Goal: Task Accomplishment & Management: Manage account settings

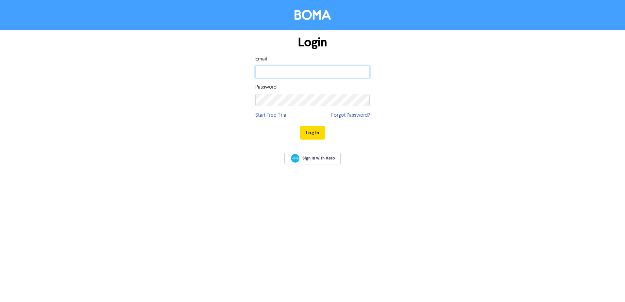
drag, startPoint x: 0, startPoint y: 0, endPoint x: 286, endPoint y: 71, distance: 294.3
click at [286, 71] on input "email" at bounding box center [312, 72] width 114 height 12
type input "[PERSON_NAME][EMAIL_ADDRESS][DOMAIN_NAME]"
click at [300, 126] on button "Log In" at bounding box center [312, 133] width 25 height 14
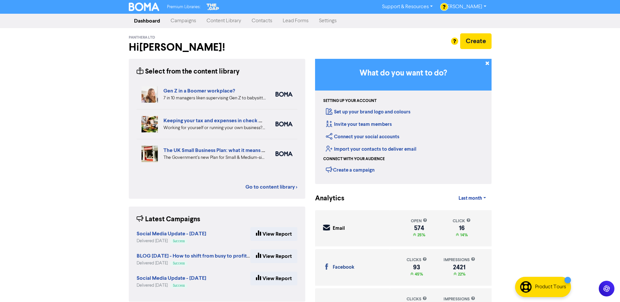
click at [267, 21] on link "Contacts" at bounding box center [261, 20] width 31 height 13
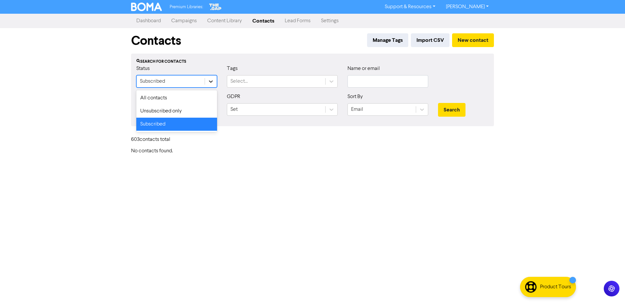
click at [213, 81] on icon at bounding box center [210, 81] width 7 height 7
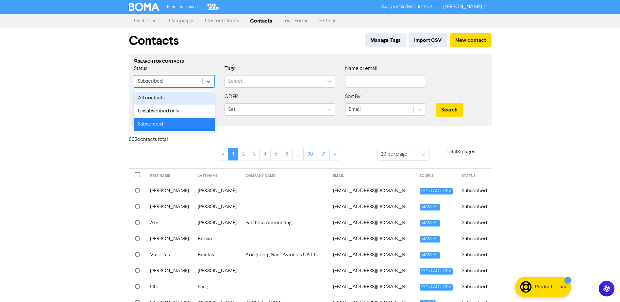
click at [188, 95] on div "All contacts" at bounding box center [174, 97] width 81 height 13
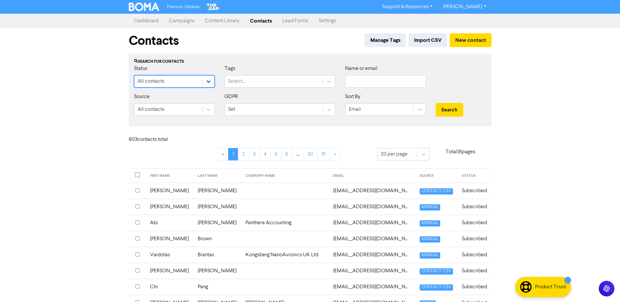
click at [209, 79] on icon at bounding box center [208, 81] width 7 height 7
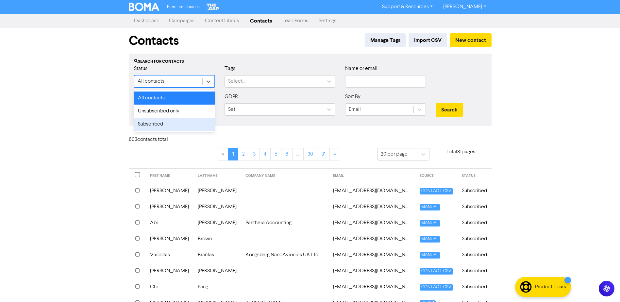
click at [185, 120] on div "Subscribed" at bounding box center [174, 124] width 81 height 13
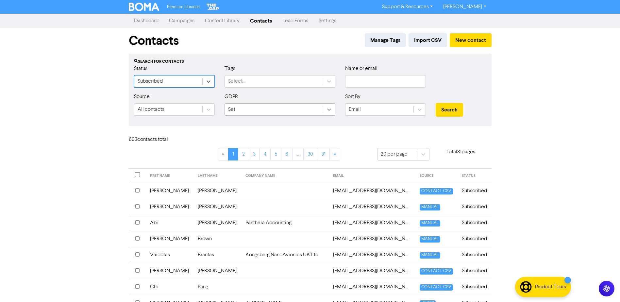
click at [327, 111] on icon at bounding box center [329, 109] width 7 height 7
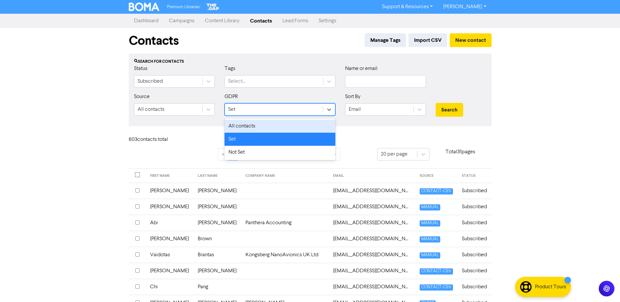
click at [282, 121] on div "All contacts" at bounding box center [279, 126] width 111 height 13
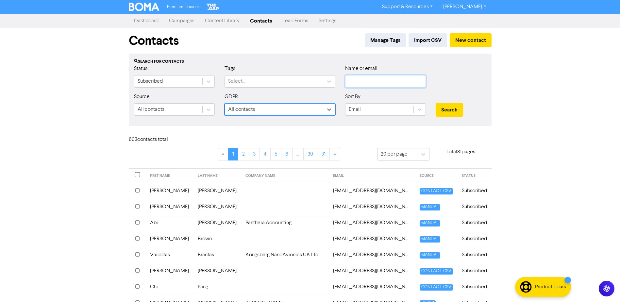
click at [412, 80] on input "text" at bounding box center [385, 81] width 81 height 12
click at [435, 103] on button "Search" at bounding box center [448, 110] width 27 height 14
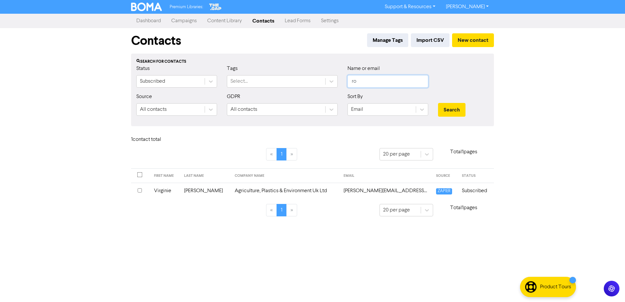
type input "r"
click at [438, 103] on button "Search" at bounding box center [451, 110] width 27 height 14
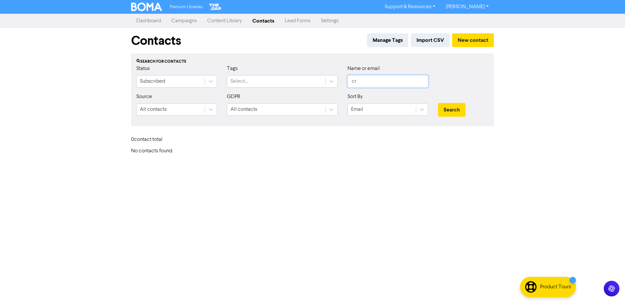
type input "c"
type input "[PERSON_NAME]"
click at [438, 103] on button "Search" at bounding box center [451, 110] width 27 height 14
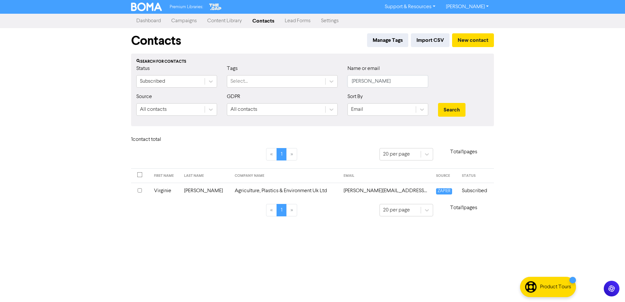
click at [166, 192] on td "Virginie" at bounding box center [165, 191] width 30 height 16
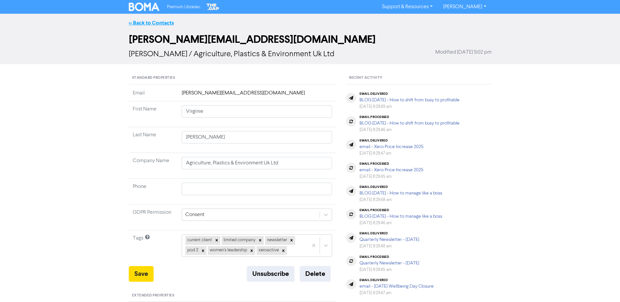
click at [151, 24] on link "<< Back to Contacts" at bounding box center [151, 23] width 45 height 7
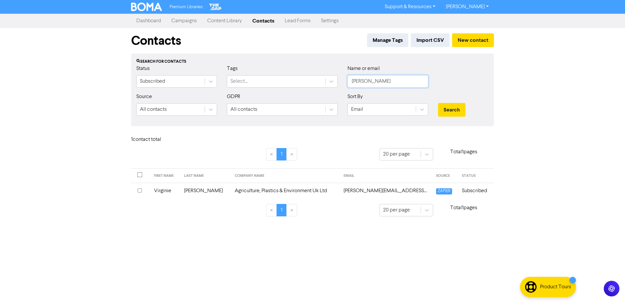
click at [384, 79] on input "[PERSON_NAME]" at bounding box center [387, 81] width 81 height 12
type input "r"
type input "enquiries"
click at [438, 103] on button "Search" at bounding box center [451, 110] width 27 height 14
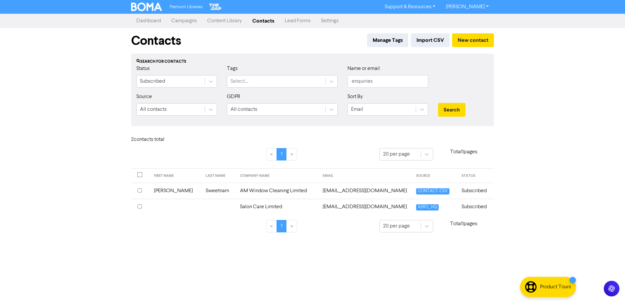
click at [205, 189] on td "Sweetnam" at bounding box center [219, 191] width 35 height 16
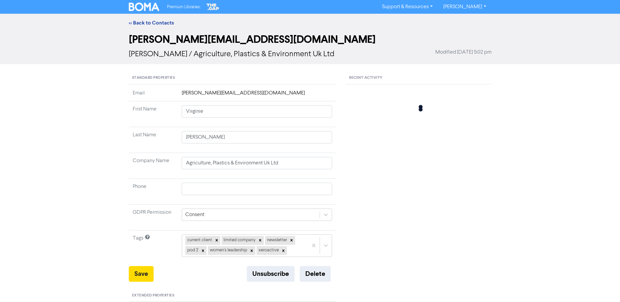
type input "[PERSON_NAME]"
type input "Sweetnam"
type input "AM Window Cleaning Limited"
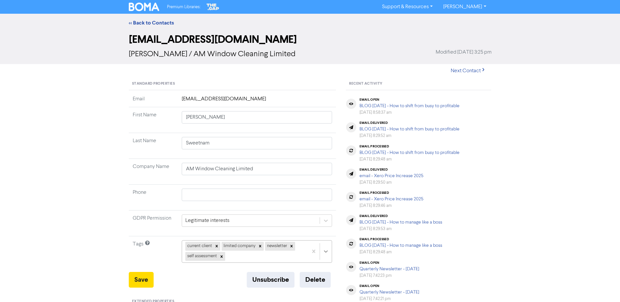
scroll to position [64, 0]
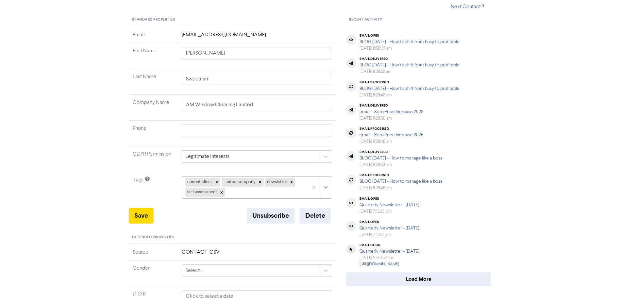
click at [326, 198] on div "current client limited company newsletter self assessment" at bounding box center [257, 187] width 151 height 22
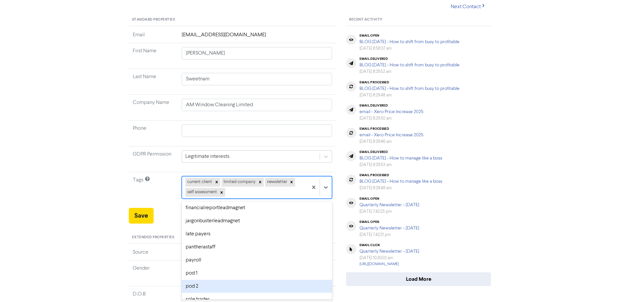
scroll to position [88, 0]
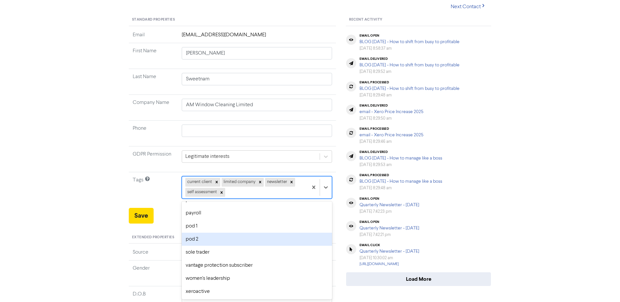
click at [229, 244] on div "pod 2" at bounding box center [257, 239] width 151 height 13
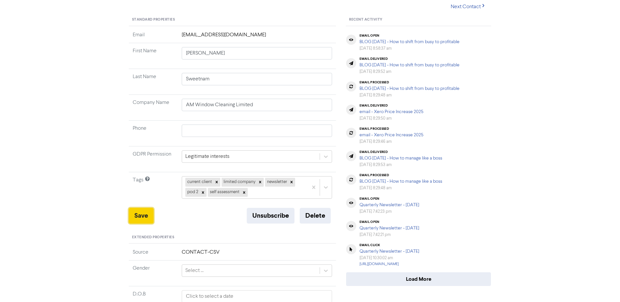
click at [146, 212] on button "Save" at bounding box center [141, 216] width 25 height 16
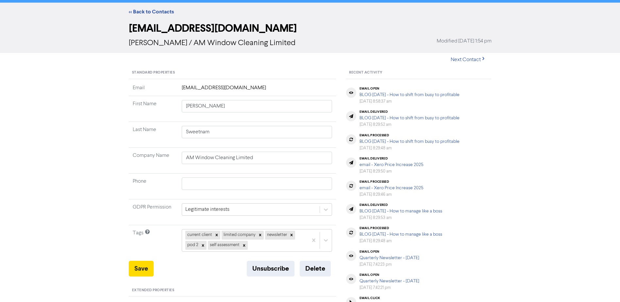
scroll to position [0, 0]
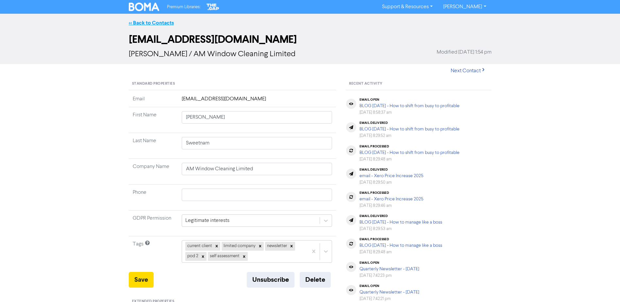
click at [150, 20] on link "<< Back to Contacts" at bounding box center [151, 23] width 45 height 7
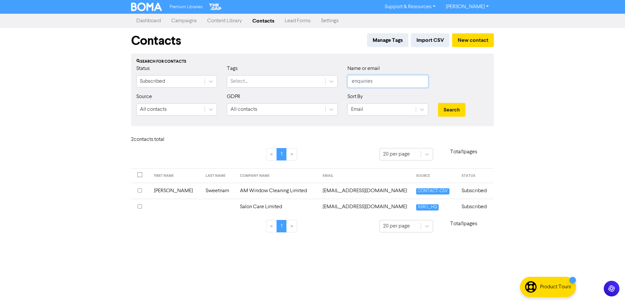
click at [383, 83] on input "enquiries" at bounding box center [387, 81] width 81 height 12
type input "e"
type input "[PERSON_NAME]"
click at [454, 113] on button "Search" at bounding box center [451, 110] width 27 height 14
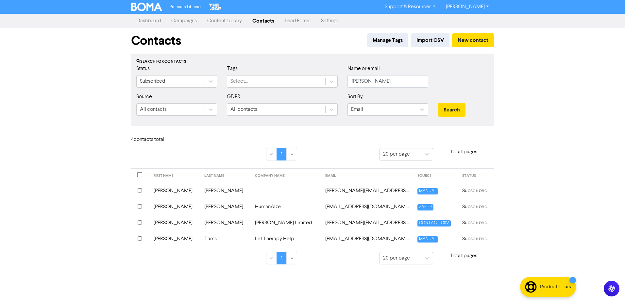
click at [166, 206] on td "[PERSON_NAME]" at bounding box center [175, 207] width 51 height 16
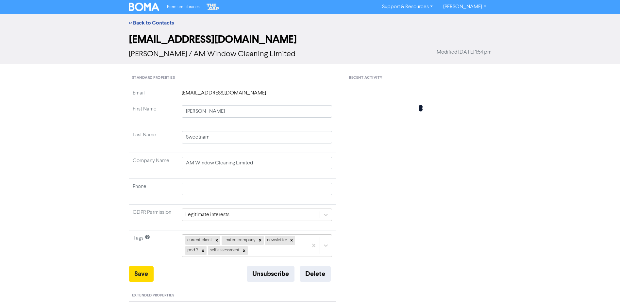
type input "[PERSON_NAME]"
type input "HumanAlze"
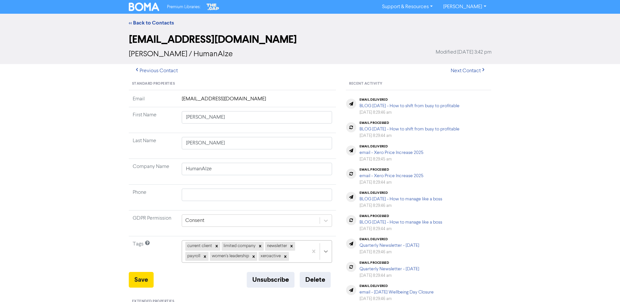
click at [327, 253] on div "current client limited company newsletter payroll women's leadership xeroactive" at bounding box center [257, 251] width 151 height 22
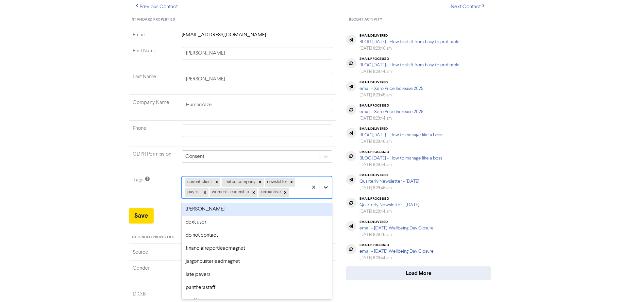
click at [323, 182] on div at bounding box center [326, 187] width 12 height 12
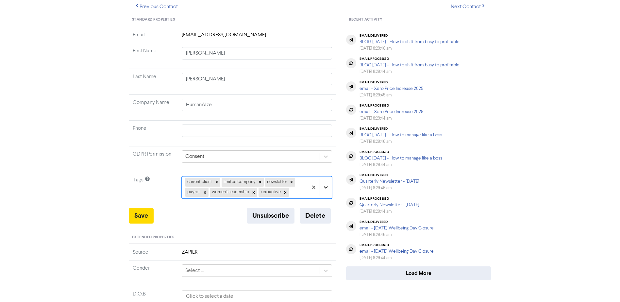
click at [323, 182] on div at bounding box center [326, 187] width 12 height 12
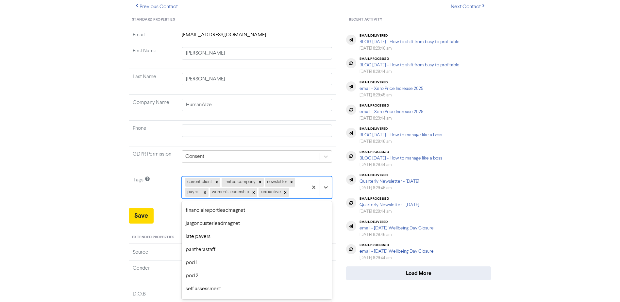
scroll to position [61, 0]
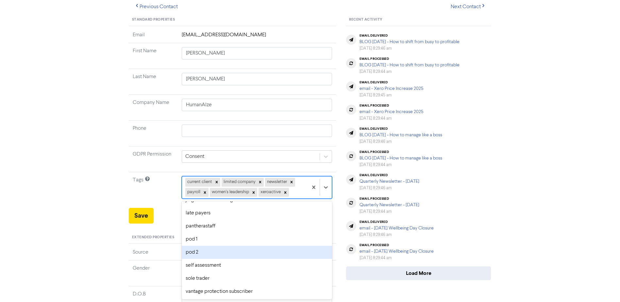
click at [234, 250] on div "pod 2" at bounding box center [257, 252] width 151 height 13
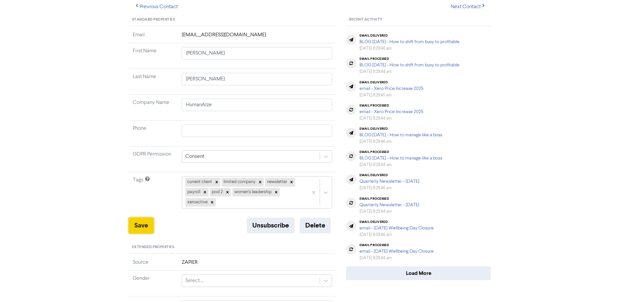
click at [143, 222] on button "Save" at bounding box center [141, 226] width 25 height 16
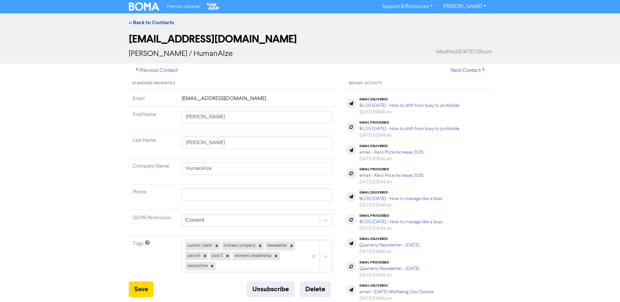
scroll to position [0, 0]
click at [148, 24] on link "<< Back to Contacts" at bounding box center [151, 23] width 45 height 7
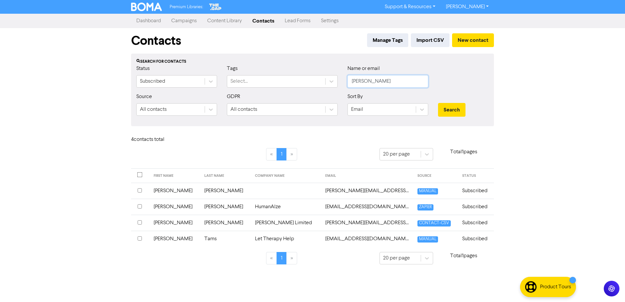
drag, startPoint x: 405, startPoint y: 80, endPoint x: 347, endPoint y: 80, distance: 58.5
click at [347, 80] on div "Name or email [PERSON_NAME]" at bounding box center [387, 79] width 90 height 28
type input "beadman"
click at [438, 103] on button "Search" at bounding box center [451, 110] width 27 height 14
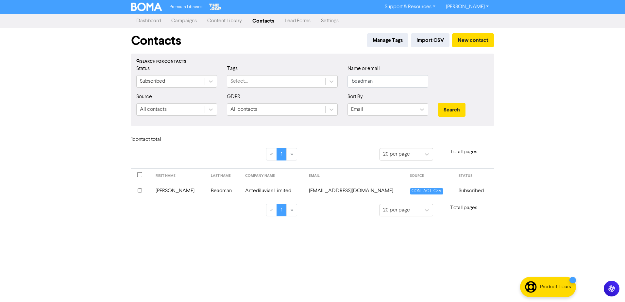
click at [173, 190] on td "[PERSON_NAME]" at bounding box center [180, 191] width 56 height 16
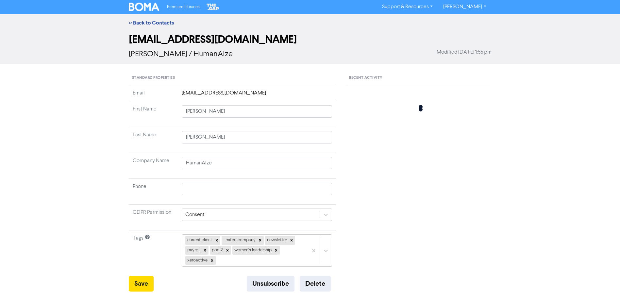
type input "[PERSON_NAME]"
type input "Beadman"
type input "Antediluvian Limited"
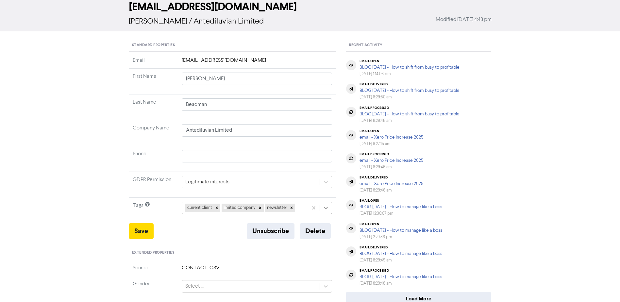
click at [329, 207] on div "current client limited company newsletter" at bounding box center [257, 208] width 151 height 12
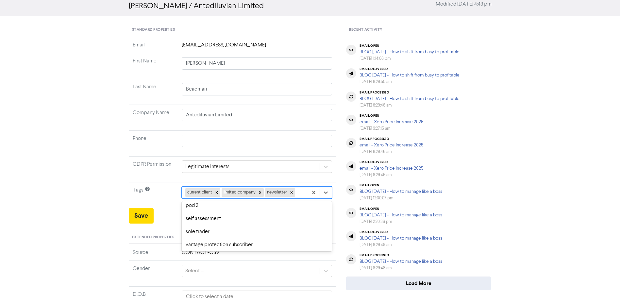
scroll to position [83, 0]
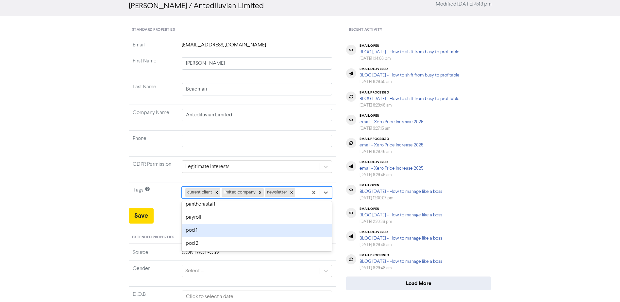
click at [220, 227] on div "pod 1" at bounding box center [257, 230] width 151 height 13
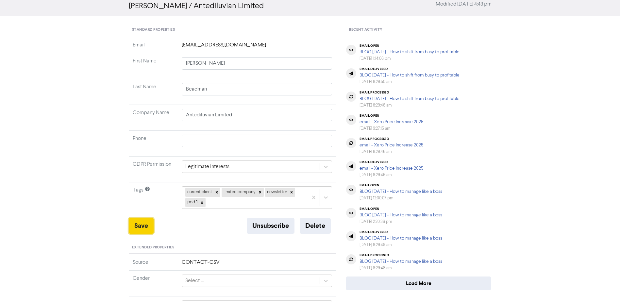
click at [141, 226] on button "Save" at bounding box center [141, 226] width 25 height 16
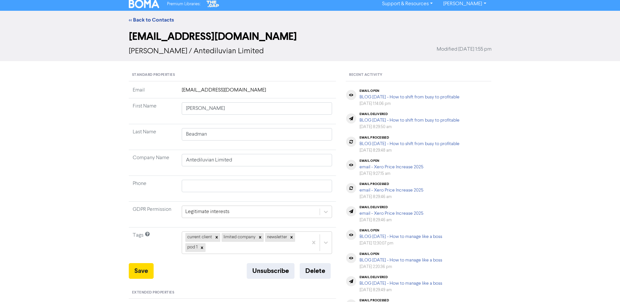
scroll to position [0, 0]
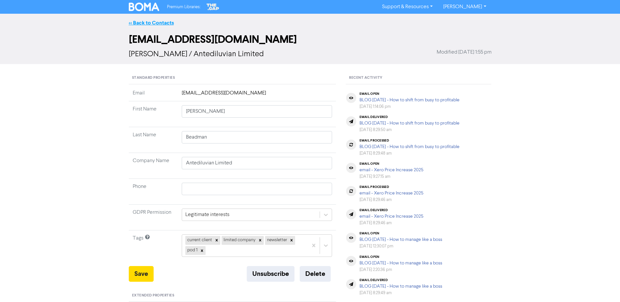
click at [150, 21] on link "<< Back to Contacts" at bounding box center [151, 23] width 45 height 7
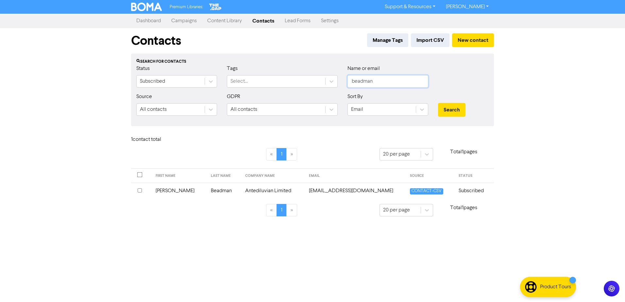
drag, startPoint x: 392, startPoint y: 82, endPoint x: 343, endPoint y: 83, distance: 49.0
click at [343, 83] on div "Name or email [PERSON_NAME]" at bounding box center [387, 79] width 90 height 28
type input "[PERSON_NAME]"
click at [438, 103] on button "Search" at bounding box center [451, 110] width 27 height 14
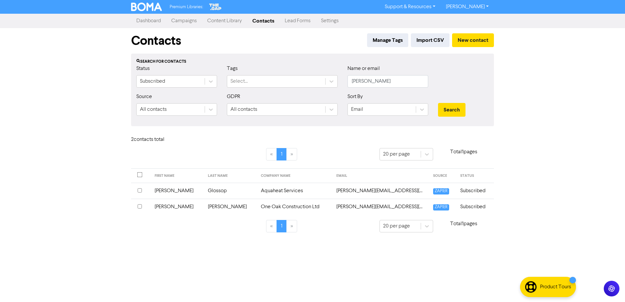
click at [165, 192] on td "[PERSON_NAME]" at bounding box center [177, 191] width 53 height 16
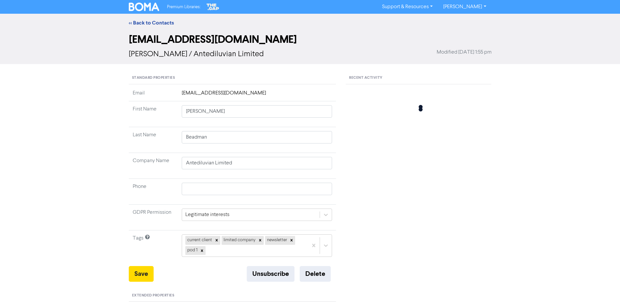
type input "[PERSON_NAME]"
type input "Glossop"
type input "Aquaheat Services"
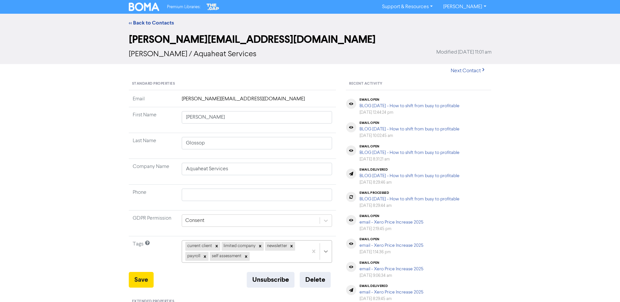
click at [327, 253] on div "current client limited company newsletter payroll self assessment" at bounding box center [257, 251] width 151 height 22
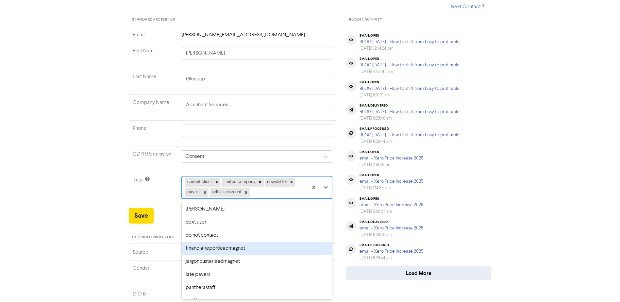
scroll to position [74, 0]
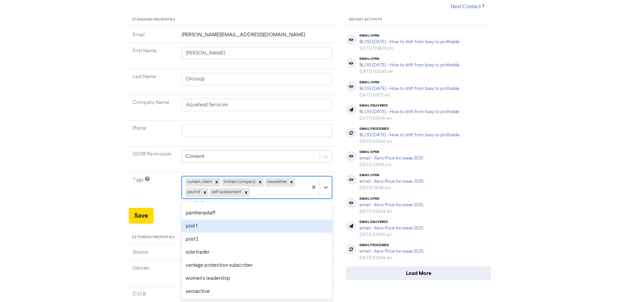
click at [215, 229] on div "pod 1" at bounding box center [257, 226] width 151 height 13
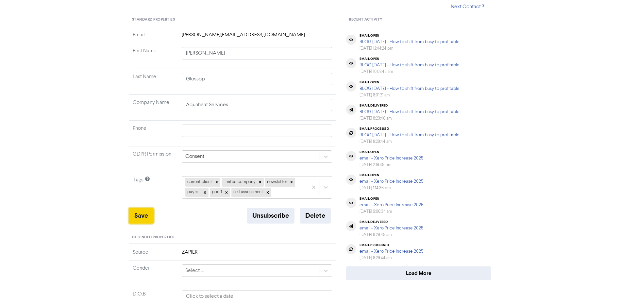
click at [139, 217] on button "Save" at bounding box center [141, 216] width 25 height 16
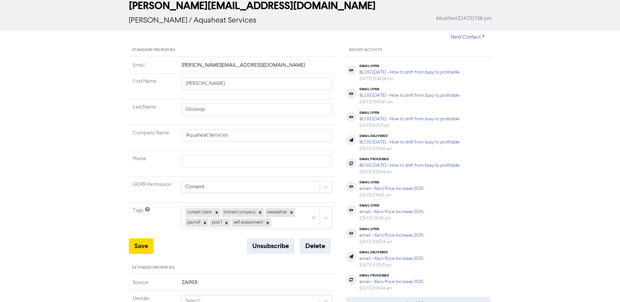
scroll to position [0, 0]
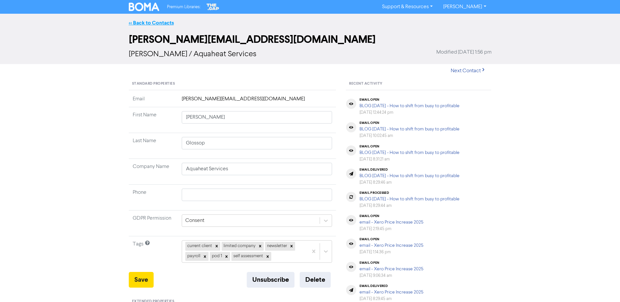
click at [152, 26] on link "<< Back to Contacts" at bounding box center [151, 23] width 45 height 7
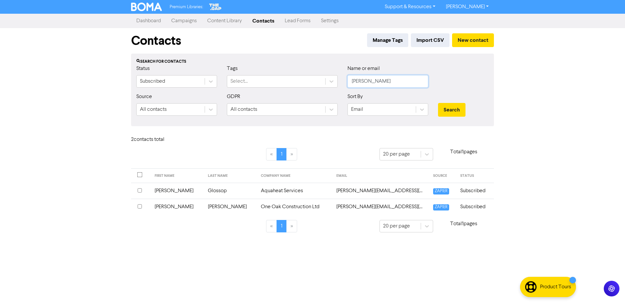
drag, startPoint x: 374, startPoint y: 79, endPoint x: 335, endPoint y: 78, distance: 39.5
click at [335, 78] on div "Status Subscribed Tags Select... Name or email [PERSON_NAME]" at bounding box center [312, 79] width 362 height 28
type input "ashdown"
click at [438, 103] on button "Search" at bounding box center [451, 110] width 27 height 14
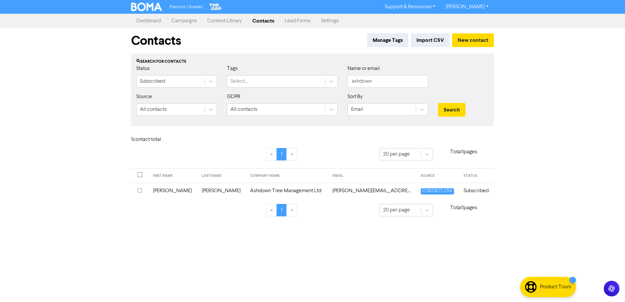
click at [167, 192] on td "[PERSON_NAME]" at bounding box center [173, 191] width 49 height 16
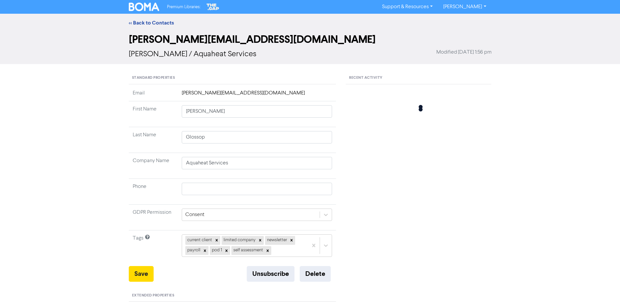
type input "[PERSON_NAME]"
type input "Ashdown Tree Management Ltd"
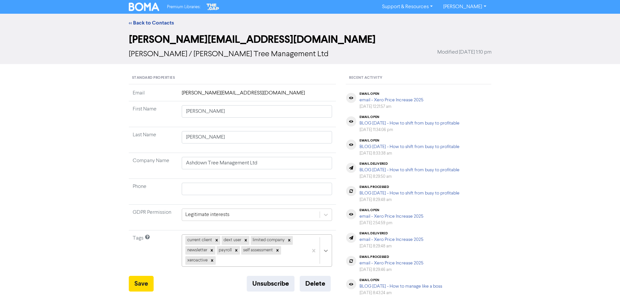
click at [327, 254] on div "current client dext user limited company newsletter payroll self assessment xer…" at bounding box center [257, 250] width 151 height 32
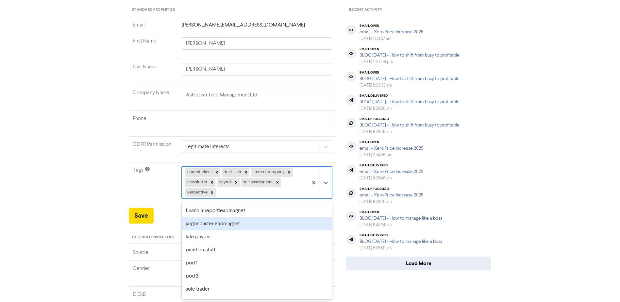
scroll to position [48, 0]
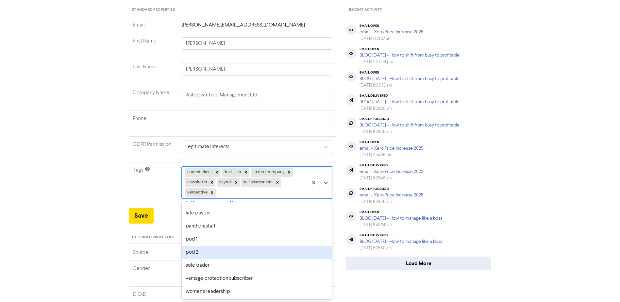
click at [207, 253] on div "pod 2" at bounding box center [257, 252] width 151 height 13
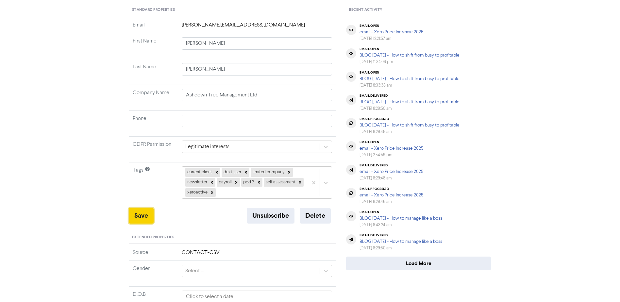
click at [138, 212] on button "Save" at bounding box center [141, 216] width 25 height 16
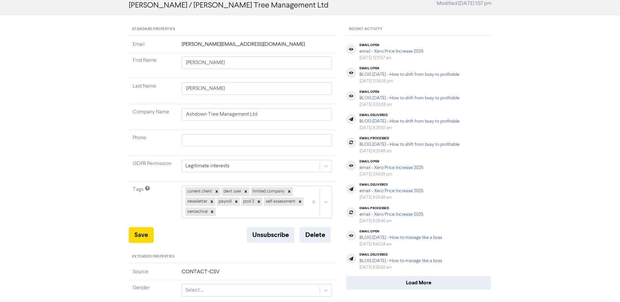
scroll to position [0, 0]
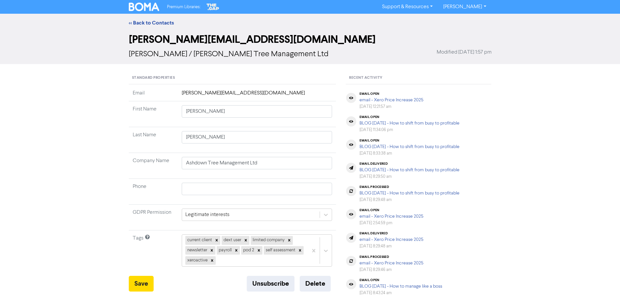
click at [166, 19] on div "<< Back to Contacts" at bounding box center [310, 23] width 372 height 8
click at [163, 22] on link "<< Back to Contacts" at bounding box center [151, 23] width 45 height 7
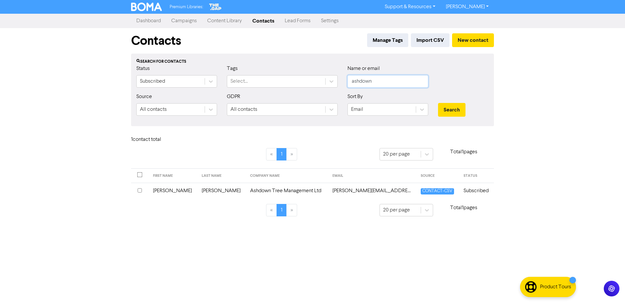
click at [379, 85] on input "ashdown" at bounding box center [387, 81] width 81 height 12
type input "a"
click at [438, 103] on button "Search" at bounding box center [451, 110] width 27 height 14
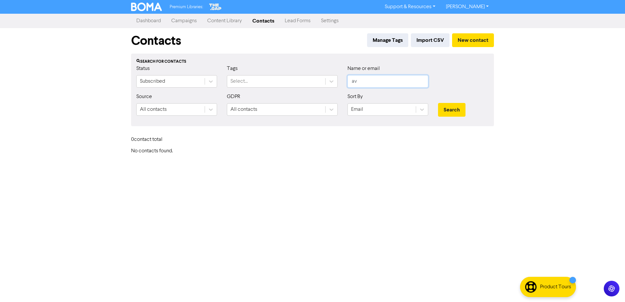
type input "a"
click at [438, 103] on button "Search" at bounding box center [451, 110] width 27 height 14
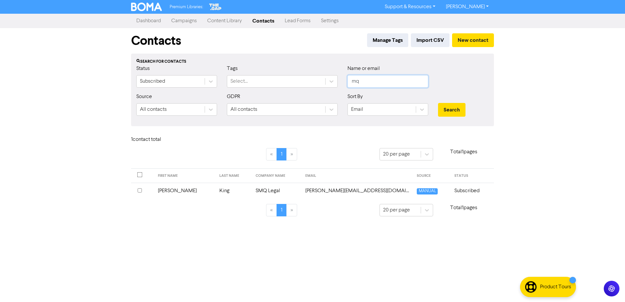
type input "m"
type input "quierin"
click at [438, 103] on button "Search" at bounding box center [451, 110] width 27 height 14
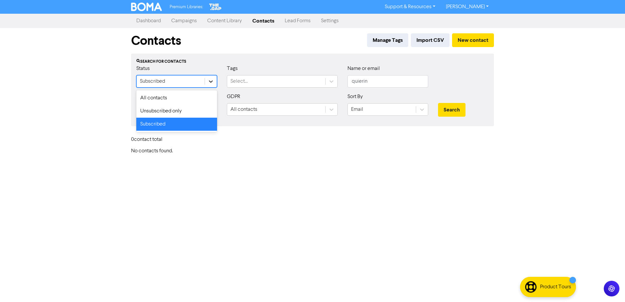
click at [214, 83] on icon at bounding box center [210, 81] width 7 height 7
click at [189, 96] on div "All contacts" at bounding box center [176, 97] width 81 height 13
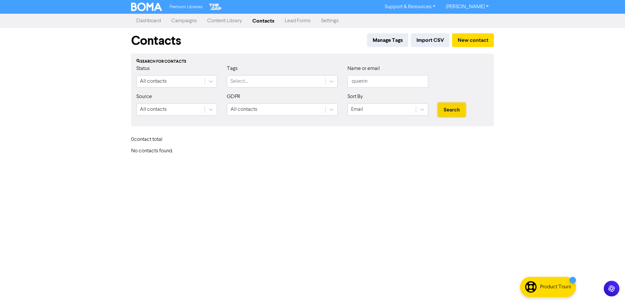
click at [456, 107] on button "Search" at bounding box center [451, 110] width 27 height 14
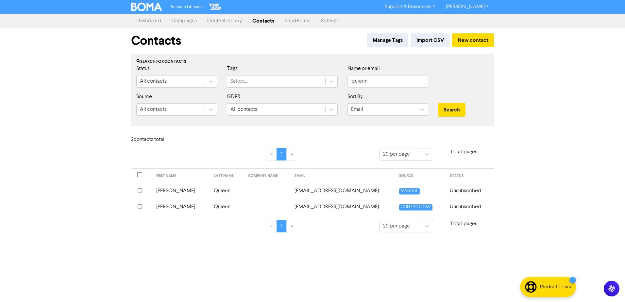
click at [165, 208] on td "[PERSON_NAME]" at bounding box center [180, 207] width 57 height 16
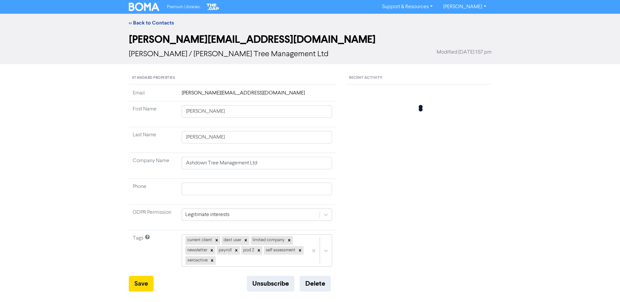
type input "[PERSON_NAME]"
type input "Quierin"
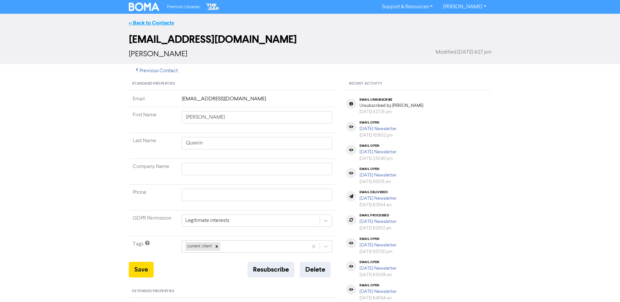
click at [157, 24] on link "<< Back to Contacts" at bounding box center [151, 23] width 45 height 7
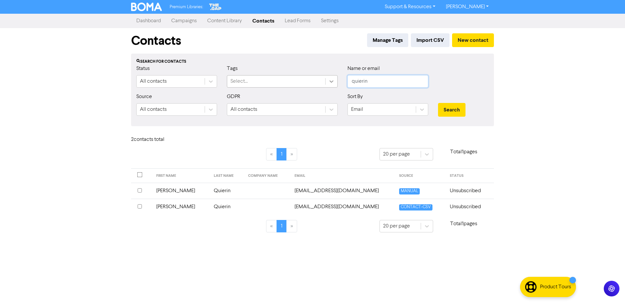
drag, startPoint x: 396, startPoint y: 82, endPoint x: 332, endPoint y: 82, distance: 63.7
click at [332, 82] on div "Status All contacts Tags Select... Name or email quierin" at bounding box center [312, 79] width 362 height 28
type input "bahar"
click at [449, 106] on button "Search" at bounding box center [451, 110] width 27 height 14
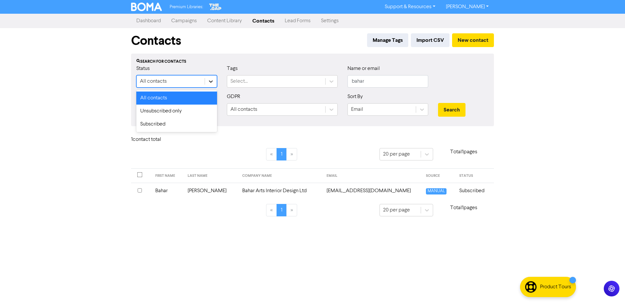
click at [209, 84] on icon at bounding box center [210, 81] width 7 height 7
click at [184, 122] on div "Subscribed" at bounding box center [176, 124] width 81 height 13
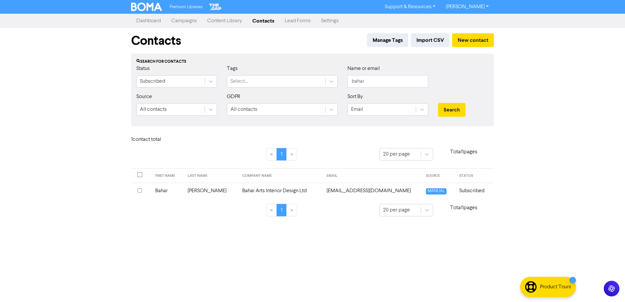
click at [166, 192] on td "Bahar" at bounding box center [167, 191] width 32 height 16
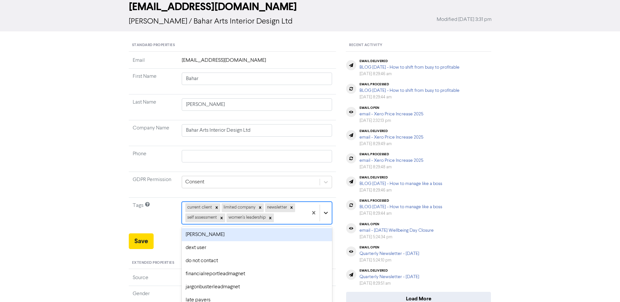
click at [328, 213] on div "option [PERSON_NAME] focused, 2 of 18. 13 results available. Use Up and Down to…" at bounding box center [257, 213] width 151 height 22
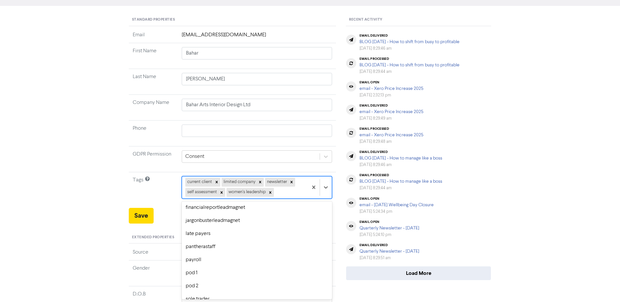
scroll to position [74, 0]
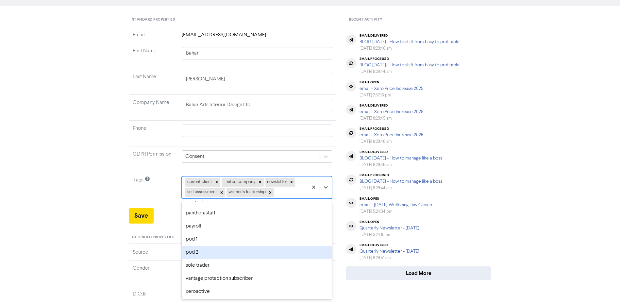
click at [229, 257] on div "pod 2" at bounding box center [257, 252] width 151 height 13
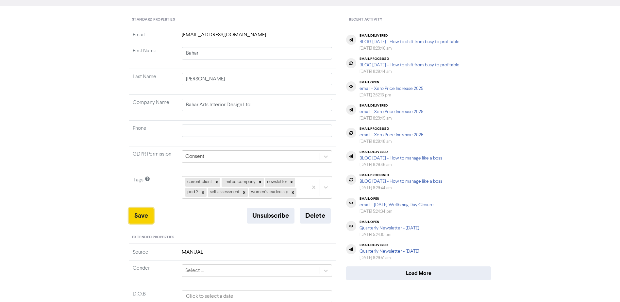
click at [144, 216] on button "Save" at bounding box center [141, 216] width 25 height 16
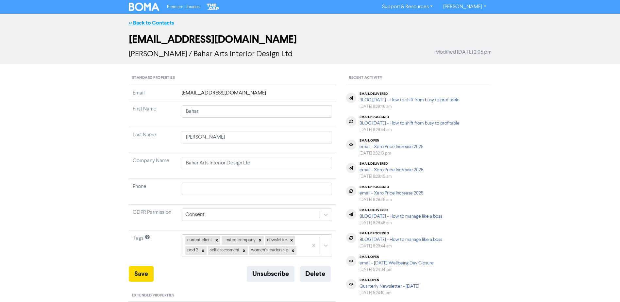
click at [151, 22] on link "<< Back to Contacts" at bounding box center [151, 23] width 45 height 7
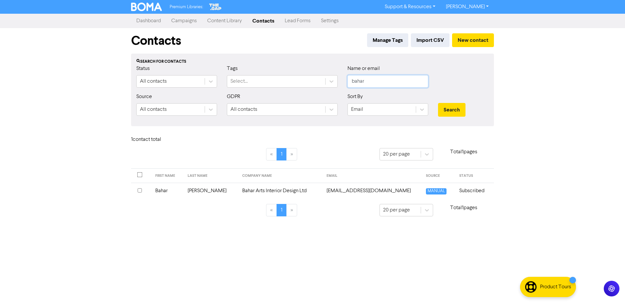
click at [396, 83] on input "bahar" at bounding box center [387, 81] width 81 height 12
click at [465, 111] on button "Search" at bounding box center [451, 110] width 27 height 14
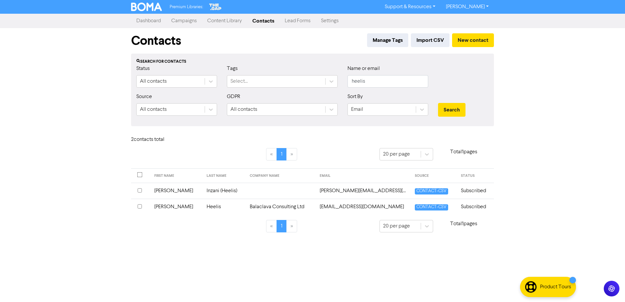
click at [169, 208] on td "[PERSON_NAME]" at bounding box center [176, 207] width 52 height 16
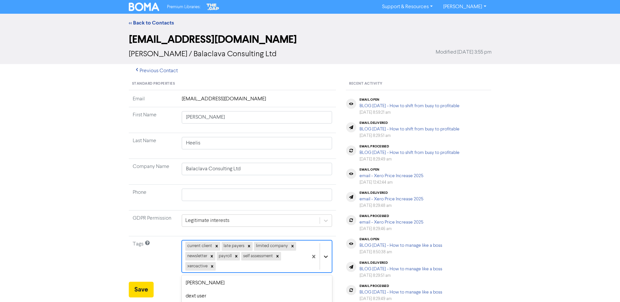
scroll to position [74, 0]
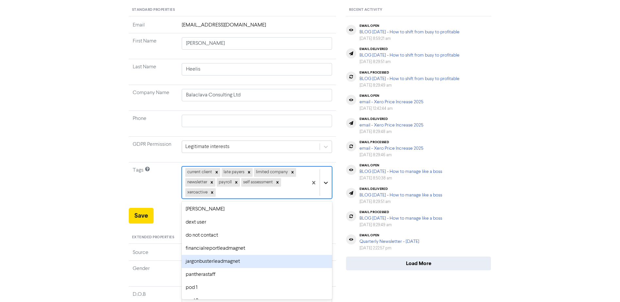
click at [326, 199] on div "option jargonbusterleadmagnet focused, 6 of 18. 11 results available. Use Up an…" at bounding box center [257, 182] width 151 height 32
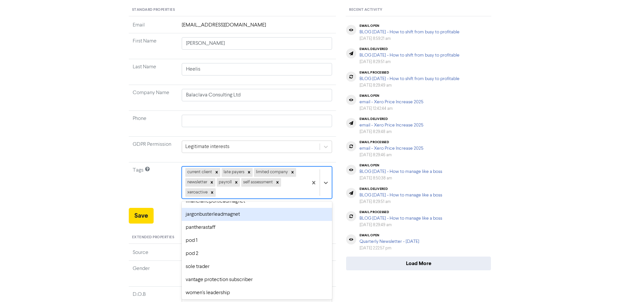
scroll to position [48, 0]
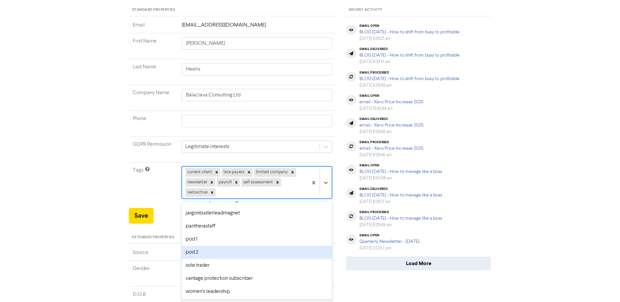
click at [225, 256] on div "pod 2" at bounding box center [257, 252] width 151 height 13
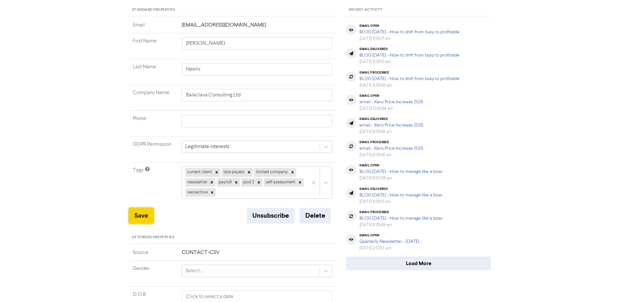
click at [134, 216] on button "Save" at bounding box center [141, 216] width 25 height 16
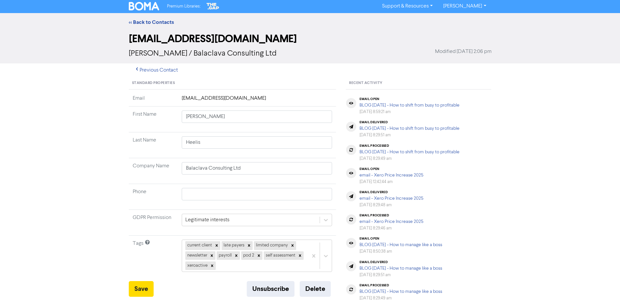
scroll to position [0, 0]
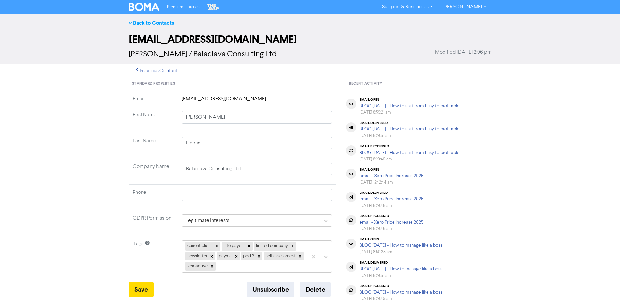
click at [144, 21] on link "<< Back to Contacts" at bounding box center [151, 23] width 45 height 7
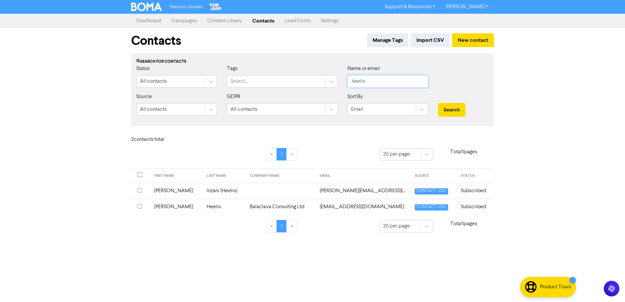
drag, startPoint x: 402, startPoint y: 80, endPoint x: 338, endPoint y: 80, distance: 64.0
click at [338, 80] on div "Status All contacts Tags Select... Name or email heelis" at bounding box center [312, 79] width 362 height 28
click at [447, 112] on button "Search" at bounding box center [451, 110] width 27 height 14
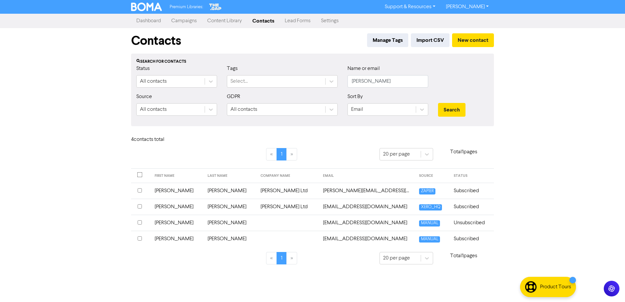
click at [168, 192] on td "[PERSON_NAME]" at bounding box center [177, 191] width 53 height 16
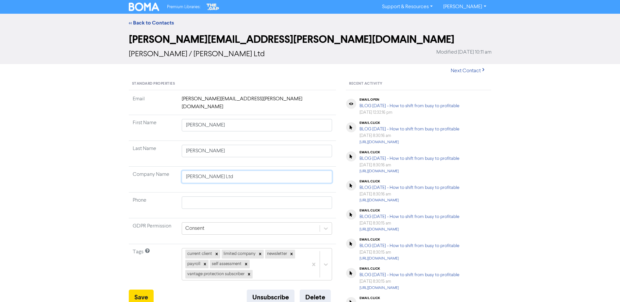
drag, startPoint x: 244, startPoint y: 166, endPoint x: 171, endPoint y: 172, distance: 72.8
click at [171, 172] on tr "Company Name [PERSON_NAME] Ltd" at bounding box center [232, 180] width 207 height 26
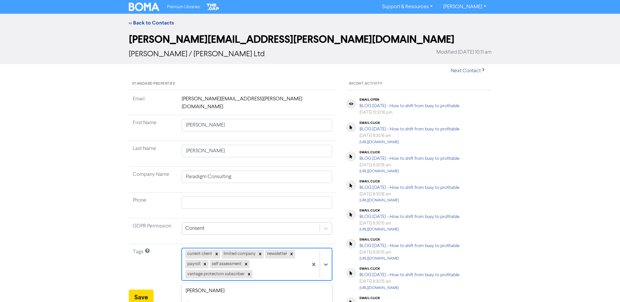
scroll to position [74, 0]
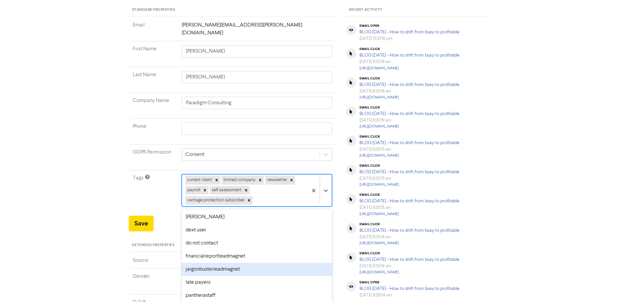
click at [324, 206] on div "option jargonbusterleadmagnet focused, 6 of 18. 12 results available. Use Up an…" at bounding box center [257, 190] width 151 height 32
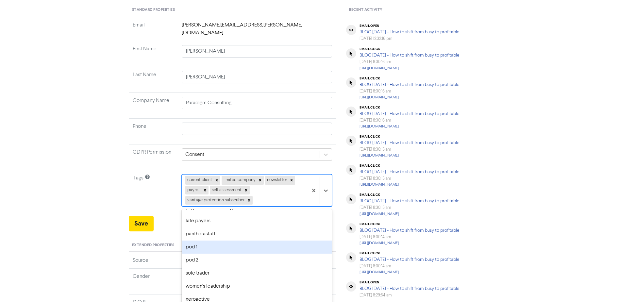
click at [207, 242] on div "pod 1" at bounding box center [257, 246] width 151 height 13
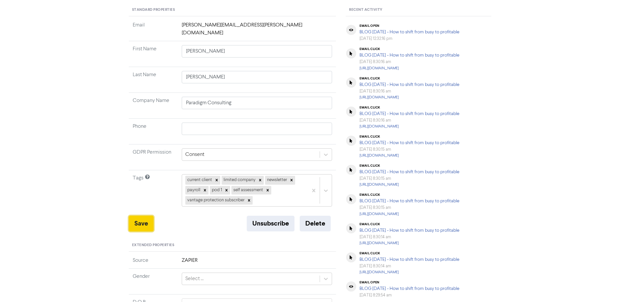
click at [139, 216] on button "Save" at bounding box center [141, 224] width 25 height 16
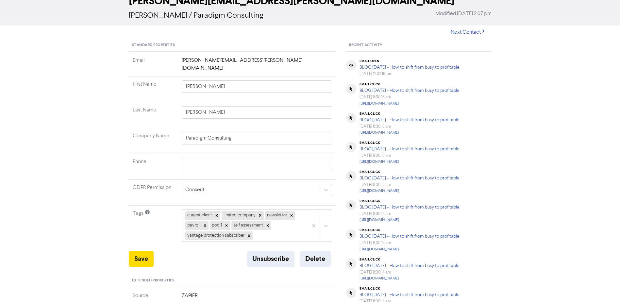
scroll to position [0, 0]
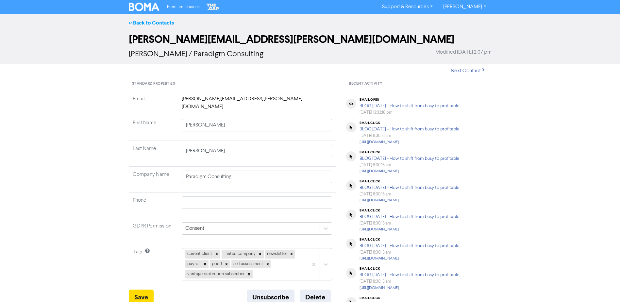
click at [155, 20] on link "<< Back to Contacts" at bounding box center [151, 23] width 45 height 7
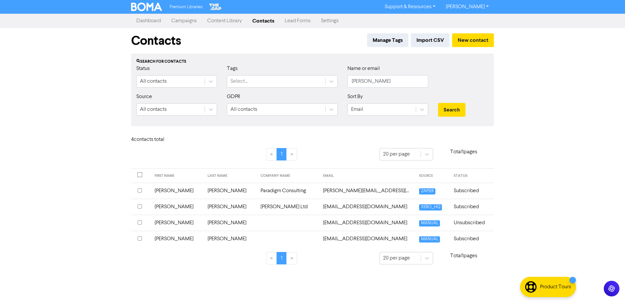
click at [171, 205] on td "[PERSON_NAME]" at bounding box center [177, 207] width 53 height 16
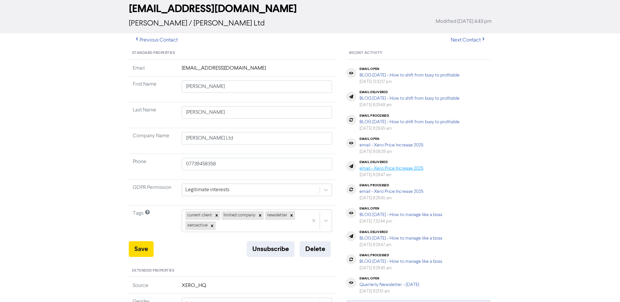
scroll to position [33, 0]
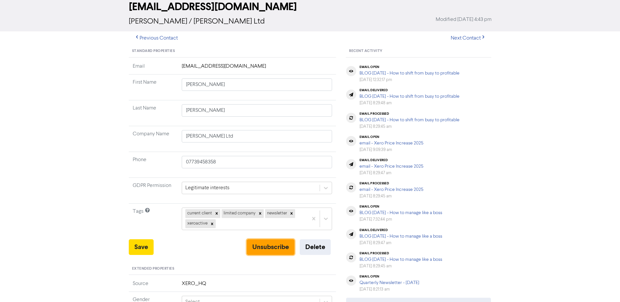
click at [260, 246] on button "Unsubscribe" at bounding box center [271, 247] width 48 height 16
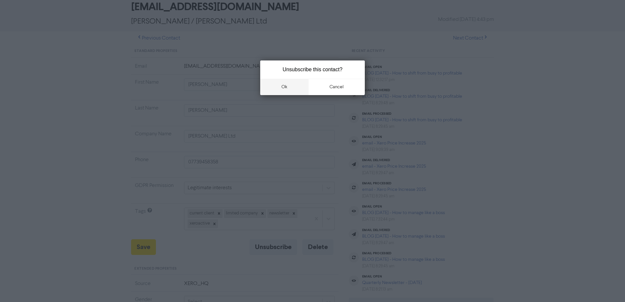
click at [288, 83] on button "ok" at bounding box center [284, 87] width 48 height 16
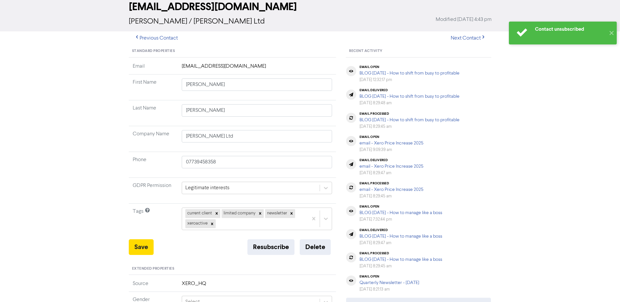
scroll to position [0, 0]
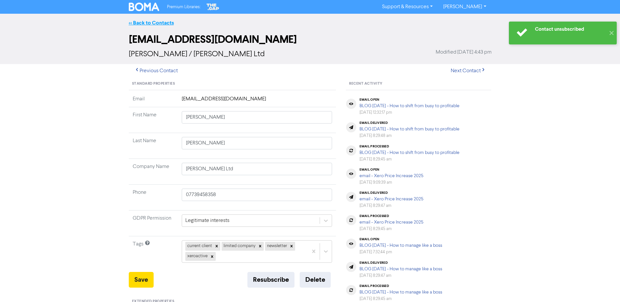
click at [154, 23] on link "<< Back to Contacts" at bounding box center [151, 23] width 45 height 7
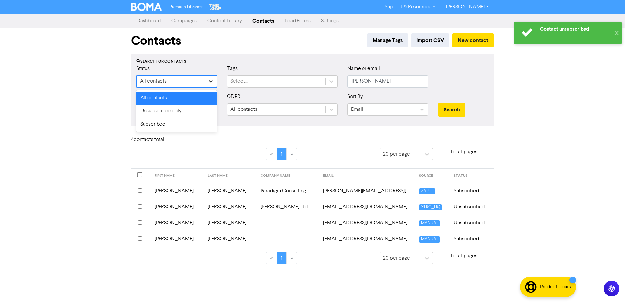
click at [212, 80] on icon at bounding box center [210, 81] width 7 height 7
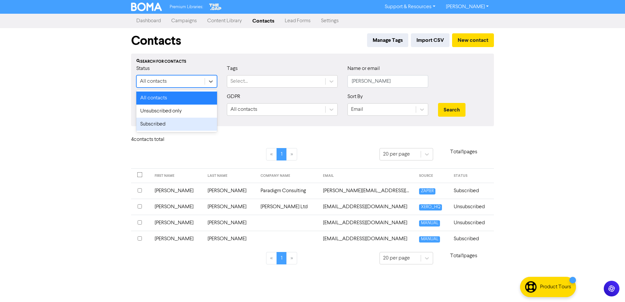
click at [171, 123] on div "Subscribed" at bounding box center [176, 124] width 81 height 13
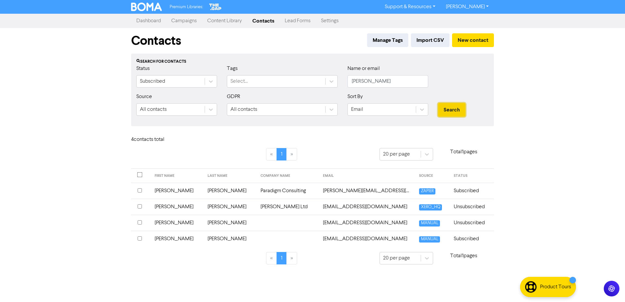
click at [446, 106] on button "Search" at bounding box center [451, 110] width 27 height 14
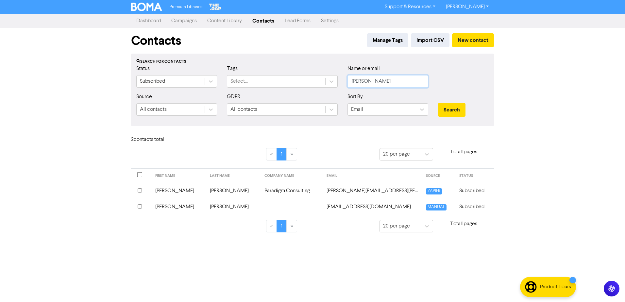
click at [388, 76] on input "[PERSON_NAME]" at bounding box center [387, 81] width 81 height 12
click at [454, 109] on button "Search" at bounding box center [451, 110] width 27 height 14
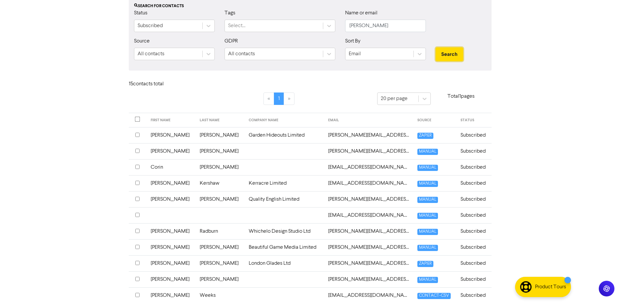
scroll to position [33, 0]
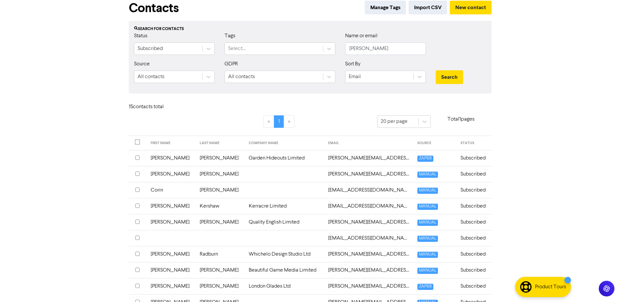
click at [162, 271] on td "[PERSON_NAME]" at bounding box center [171, 270] width 49 height 16
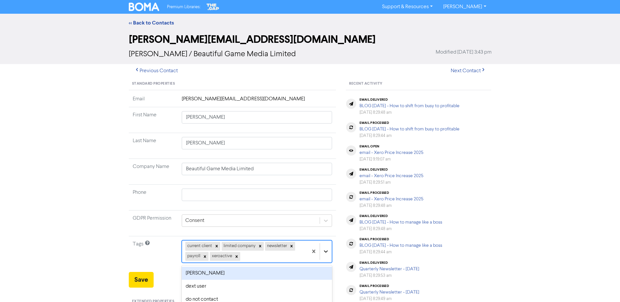
click at [327, 254] on div "option [PERSON_NAME] focused, 2 of 18. 13 results available. Use Up and Down to…" at bounding box center [257, 251] width 151 height 22
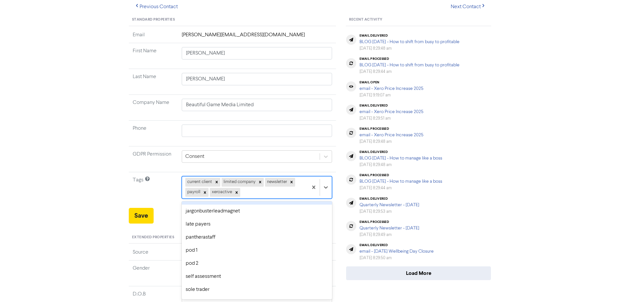
scroll to position [74, 0]
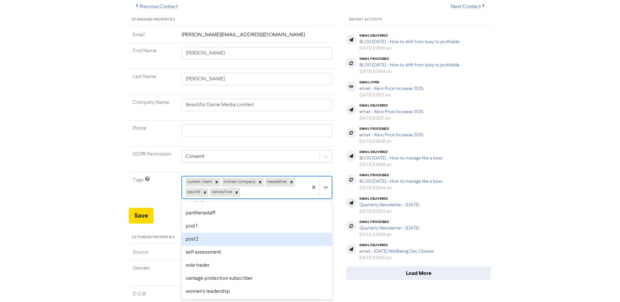
click at [231, 241] on div "pod 2" at bounding box center [257, 239] width 151 height 13
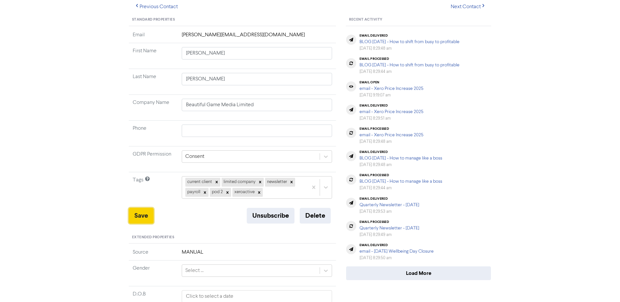
click at [138, 217] on button "Save" at bounding box center [141, 216] width 25 height 16
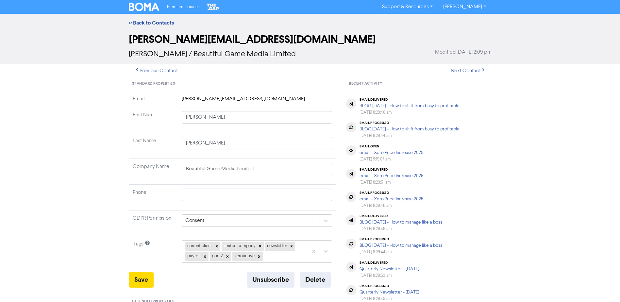
click at [160, 19] on div "<< Back to Contacts" at bounding box center [310, 23] width 372 height 8
click at [159, 22] on link "<< Back to Contacts" at bounding box center [151, 23] width 45 height 7
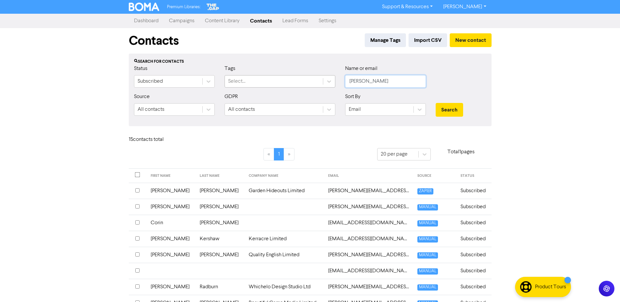
drag, startPoint x: 389, startPoint y: 81, endPoint x: 310, endPoint y: 81, distance: 78.4
click at [310, 81] on div "Status Subscribed Tags Select... Name or email [PERSON_NAME]" at bounding box center [310, 79] width 362 height 28
click at [435, 103] on button "Search" at bounding box center [448, 110] width 27 height 14
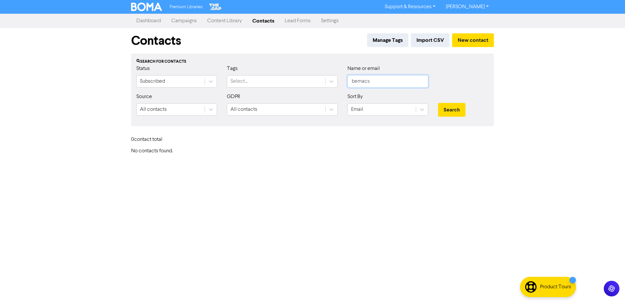
click at [438, 103] on button "Search" at bounding box center [451, 110] width 27 height 14
click at [443, 109] on button "Search" at bounding box center [451, 110] width 27 height 14
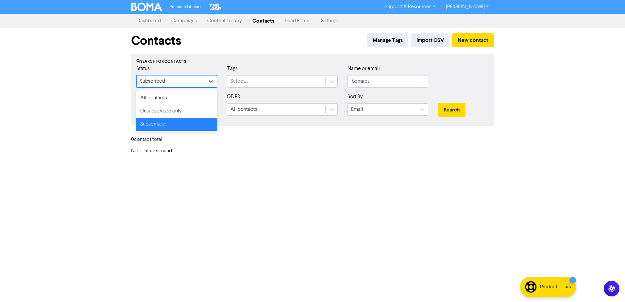
click at [212, 86] on div at bounding box center [211, 81] width 12 height 12
click at [177, 97] on div "All contacts" at bounding box center [176, 97] width 81 height 13
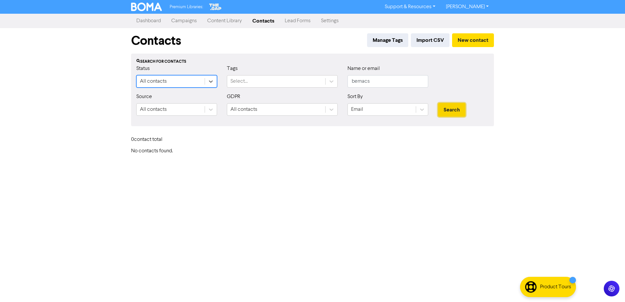
click at [447, 107] on button "Search" at bounding box center [451, 110] width 27 height 14
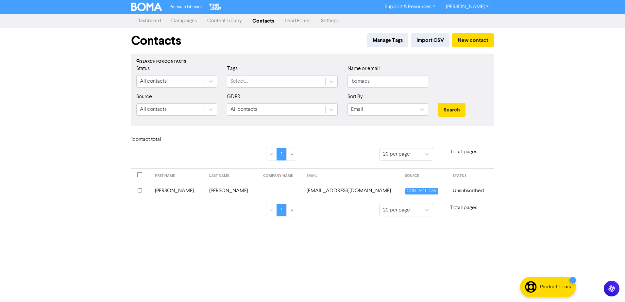
click at [167, 191] on td "[PERSON_NAME]" at bounding box center [178, 191] width 54 height 16
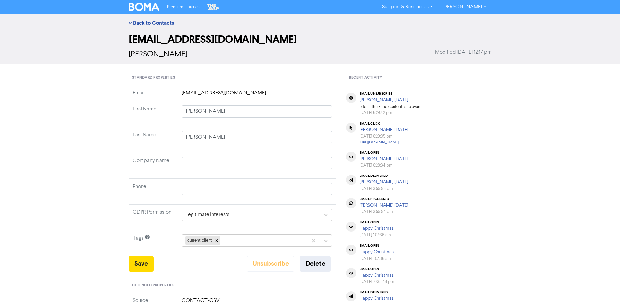
scroll to position [33, 0]
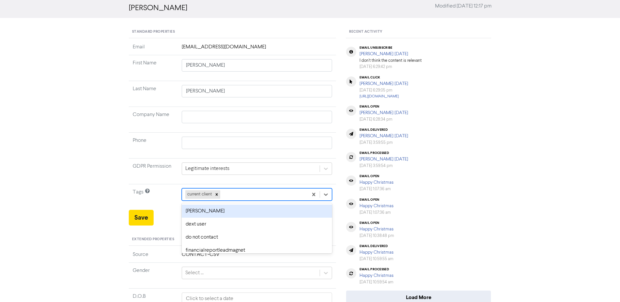
click at [324, 201] on div "option [PERSON_NAME] focused, 2 of 18. 17 results available. Use Up and Down to…" at bounding box center [257, 194] width 151 height 12
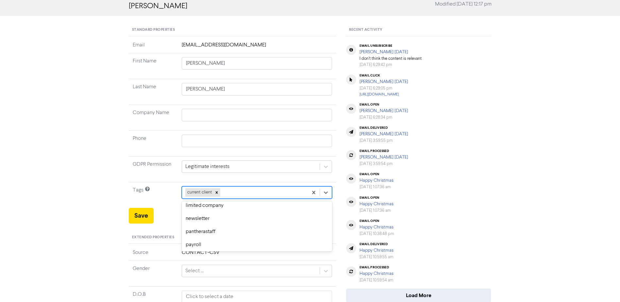
scroll to position [84, 0]
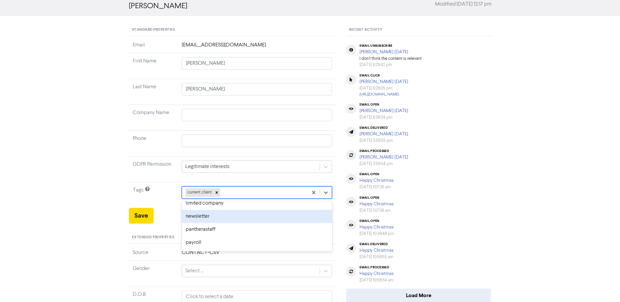
click at [279, 220] on div "newsletter" at bounding box center [257, 216] width 151 height 13
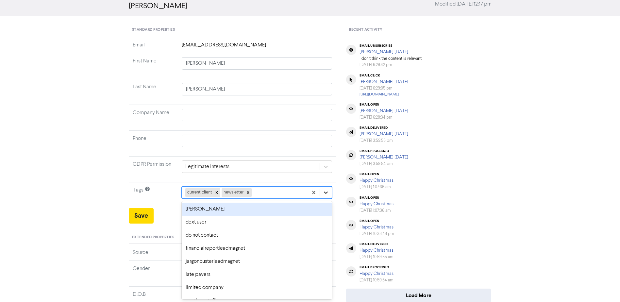
click at [327, 192] on icon at bounding box center [326, 192] width 4 height 2
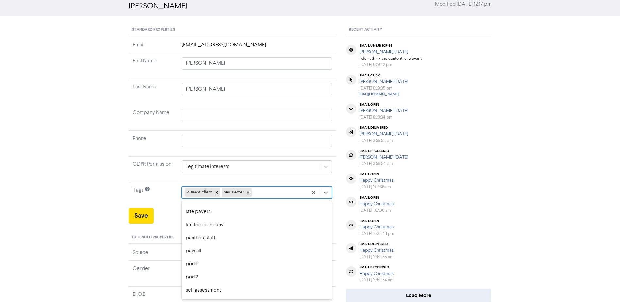
scroll to position [65, 0]
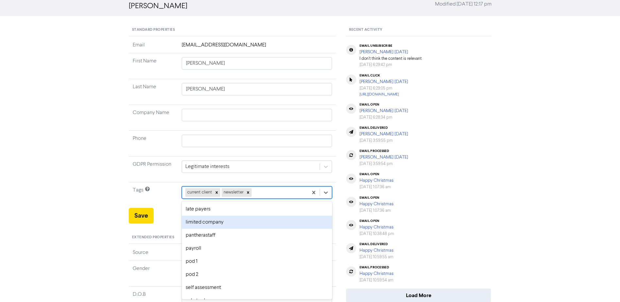
click at [311, 217] on div "limited company" at bounding box center [257, 222] width 151 height 13
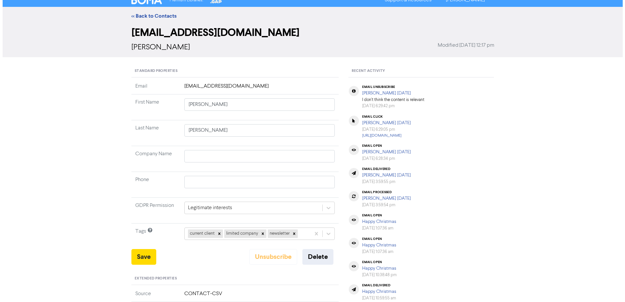
scroll to position [0, 0]
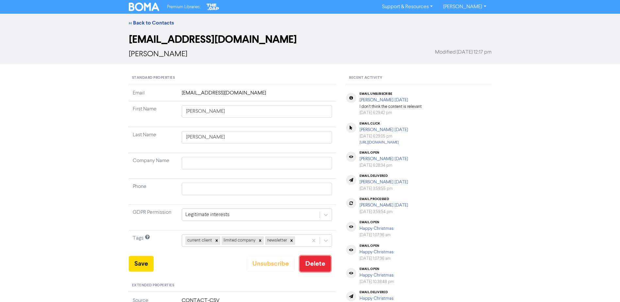
click at [321, 262] on button "Delete" at bounding box center [315, 264] width 31 height 16
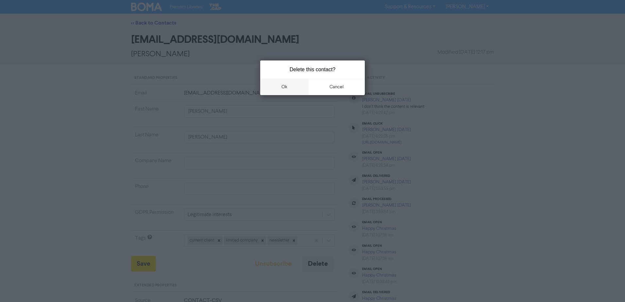
click at [289, 86] on button "ok" at bounding box center [284, 87] width 48 height 16
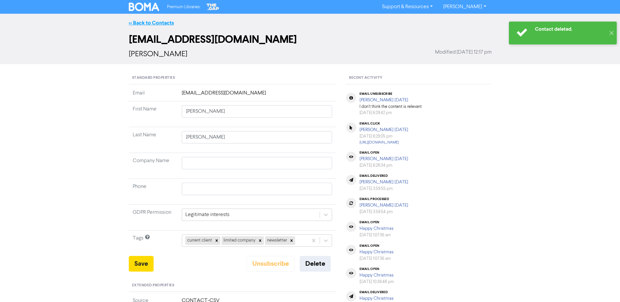
click at [152, 23] on link "<< Back to Contacts" at bounding box center [151, 23] width 45 height 7
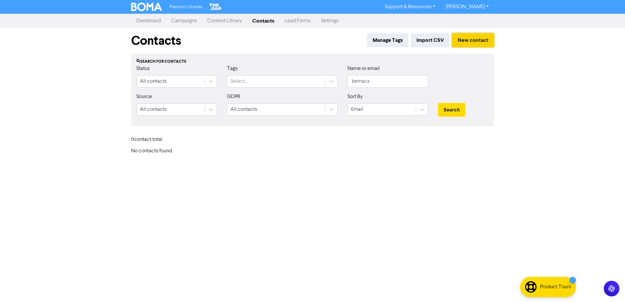
click at [481, 36] on button "New contact" at bounding box center [473, 40] width 42 height 14
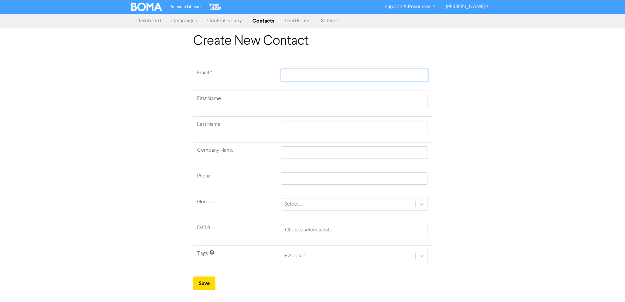
click at [349, 71] on input "text" at bounding box center [354, 75] width 147 height 12
click at [329, 104] on input "text" at bounding box center [354, 101] width 147 height 12
click at [312, 129] on input "text" at bounding box center [354, 127] width 147 height 12
click at [307, 153] on input "text" at bounding box center [354, 152] width 147 height 12
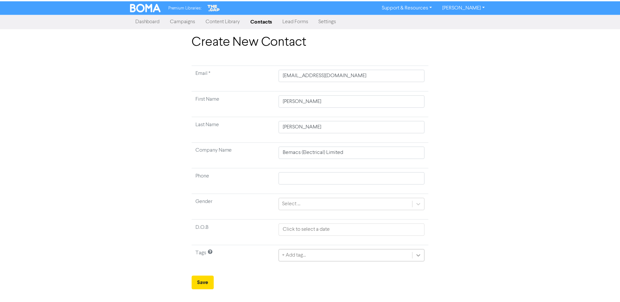
scroll to position [61, 0]
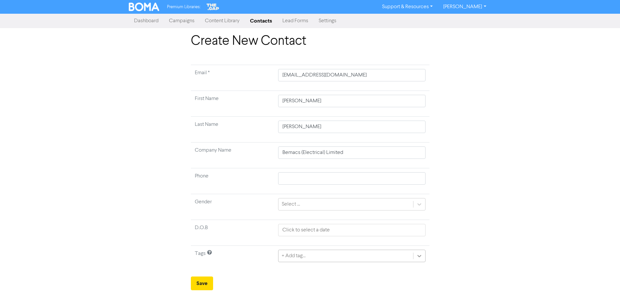
click at [424, 257] on div "+ Add tag..." at bounding box center [351, 256] width 147 height 12
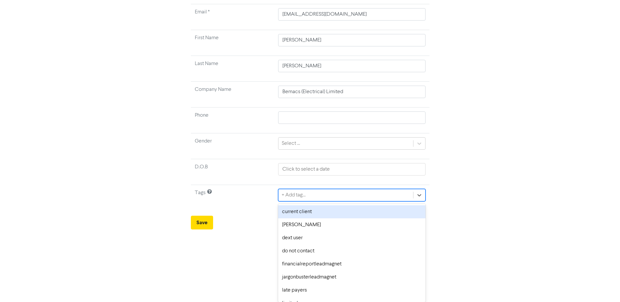
click at [369, 214] on div "current client" at bounding box center [351, 211] width 147 height 13
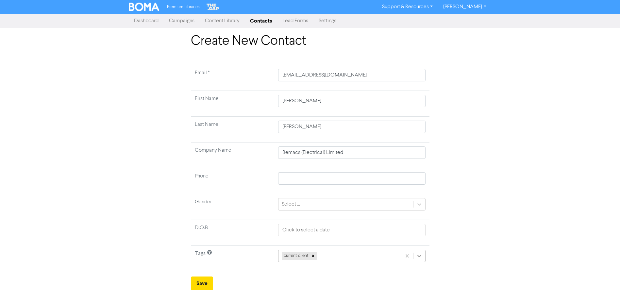
click at [420, 254] on div "current client" at bounding box center [351, 256] width 147 height 12
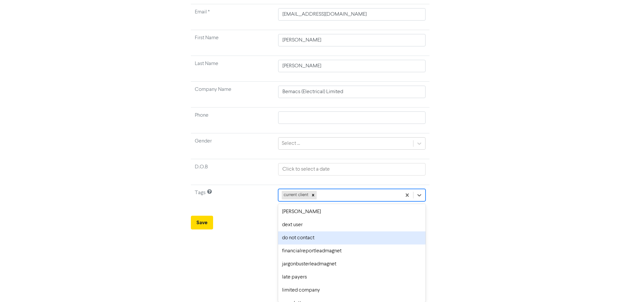
scroll to position [33, 0]
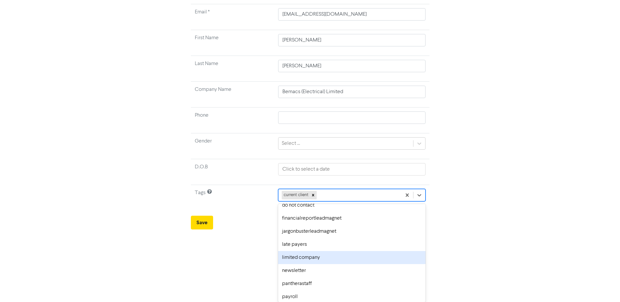
click at [350, 254] on div "limited company" at bounding box center [351, 257] width 147 height 13
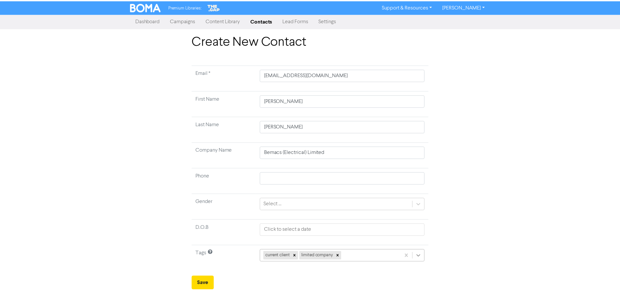
scroll to position [61, 0]
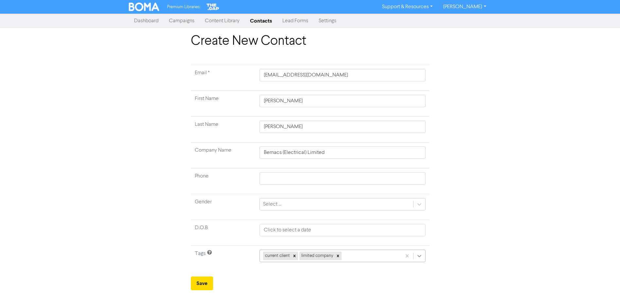
click at [419, 255] on div "current client limited company" at bounding box center [342, 256] width 166 height 12
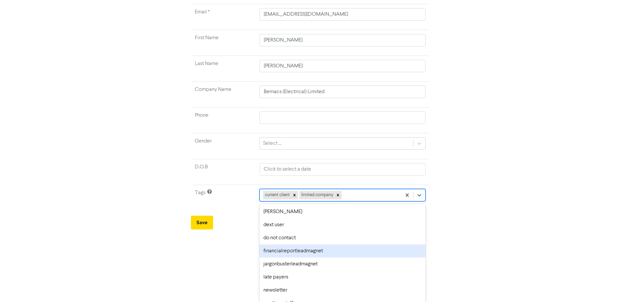
scroll to position [33, 0]
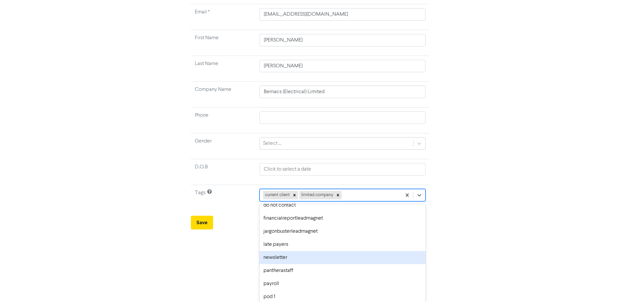
click at [358, 255] on div "newsletter" at bounding box center [342, 257] width 166 height 13
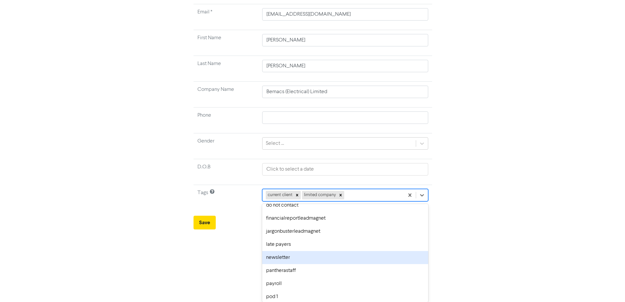
scroll to position [0, 0]
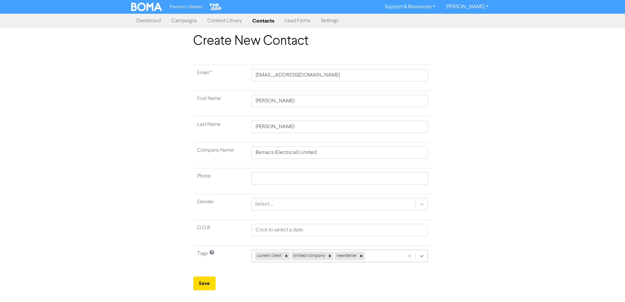
click at [419, 255] on div "current client limited company newsletter" at bounding box center [339, 256] width 176 height 12
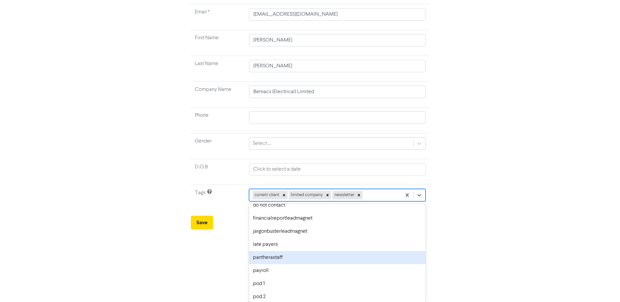
scroll to position [65, 0]
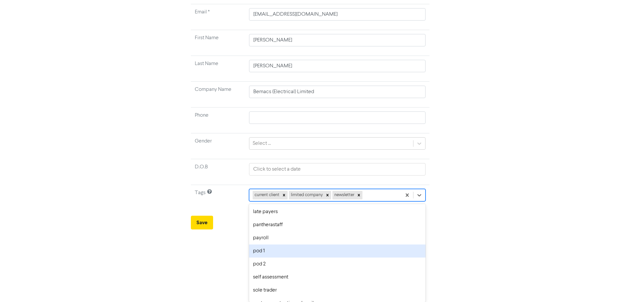
click at [340, 254] on div "pod 1" at bounding box center [337, 250] width 176 height 13
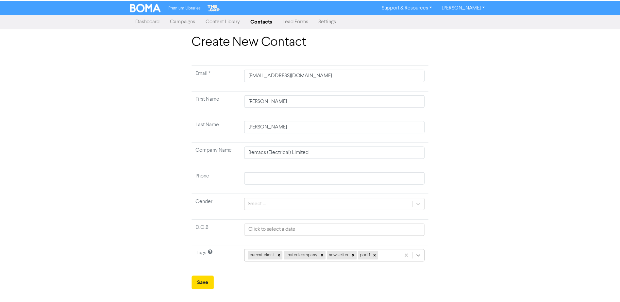
scroll to position [61, 0]
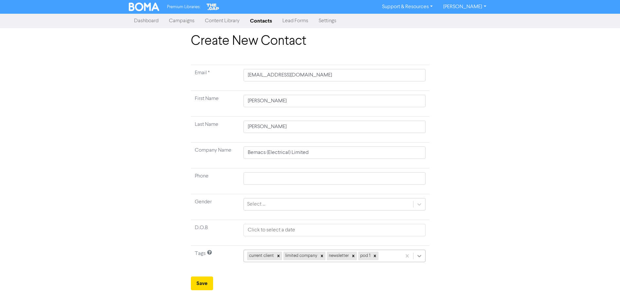
click at [424, 257] on div "current client limited company newsletter pod 1" at bounding box center [334, 256] width 182 height 12
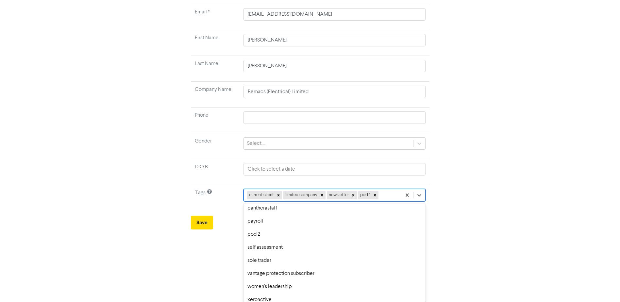
scroll to position [88, 0]
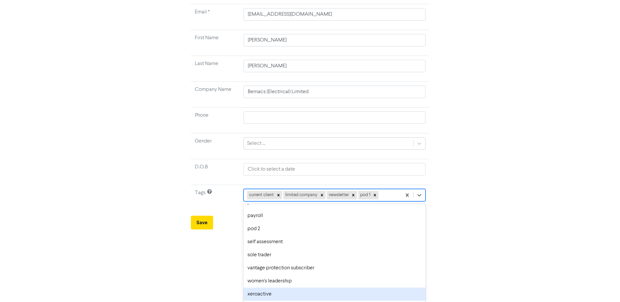
click at [335, 289] on div "xeroactive" at bounding box center [334, 293] width 182 height 13
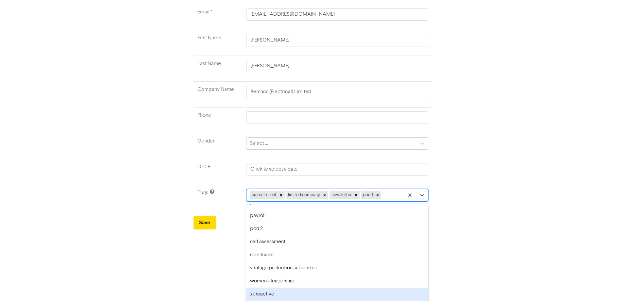
scroll to position [0, 0]
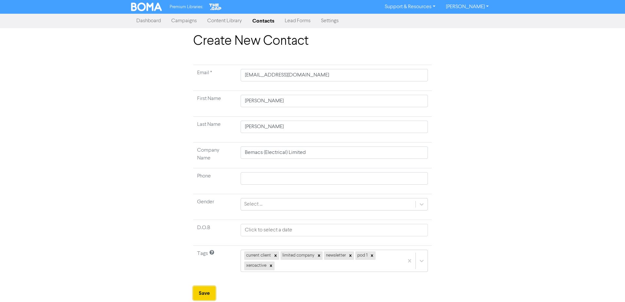
click at [203, 296] on button "Save" at bounding box center [204, 293] width 22 height 14
click at [212, 295] on button "Save" at bounding box center [204, 293] width 22 height 14
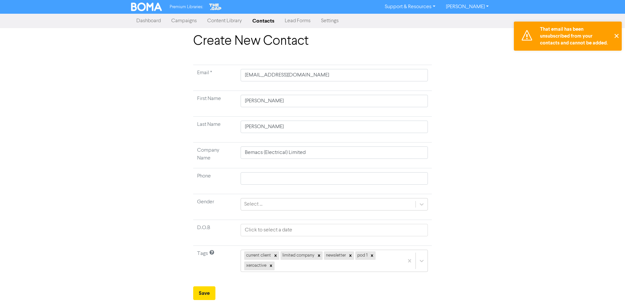
click at [614, 34] on button "✕" at bounding box center [616, 36] width 11 height 29
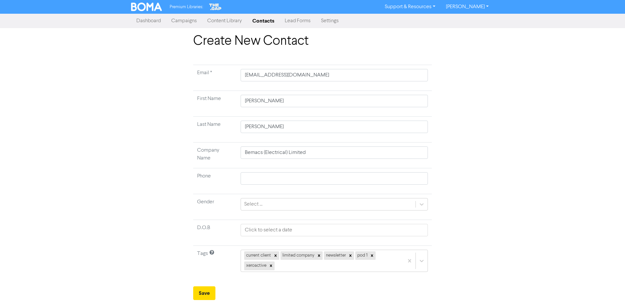
click at [268, 24] on link "Contacts" at bounding box center [263, 20] width 32 height 13
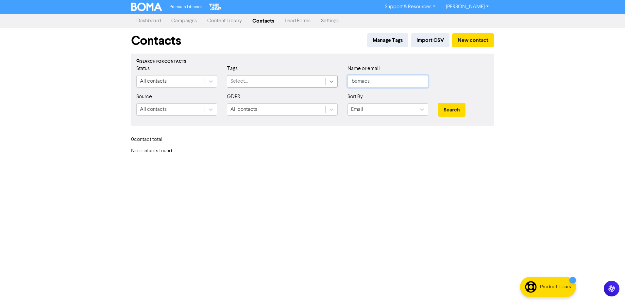
drag, startPoint x: 380, startPoint y: 81, endPoint x: 332, endPoint y: 81, distance: 47.7
click at [332, 81] on div "Status All contacts Tags Select... Name or email bemacs" at bounding box center [312, 79] width 362 height 28
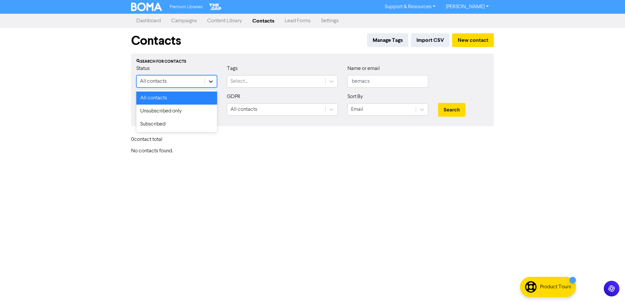
click at [208, 81] on icon at bounding box center [210, 81] width 7 height 7
click at [158, 123] on div "Subscribed" at bounding box center [176, 124] width 81 height 13
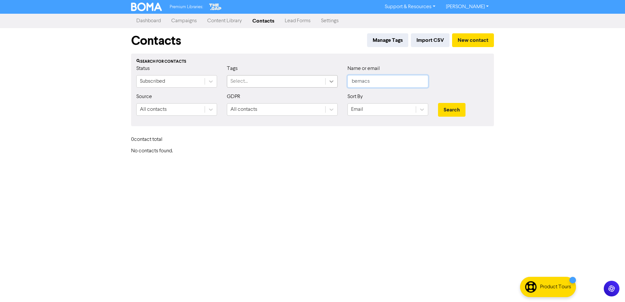
drag, startPoint x: 396, startPoint y: 81, endPoint x: 337, endPoint y: 81, distance: 59.5
click at [337, 81] on div "Status Subscribed Tags Select... Name or email bemacs" at bounding box center [312, 79] width 362 height 28
click at [438, 103] on button "Search" at bounding box center [451, 110] width 27 height 14
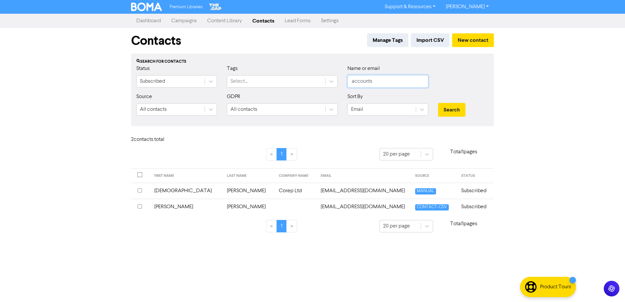
drag, startPoint x: 387, startPoint y: 80, endPoint x: 345, endPoint y: 80, distance: 41.8
click at [345, 80] on div "Name or email accounts" at bounding box center [387, 79] width 90 height 28
click at [438, 103] on button "Search" at bounding box center [451, 110] width 27 height 14
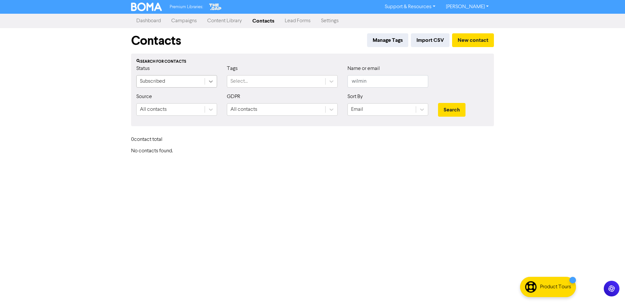
click at [211, 80] on icon at bounding box center [210, 81] width 7 height 7
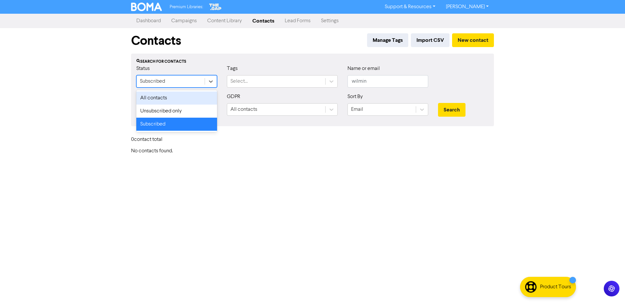
click at [172, 101] on div "All contacts" at bounding box center [176, 97] width 81 height 13
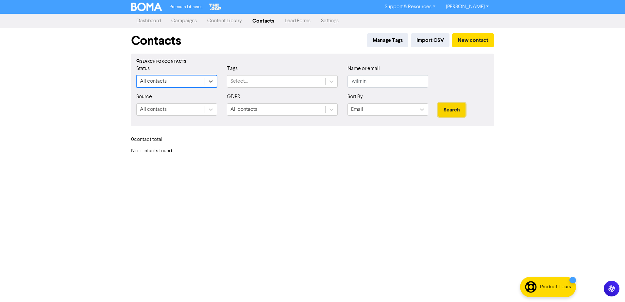
click at [451, 106] on button "Search" at bounding box center [451, 110] width 27 height 14
click at [454, 113] on button "Search" at bounding box center [451, 110] width 27 height 14
click at [477, 43] on button "New contact" at bounding box center [473, 40] width 42 height 14
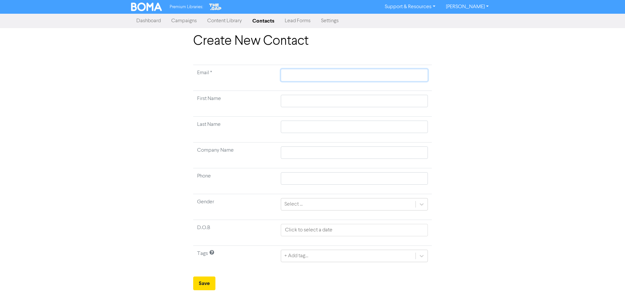
click at [333, 75] on input "text" at bounding box center [354, 75] width 147 height 12
click at [320, 100] on input "text" at bounding box center [354, 101] width 147 height 12
click at [282, 128] on input "text" at bounding box center [354, 127] width 147 height 12
click at [295, 151] on input "text" at bounding box center [354, 152] width 147 height 12
click at [422, 254] on div "+ Add tag..." at bounding box center [354, 256] width 147 height 12
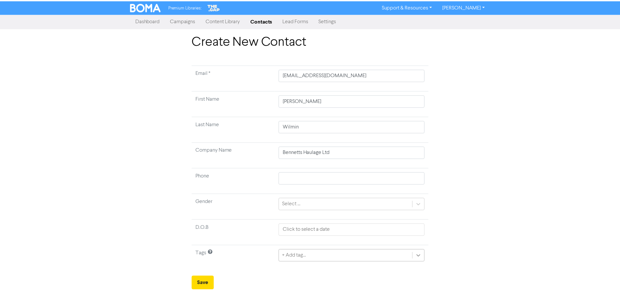
scroll to position [61, 0]
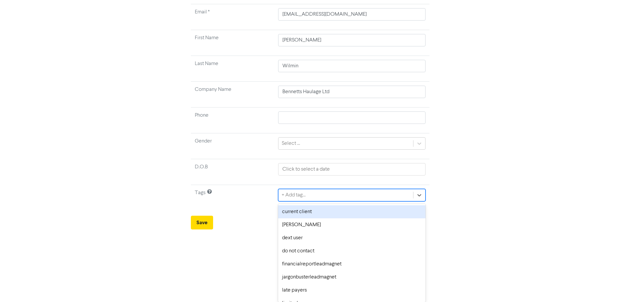
click at [323, 215] on div "current client" at bounding box center [351, 211] width 147 height 13
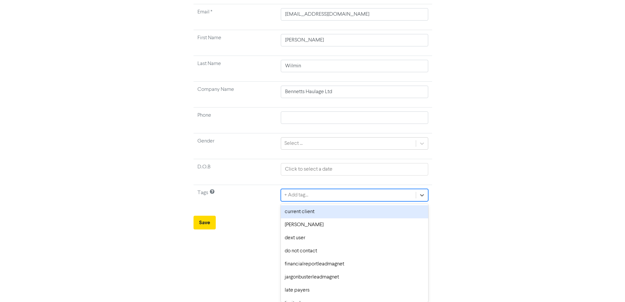
scroll to position [0, 0]
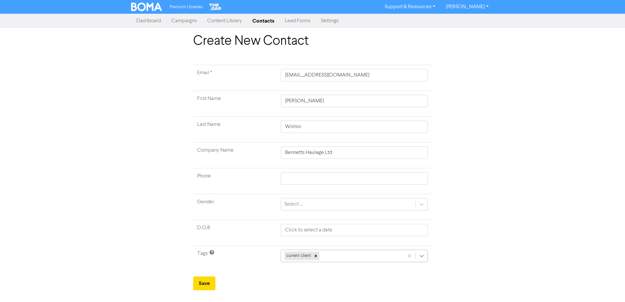
click at [424, 255] on div "current client" at bounding box center [354, 256] width 147 height 12
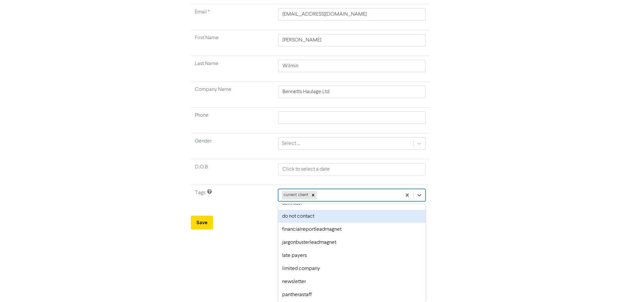
scroll to position [33, 0]
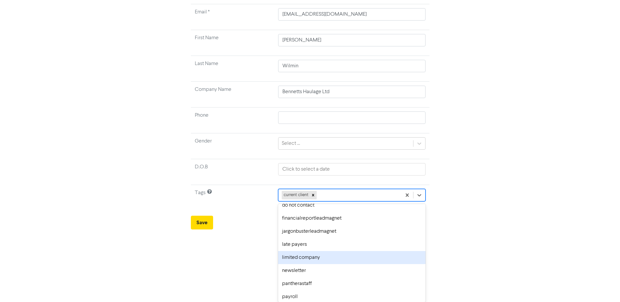
click at [321, 254] on div "limited company" at bounding box center [351, 257] width 147 height 13
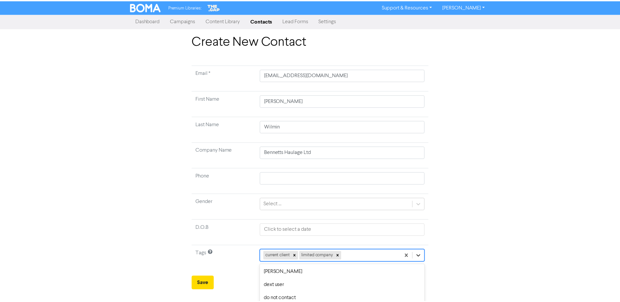
scroll to position [61, 0]
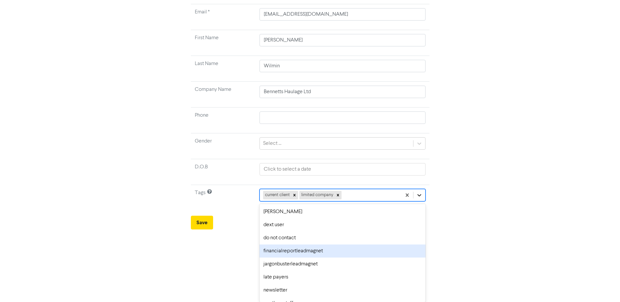
click at [419, 201] on div "option financialreportleadmagnet focused, 5 of 18. 16 results available. Use Up…" at bounding box center [342, 195] width 166 height 12
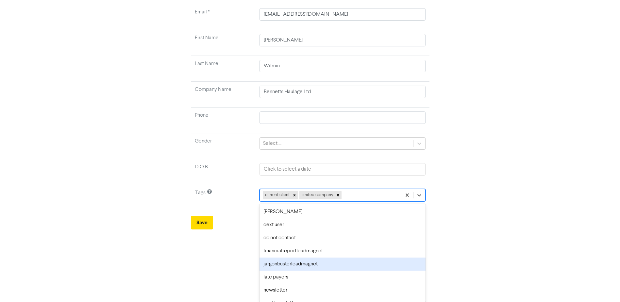
scroll to position [33, 0]
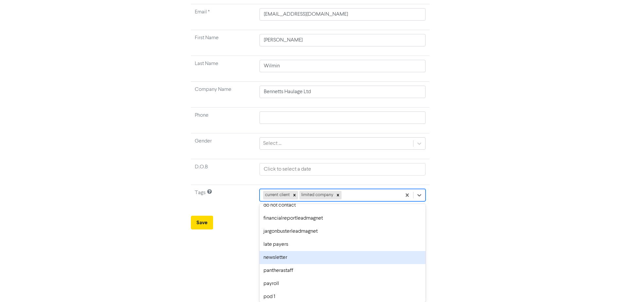
click at [373, 258] on div "newsletter" at bounding box center [342, 257] width 166 height 13
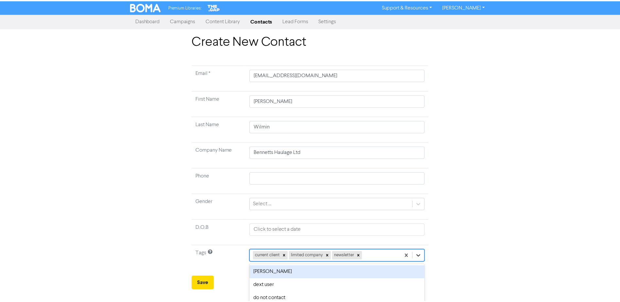
scroll to position [61, 0]
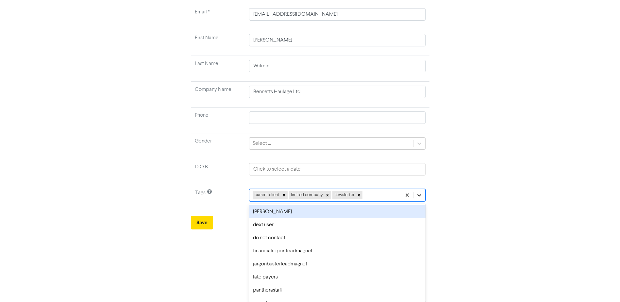
click at [422, 201] on div "option [PERSON_NAME] focused, 2 of 18. 15 results available. Use Up and Down to…" at bounding box center [337, 195] width 176 height 12
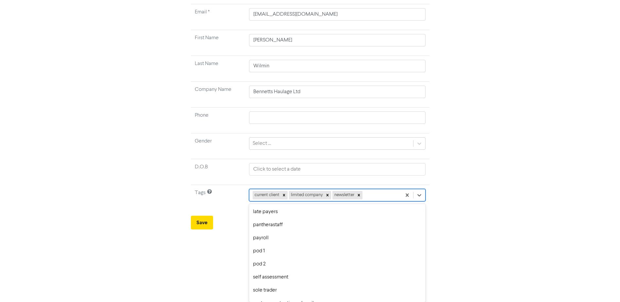
scroll to position [98, 0]
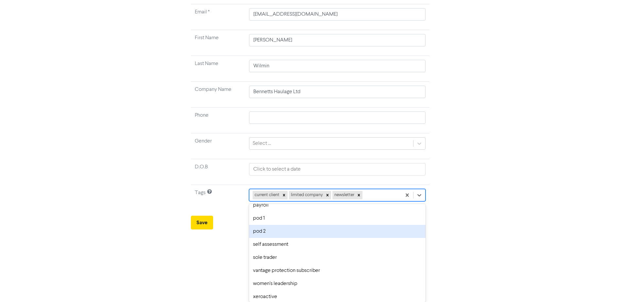
click at [303, 230] on div "pod 2" at bounding box center [337, 231] width 176 height 13
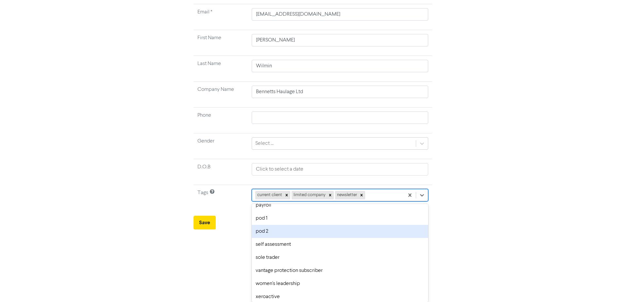
scroll to position [0, 0]
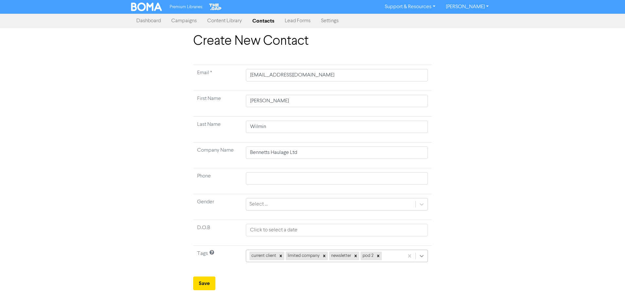
click at [424, 256] on div "current client limited company newsletter pod 2" at bounding box center [337, 256] width 182 height 12
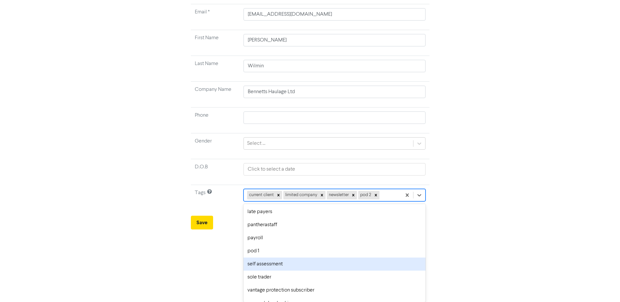
scroll to position [88, 0]
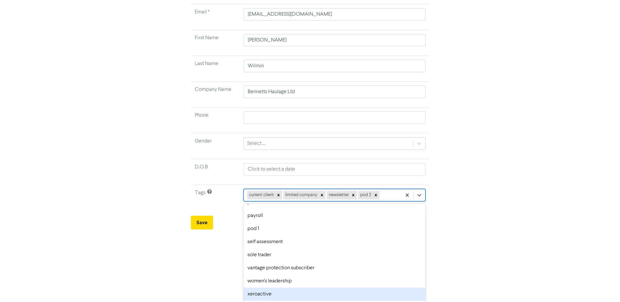
click at [332, 294] on div "xeroactive" at bounding box center [334, 293] width 182 height 13
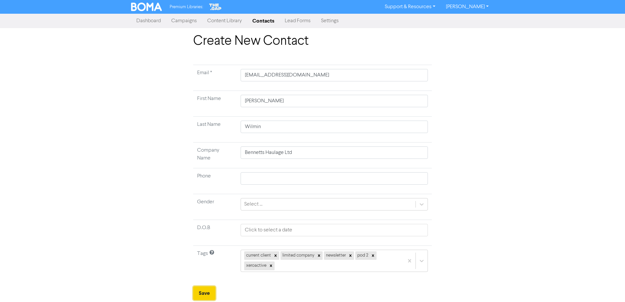
click at [213, 293] on button "Save" at bounding box center [204, 293] width 22 height 14
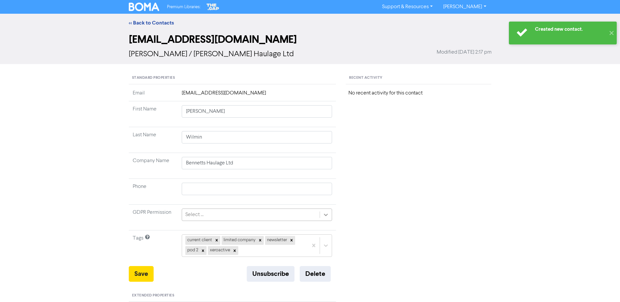
click at [327, 217] on icon at bounding box center [325, 214] width 7 height 7
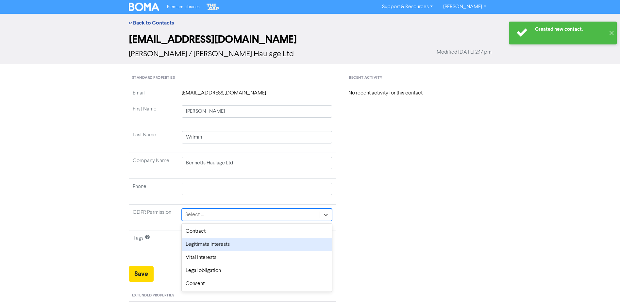
click at [227, 245] on div "Legitimate interests" at bounding box center [257, 244] width 151 height 13
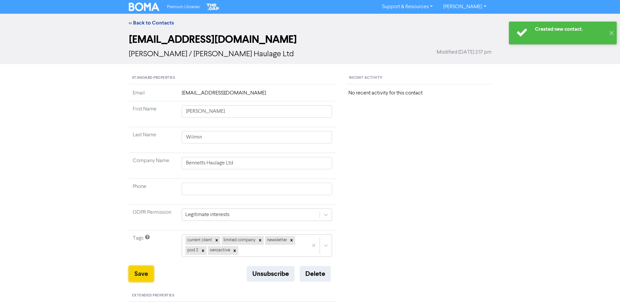
click at [140, 275] on button "Save" at bounding box center [141, 274] width 25 height 16
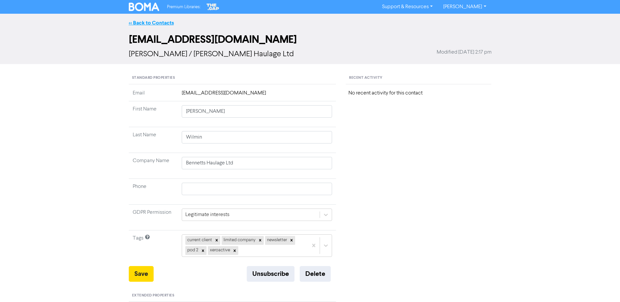
click at [148, 20] on link "<< Back to Contacts" at bounding box center [151, 23] width 45 height 7
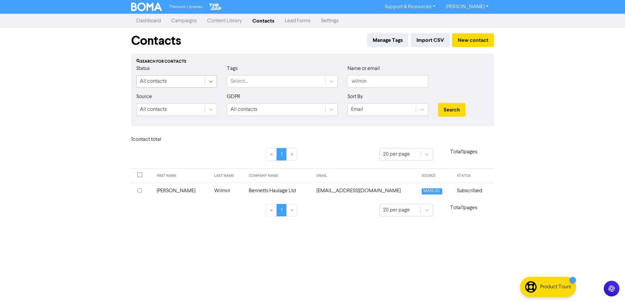
click at [207, 79] on div at bounding box center [211, 81] width 12 height 12
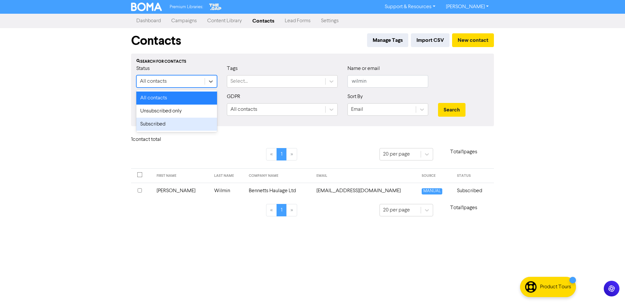
click at [168, 120] on div "Subscribed" at bounding box center [176, 124] width 81 height 13
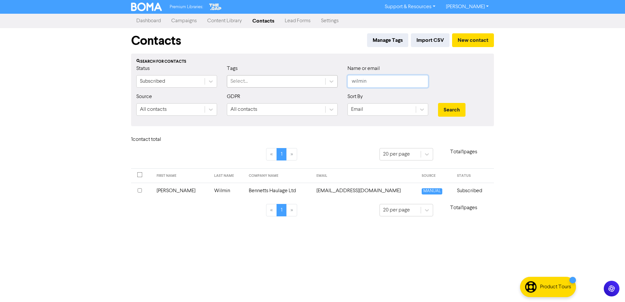
drag, startPoint x: 387, startPoint y: 79, endPoint x: 325, endPoint y: 79, distance: 62.1
click at [325, 79] on div "Status Subscribed Tags Select... Name or email wilmin" at bounding box center [312, 79] width 362 height 28
click at [438, 103] on button "Search" at bounding box center [451, 110] width 27 height 14
click at [163, 193] on td "[PERSON_NAME]" at bounding box center [180, 191] width 56 height 16
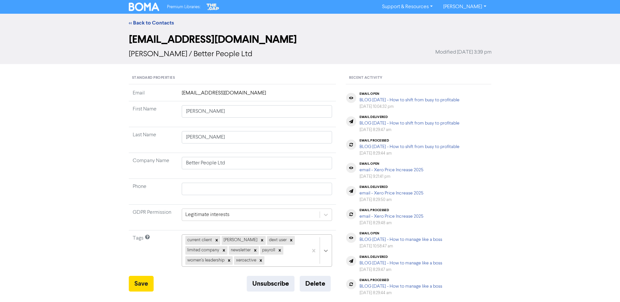
click at [327, 245] on div "current client [PERSON_NAME] dext user limited company newsletter payroll women…" at bounding box center [257, 250] width 151 height 32
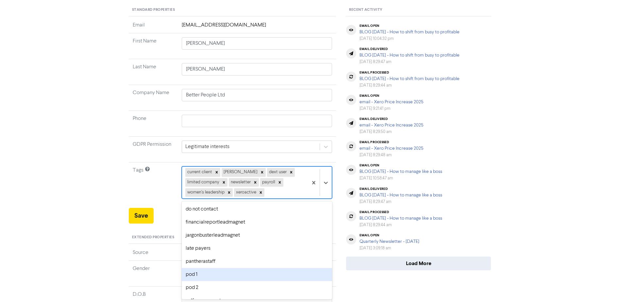
click at [281, 275] on div "pod 1" at bounding box center [257, 274] width 151 height 13
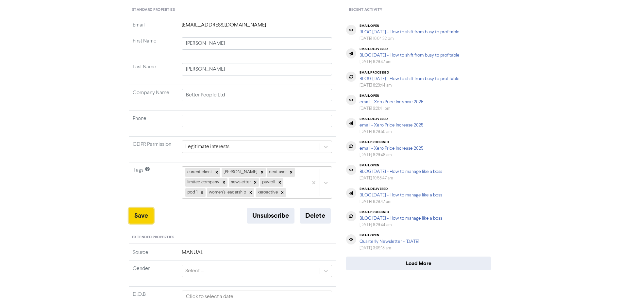
click at [140, 215] on button "Save" at bounding box center [141, 216] width 25 height 16
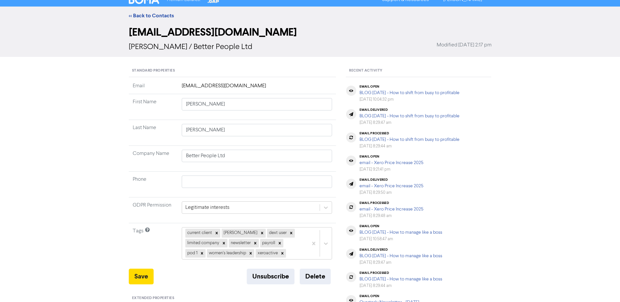
scroll to position [3, 0]
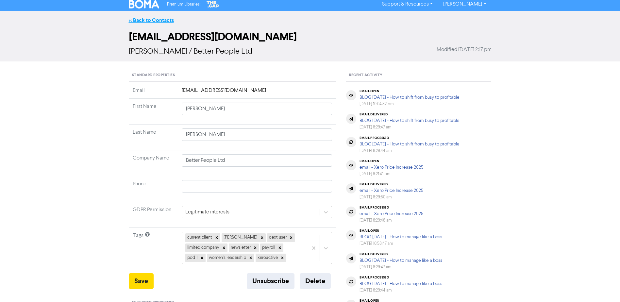
click at [138, 20] on link "<< Back to Contacts" at bounding box center [151, 20] width 45 height 7
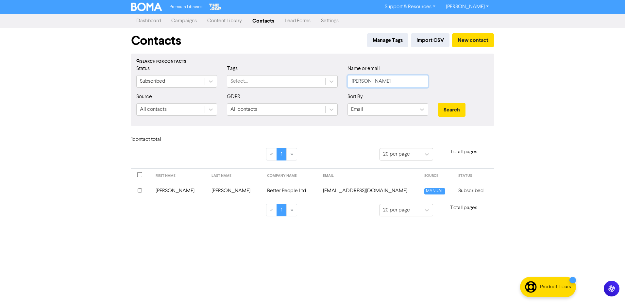
drag, startPoint x: 376, startPoint y: 79, endPoint x: 339, endPoint y: 79, distance: 36.9
click at [339, 79] on div "Status Subscribed Tags Select... Name or email [PERSON_NAME]" at bounding box center [312, 79] width 362 height 28
click at [452, 109] on button "Search" at bounding box center [451, 110] width 27 height 14
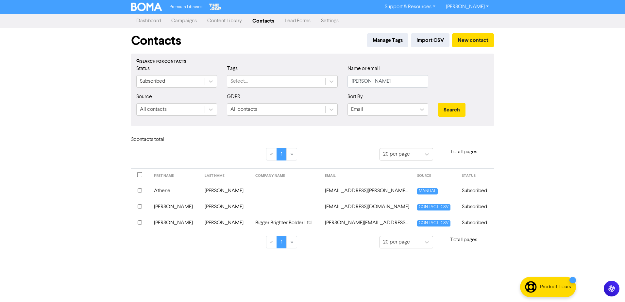
click at [166, 221] on td "[PERSON_NAME]" at bounding box center [175, 223] width 51 height 16
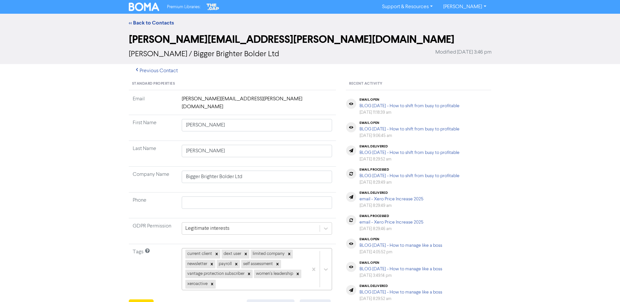
click at [325, 253] on div "current client dext user limited company newsletter payroll self assessment van…" at bounding box center [257, 269] width 151 height 42
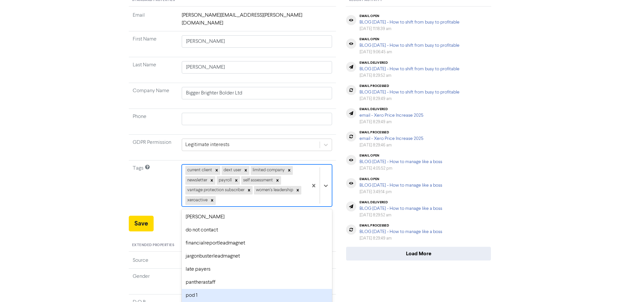
click at [217, 289] on div "pod 1" at bounding box center [257, 295] width 151 height 13
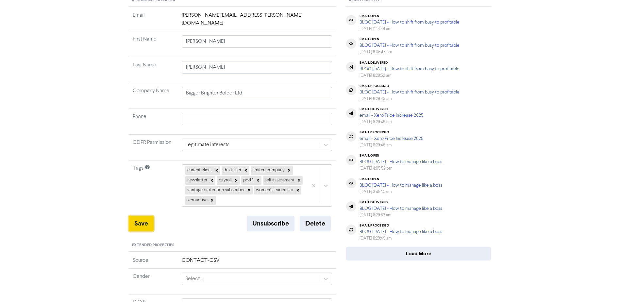
click at [142, 216] on button "Save" at bounding box center [141, 224] width 25 height 16
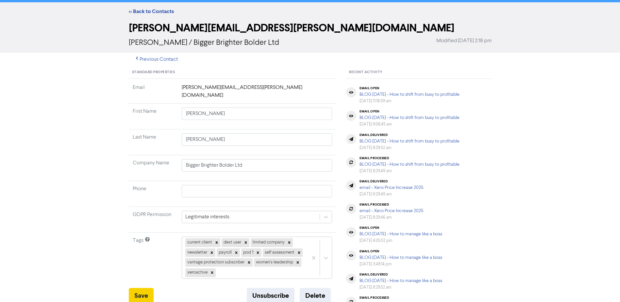
scroll to position [0, 0]
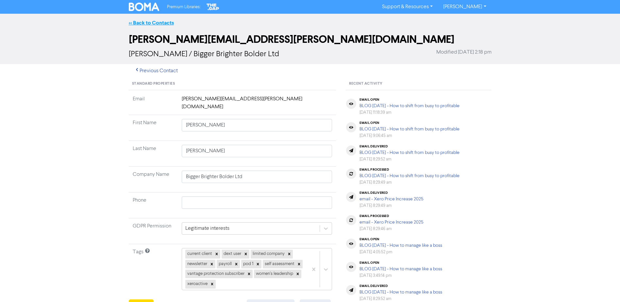
click at [161, 22] on link "<< Back to Contacts" at bounding box center [151, 23] width 45 height 7
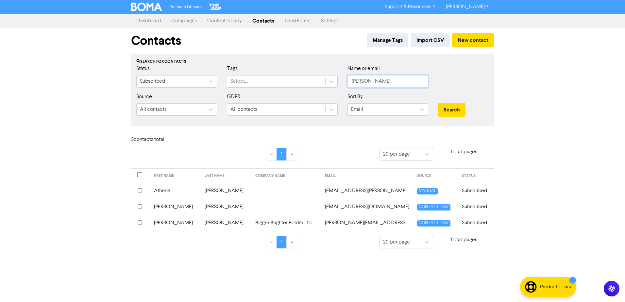
drag, startPoint x: 371, startPoint y: 81, endPoint x: 345, endPoint y: 80, distance: 26.1
click at [345, 80] on div "Name or email [PERSON_NAME]" at bounding box center [387, 79] width 90 height 28
click at [438, 103] on button "Search" at bounding box center [451, 110] width 27 height 14
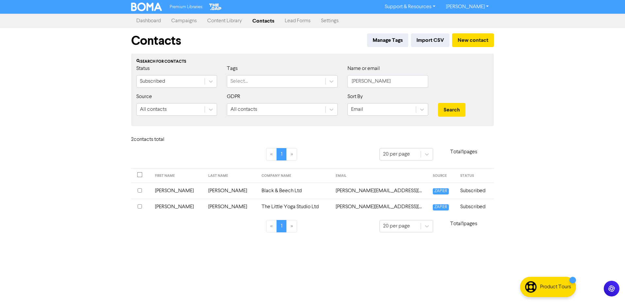
click at [223, 191] on td "[PERSON_NAME]" at bounding box center [230, 191] width 53 height 16
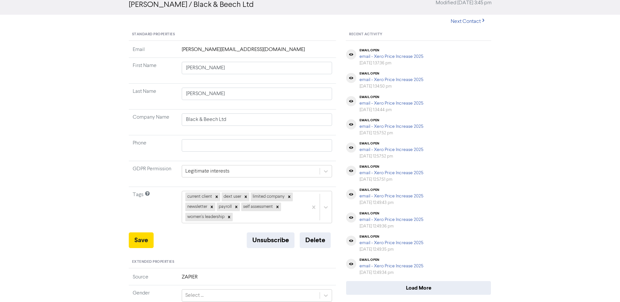
scroll to position [65, 0]
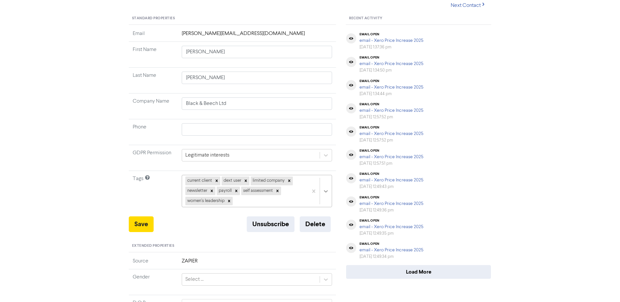
click at [326, 191] on div at bounding box center [320, 191] width 24 height 32
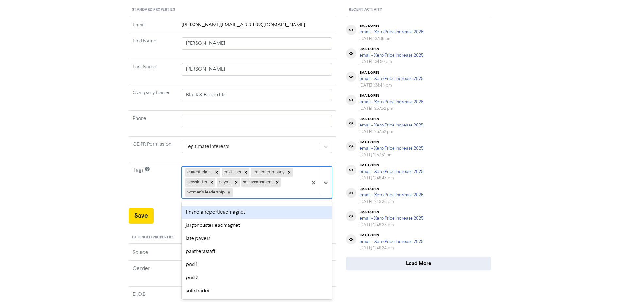
scroll to position [48, 0]
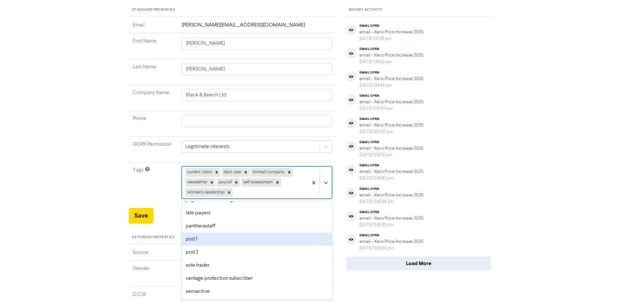
click at [210, 238] on div "pod 1" at bounding box center [257, 239] width 151 height 13
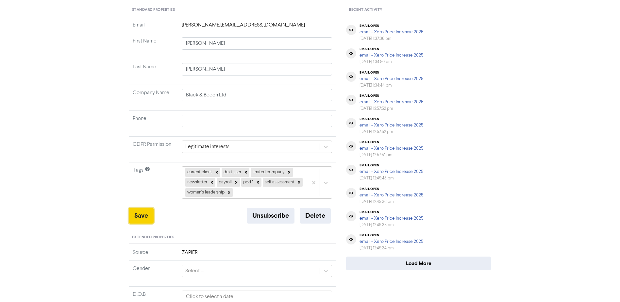
click at [142, 216] on button "Save" at bounding box center [141, 216] width 25 height 16
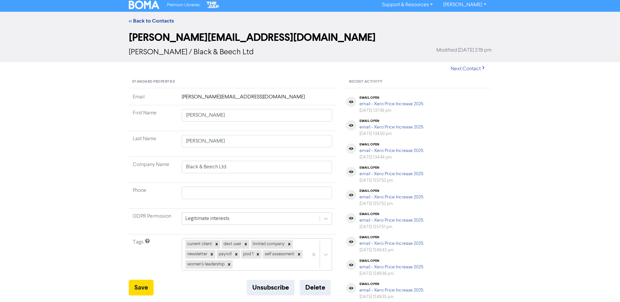
scroll to position [0, 0]
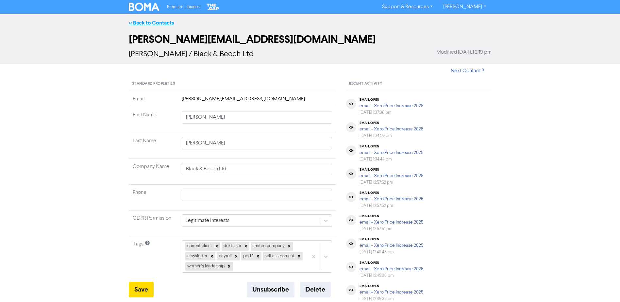
click at [157, 22] on link "<< Back to Contacts" at bounding box center [151, 23] width 45 height 7
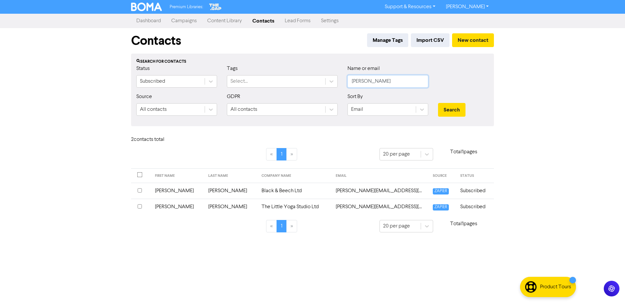
drag, startPoint x: 401, startPoint y: 81, endPoint x: 343, endPoint y: 82, distance: 57.8
click at [343, 82] on div "Name or email [PERSON_NAME]" at bounding box center [387, 79] width 90 height 28
click at [438, 103] on button "Search" at bounding box center [451, 110] width 27 height 14
click at [161, 209] on td "[PERSON_NAME]" at bounding box center [177, 207] width 53 height 16
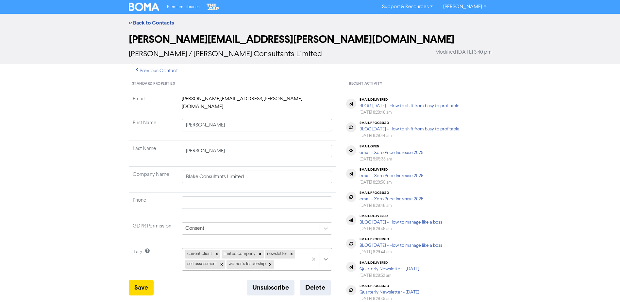
click at [326, 252] on div "current client limited company newsletter self assessment women's leadership" at bounding box center [257, 259] width 151 height 22
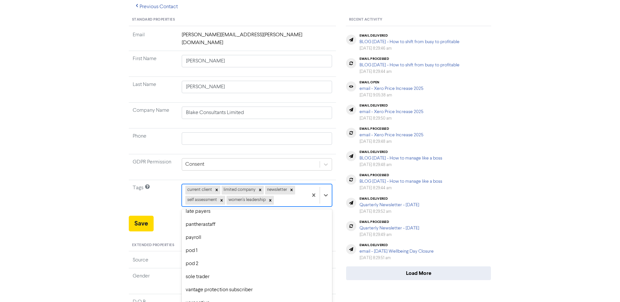
scroll to position [74, 0]
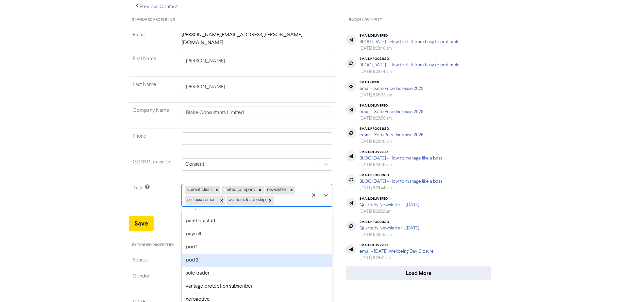
click at [226, 254] on div "pod 2" at bounding box center [257, 260] width 151 height 13
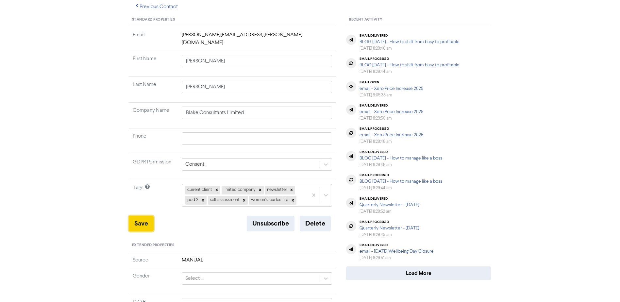
click at [141, 216] on button "Save" at bounding box center [141, 224] width 25 height 16
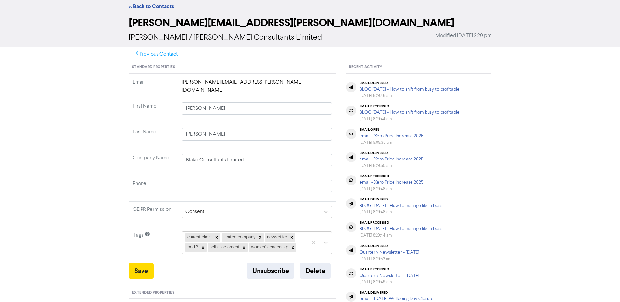
scroll to position [0, 0]
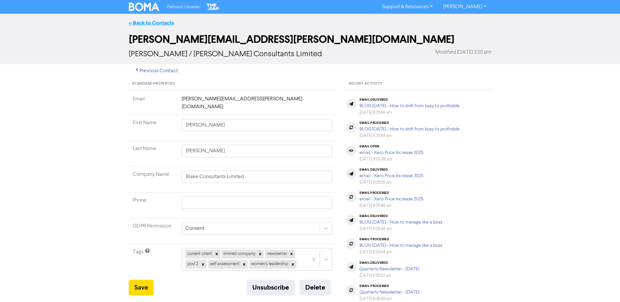
click at [155, 22] on link "<< Back to Contacts" at bounding box center [151, 23] width 45 height 7
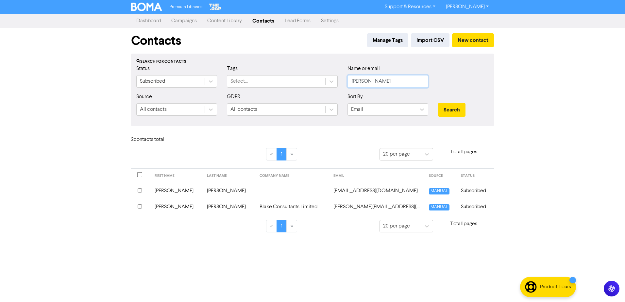
drag, startPoint x: 377, startPoint y: 80, endPoint x: 344, endPoint y: 80, distance: 33.0
click at [344, 80] on div "Name or email [PERSON_NAME]" at bounding box center [387, 79] width 90 height 28
click at [516, 130] on div "Premium Libraries: Support & Resources Video Tutorials FAQ & Guides Marketing E…" at bounding box center [312, 151] width 625 height 302
click at [453, 115] on button "Search" at bounding box center [451, 110] width 27 height 14
click at [175, 189] on td "[PERSON_NAME]" at bounding box center [180, 191] width 56 height 16
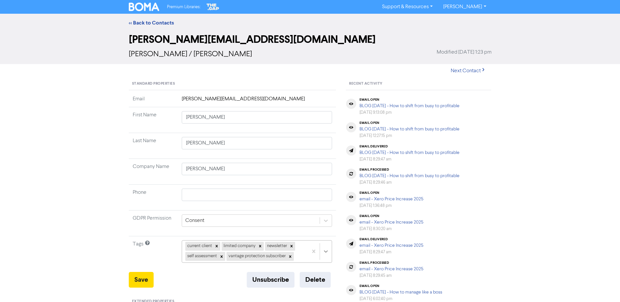
click at [326, 247] on div "current client limited company newsletter self assessment vantage protection su…" at bounding box center [257, 251] width 151 height 22
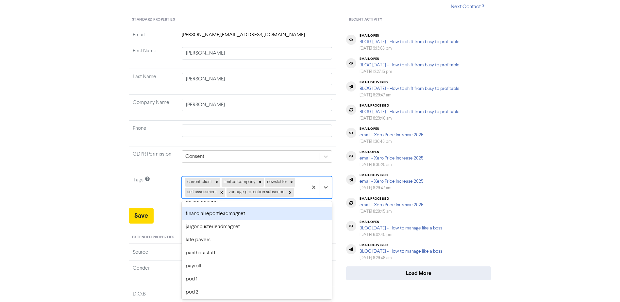
scroll to position [74, 0]
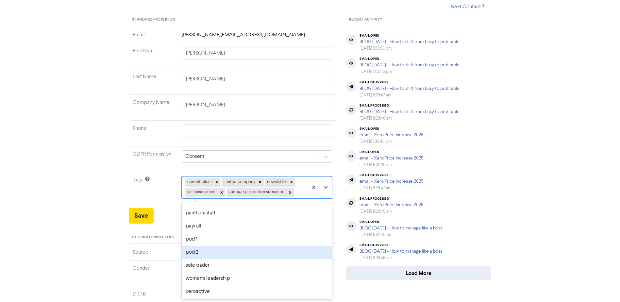
click at [221, 248] on div "pod 2" at bounding box center [257, 252] width 151 height 13
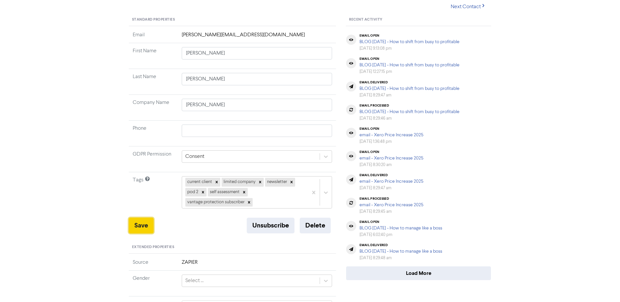
click at [130, 223] on button "Save" at bounding box center [141, 226] width 25 height 16
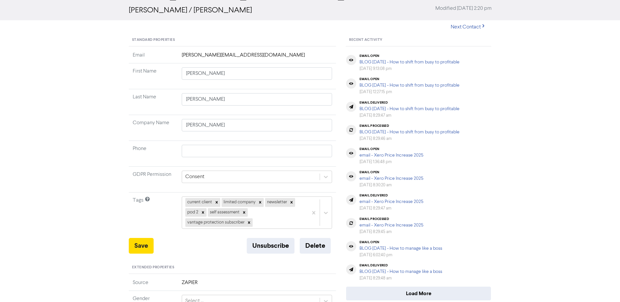
scroll to position [0, 0]
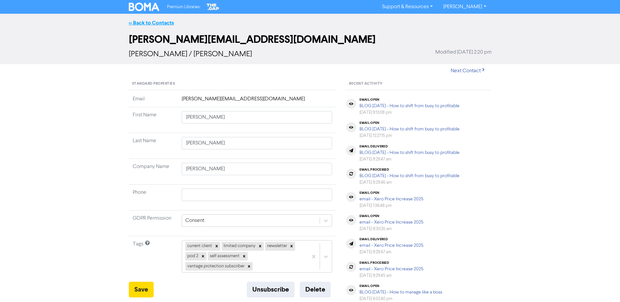
click at [158, 22] on link "<< Back to Contacts" at bounding box center [151, 23] width 45 height 7
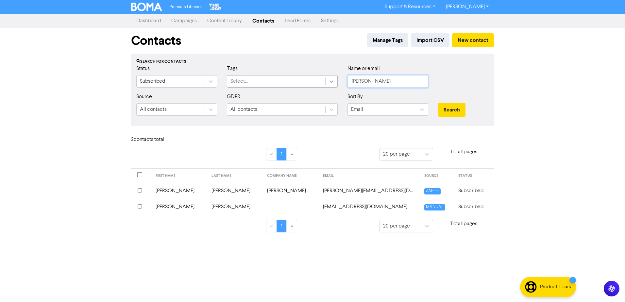
drag, startPoint x: 372, startPoint y: 79, endPoint x: 326, endPoint y: 79, distance: 45.7
click at [329, 81] on div "Status Subscribed Tags Select... Name or email [PERSON_NAME]" at bounding box center [312, 79] width 362 height 28
click at [438, 103] on button "Search" at bounding box center [451, 110] width 27 height 14
click at [168, 187] on td "[PERSON_NAME]" at bounding box center [173, 191] width 49 height 16
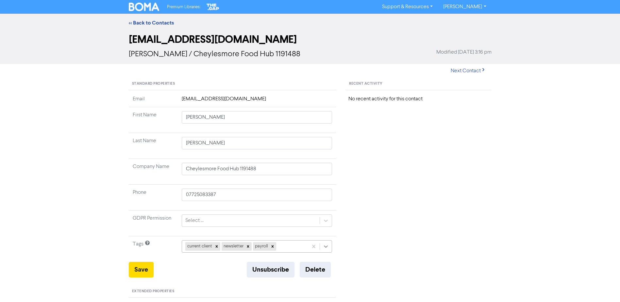
click at [328, 246] on div "current client newsletter payroll" at bounding box center [257, 246] width 151 height 12
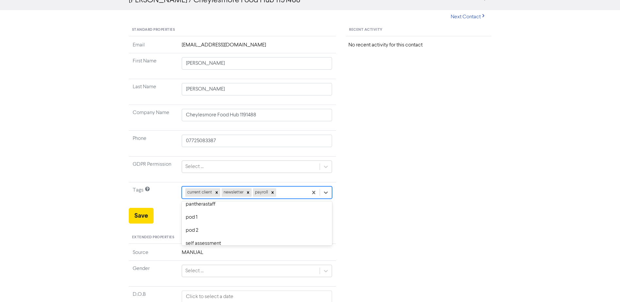
scroll to position [98, 0]
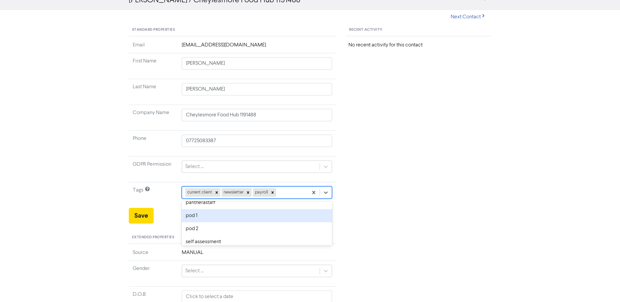
click at [230, 216] on div "pod 1" at bounding box center [257, 215] width 151 height 13
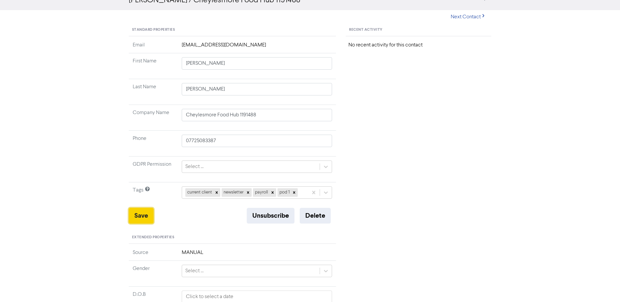
click at [147, 212] on button "Save" at bounding box center [141, 216] width 25 height 16
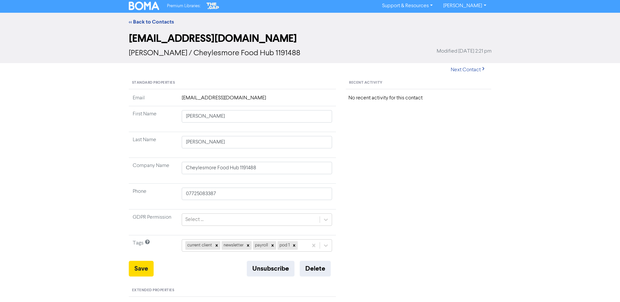
scroll to position [0, 0]
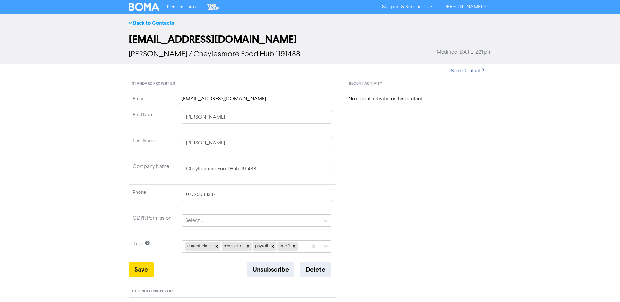
click at [159, 21] on link "<< Back to Contacts" at bounding box center [151, 23] width 45 height 7
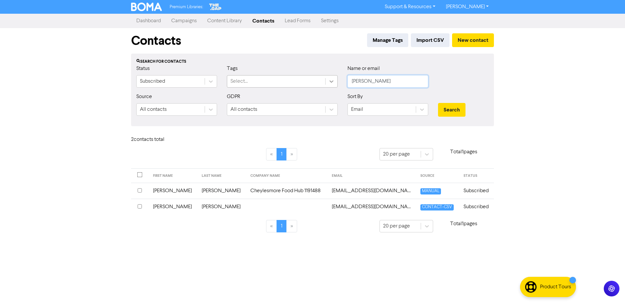
drag, startPoint x: 371, startPoint y: 82, endPoint x: 327, endPoint y: 77, distance: 44.0
click at [327, 77] on div "Status Subscribed Tags Select... Name or email [PERSON_NAME]" at bounding box center [312, 79] width 362 height 28
click at [438, 103] on button "Search" at bounding box center [451, 110] width 27 height 14
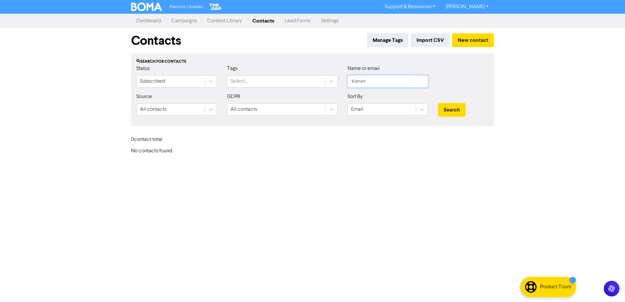
click at [438, 103] on button "Search" at bounding box center [451, 110] width 27 height 14
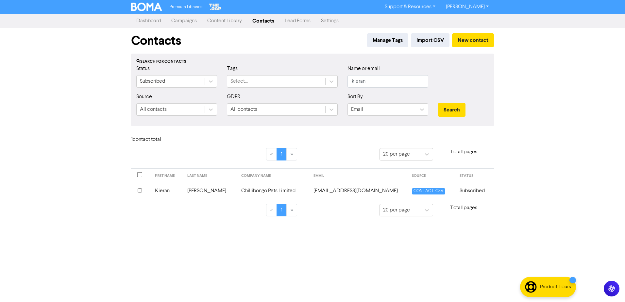
click at [163, 189] on td "Kieran" at bounding box center [167, 191] width 32 height 16
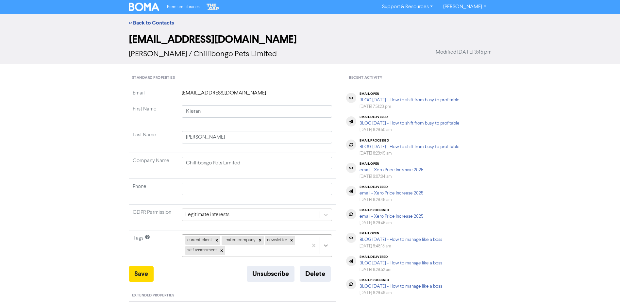
click at [323, 245] on div "current client limited company newsletter self assessment" at bounding box center [257, 245] width 151 height 22
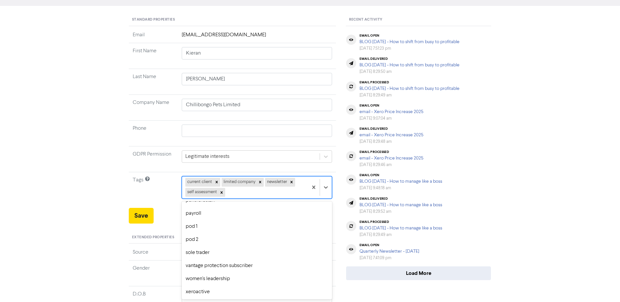
scroll to position [88, 0]
click at [223, 225] on div "pod 1" at bounding box center [257, 226] width 151 height 13
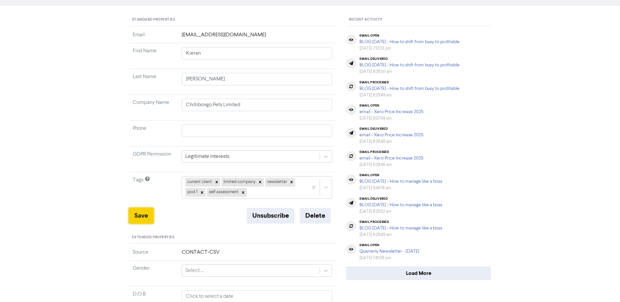
click at [134, 215] on button "Save" at bounding box center [141, 216] width 25 height 16
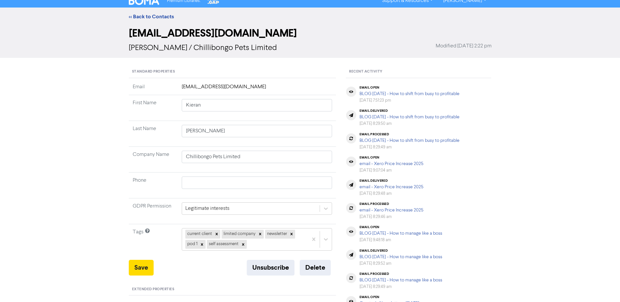
scroll to position [0, 0]
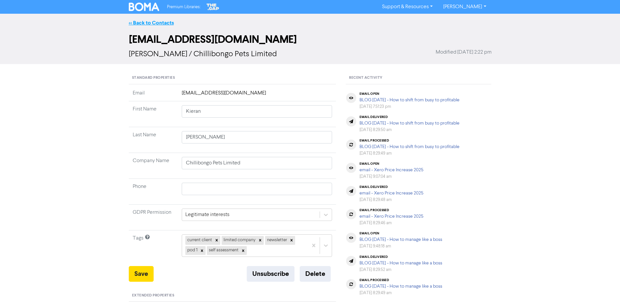
click at [154, 22] on link "<< Back to Contacts" at bounding box center [151, 23] width 45 height 7
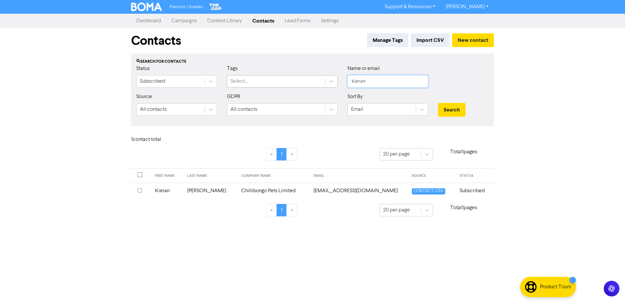
drag, startPoint x: 378, startPoint y: 82, endPoint x: 296, endPoint y: 80, distance: 81.7
click at [304, 86] on div "Status Subscribed Tags Select... Name or email kieran" at bounding box center [312, 79] width 362 height 28
click at [438, 103] on button "Search" at bounding box center [451, 110] width 27 height 14
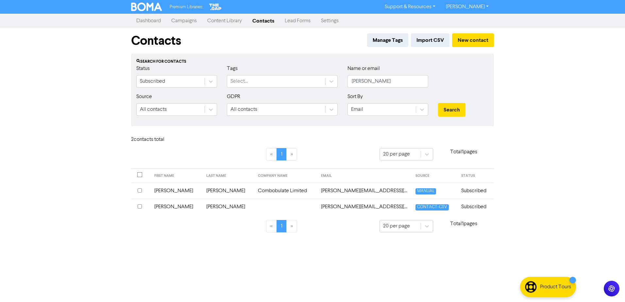
click at [161, 191] on td "[PERSON_NAME]" at bounding box center [176, 191] width 52 height 16
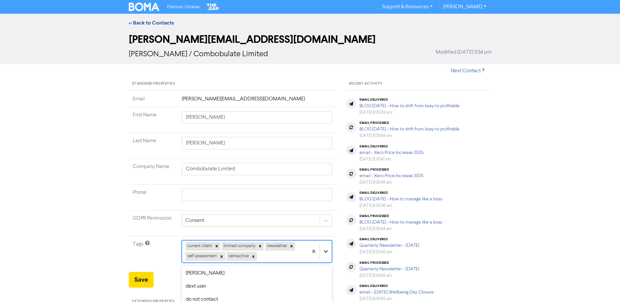
scroll to position [64, 0]
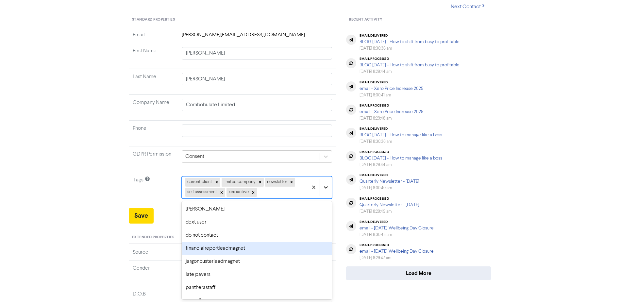
click at [325, 198] on div "option financialreportleadmagnet focused, 5 of 18. 13 results available. Use Up…" at bounding box center [257, 187] width 151 height 22
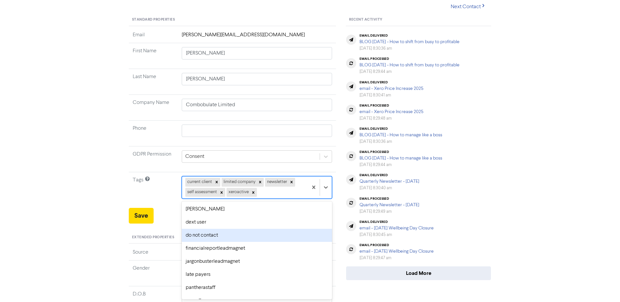
scroll to position [74, 0]
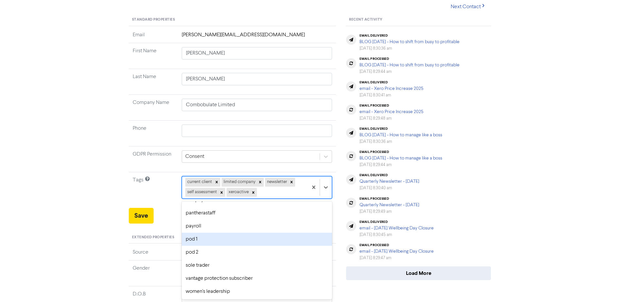
click at [244, 239] on div "pod 1" at bounding box center [257, 239] width 151 height 13
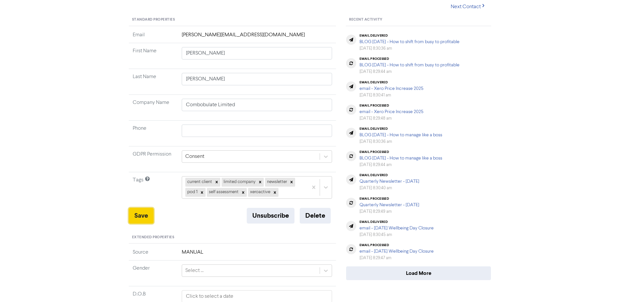
click at [134, 211] on button "Save" at bounding box center [141, 216] width 25 height 16
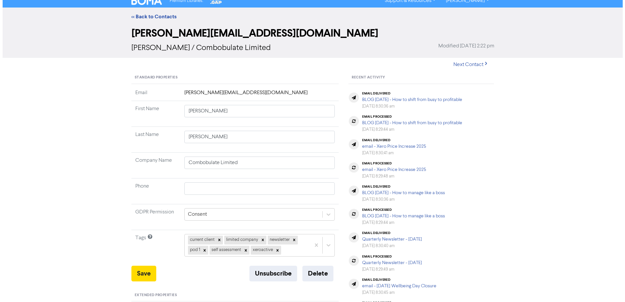
scroll to position [0, 0]
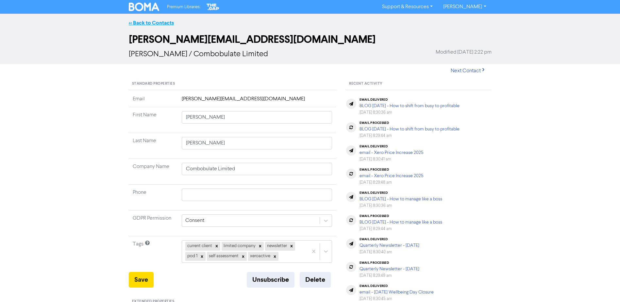
click at [164, 22] on link "<< Back to Contacts" at bounding box center [151, 23] width 45 height 7
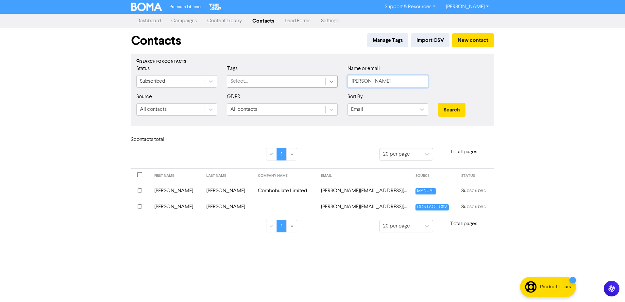
drag, startPoint x: 358, startPoint y: 81, endPoint x: 330, endPoint y: 81, distance: 27.4
click at [331, 81] on div "Status Subscribed Tags Select... Name or email [PERSON_NAME]" at bounding box center [312, 79] width 362 height 28
click at [438, 103] on button "Search" at bounding box center [451, 110] width 27 height 14
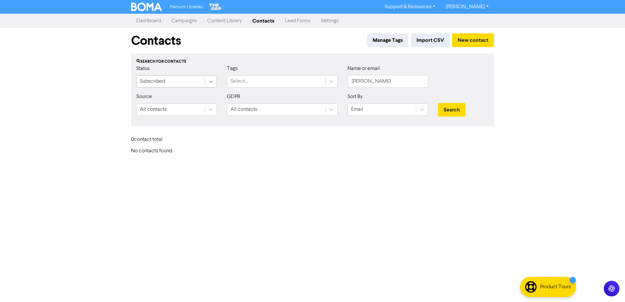
click at [211, 84] on icon at bounding box center [210, 81] width 7 height 7
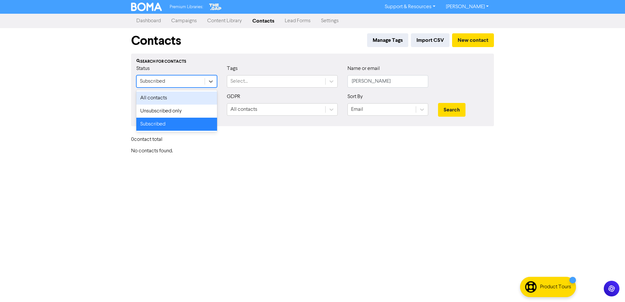
click at [179, 99] on div "All contacts" at bounding box center [176, 97] width 81 height 13
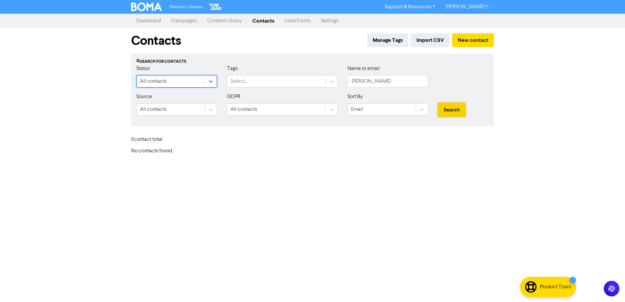
click at [458, 109] on button "Search" at bounding box center [451, 110] width 27 height 14
click at [209, 79] on icon at bounding box center [210, 81] width 7 height 7
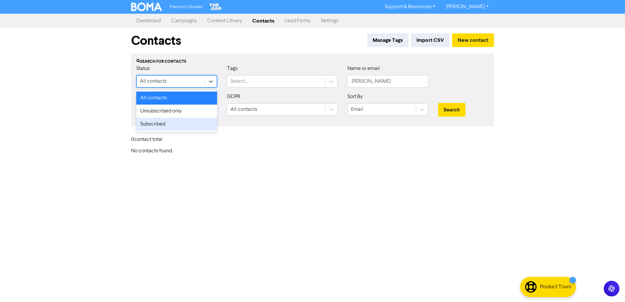
click at [170, 122] on div "Subscribed" at bounding box center [176, 124] width 81 height 13
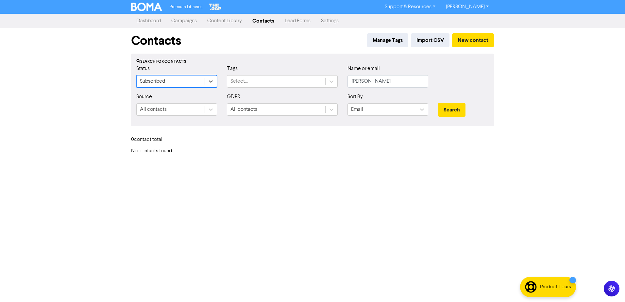
click at [274, 188] on div "Premium Libraries: Support & Resources Video Tutorials FAQ & Guides Marketing E…" at bounding box center [312, 151] width 625 height 302
click at [482, 41] on button "New contact" at bounding box center [473, 40] width 42 height 14
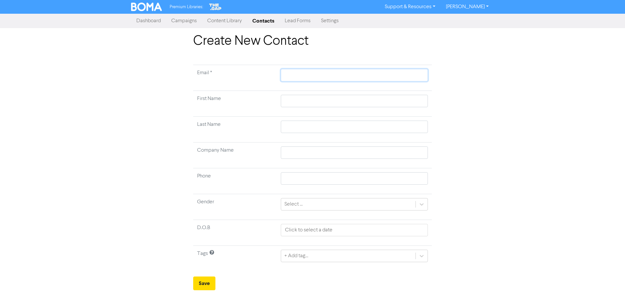
click at [290, 75] on input "text" at bounding box center [354, 75] width 147 height 12
click at [300, 100] on input "text" at bounding box center [354, 101] width 147 height 12
click at [292, 126] on input "text" at bounding box center [354, 127] width 147 height 12
click at [300, 176] on input "text" at bounding box center [354, 178] width 147 height 12
click at [422, 254] on div "+ Add tag..." at bounding box center [354, 256] width 147 height 12
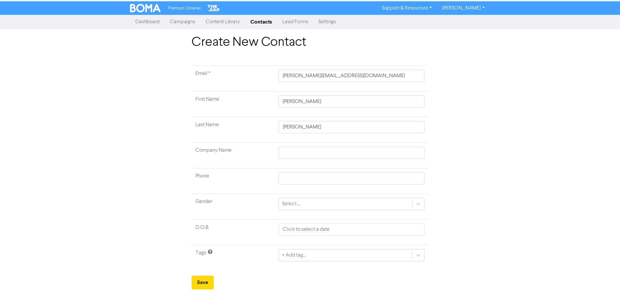
scroll to position [61, 0]
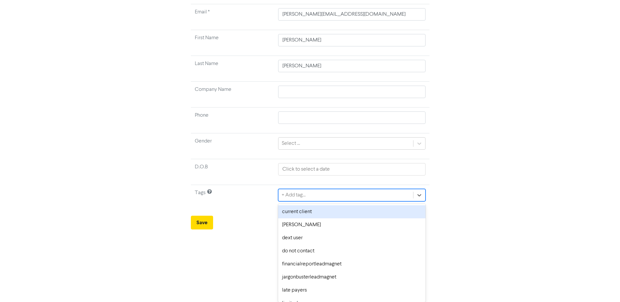
click at [348, 218] on div "current client" at bounding box center [351, 211] width 147 height 13
click at [420, 201] on div "option [PERSON_NAME] focused, 2 of 18. 17 results available. Use Up and Down to…" at bounding box center [351, 195] width 147 height 12
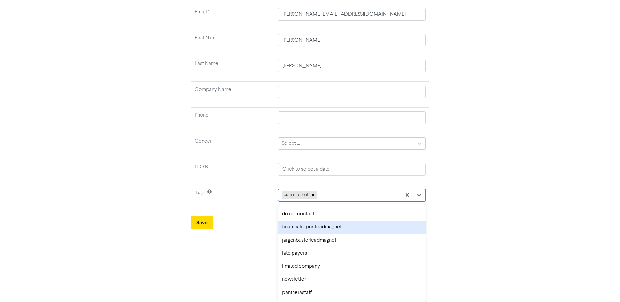
scroll to position [33, 0]
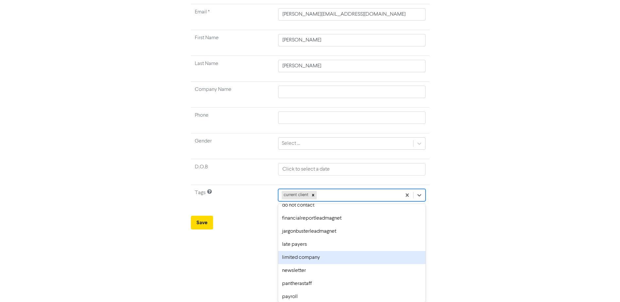
click at [382, 247] on div "late payers" at bounding box center [351, 244] width 147 height 13
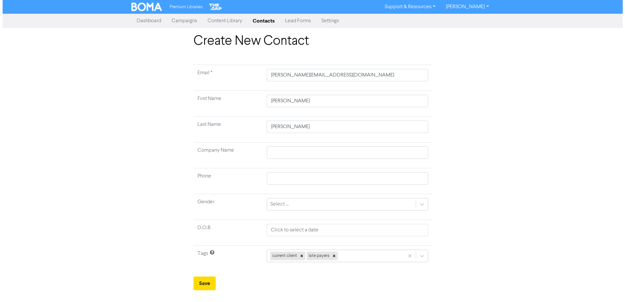
scroll to position [0, 0]
click at [336, 255] on icon at bounding box center [334, 256] width 5 height 5
click at [419, 258] on div "current client" at bounding box center [354, 256] width 147 height 12
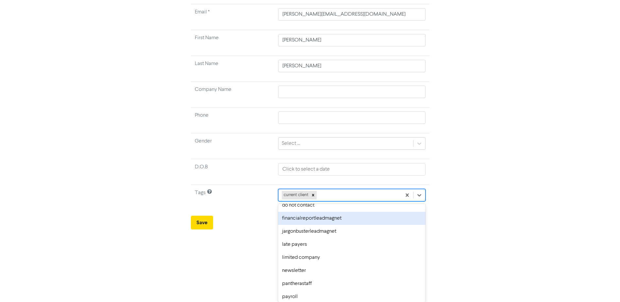
scroll to position [65, 0]
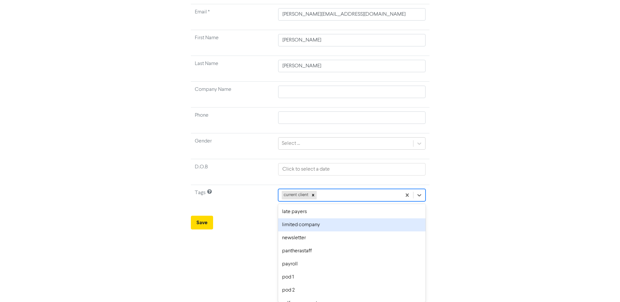
click at [320, 227] on div "limited company" at bounding box center [351, 224] width 147 height 13
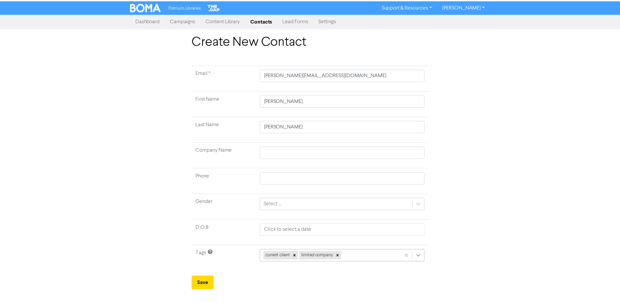
scroll to position [61, 0]
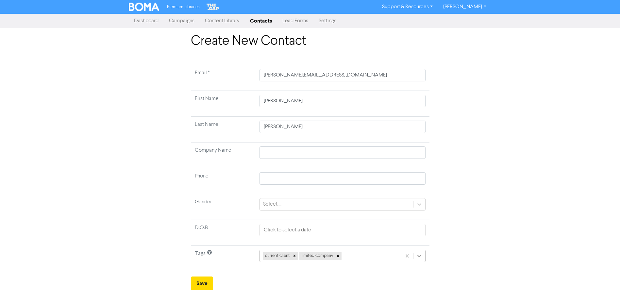
click at [425, 255] on div "current client limited company" at bounding box center [342, 256] width 166 height 12
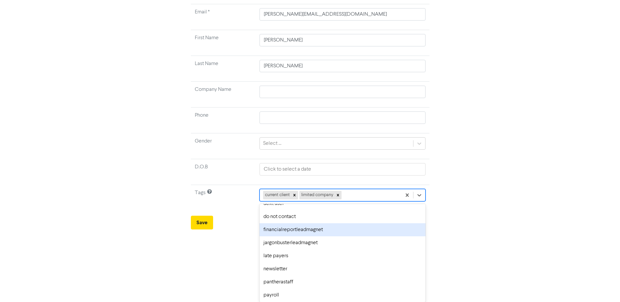
scroll to position [33, 0]
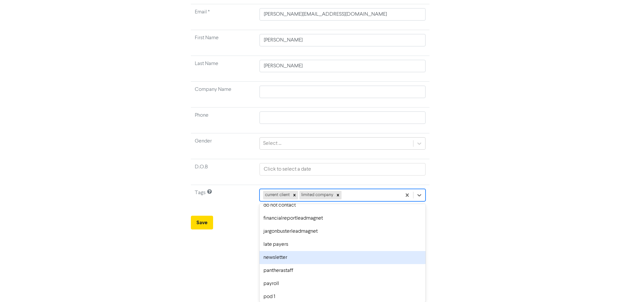
click at [310, 254] on div "newsletter" at bounding box center [342, 257] width 166 height 13
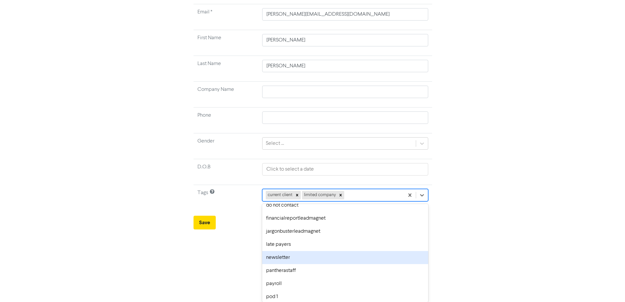
scroll to position [0, 0]
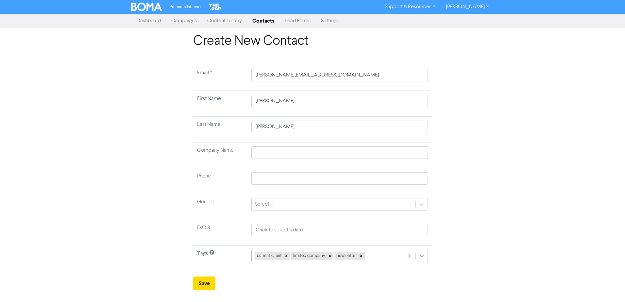
click at [424, 255] on div "current client limited company newsletter" at bounding box center [339, 256] width 176 height 12
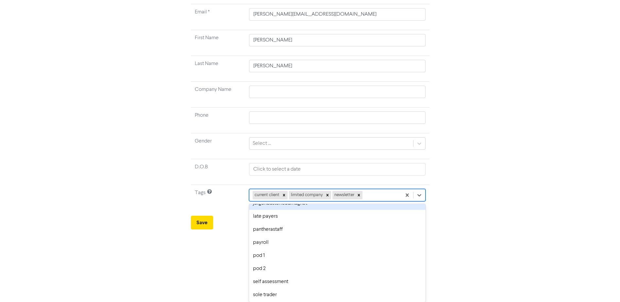
scroll to position [65, 0]
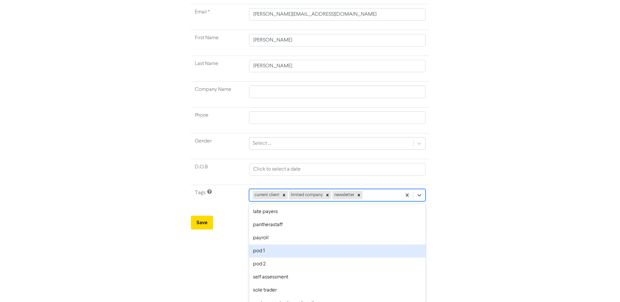
click at [338, 254] on div "pod 1" at bounding box center [337, 250] width 176 height 13
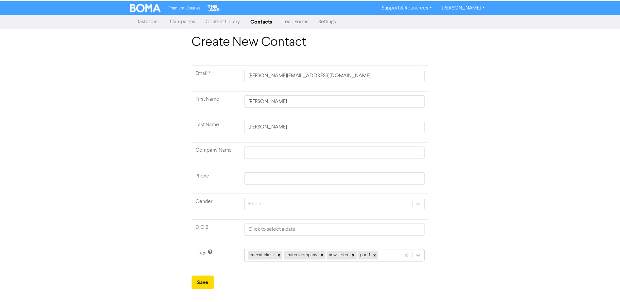
scroll to position [61, 0]
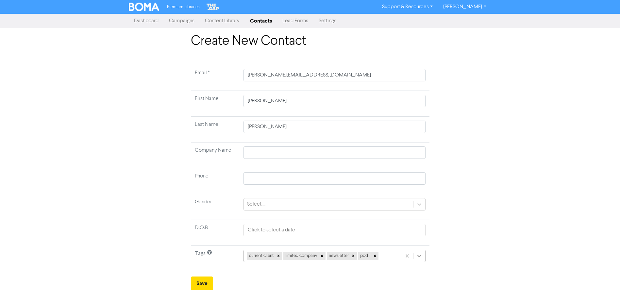
click at [422, 257] on div "current client limited company newsletter pod 1" at bounding box center [334, 256] width 182 height 12
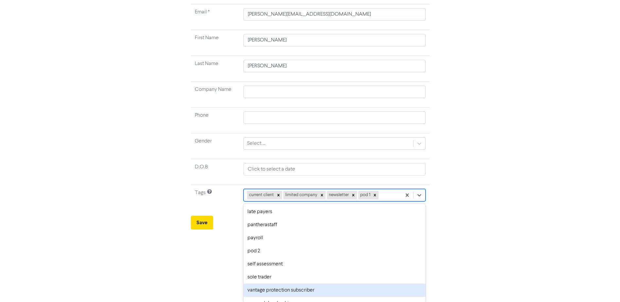
scroll to position [88, 0]
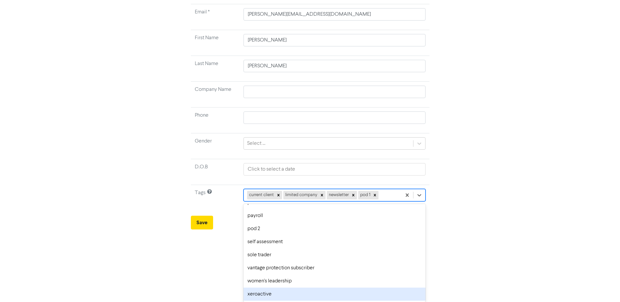
click at [350, 293] on div "xeroactive" at bounding box center [334, 293] width 182 height 13
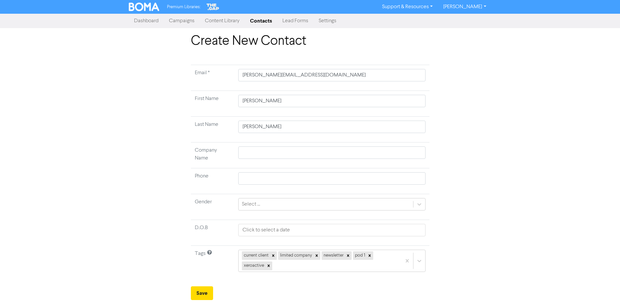
scroll to position [0, 0]
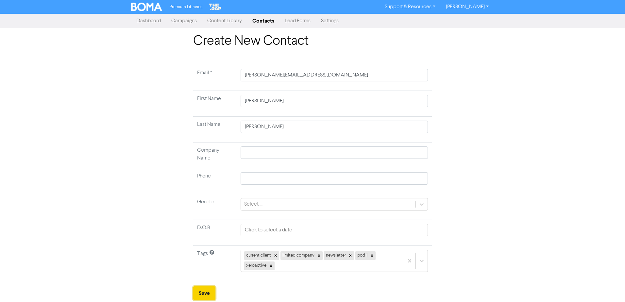
click at [196, 292] on button "Save" at bounding box center [204, 293] width 22 height 14
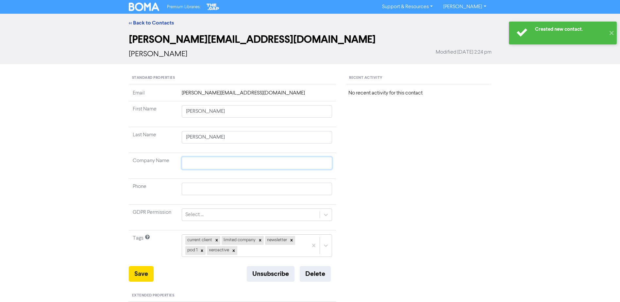
click at [256, 164] on input "text" at bounding box center [257, 163] width 151 height 12
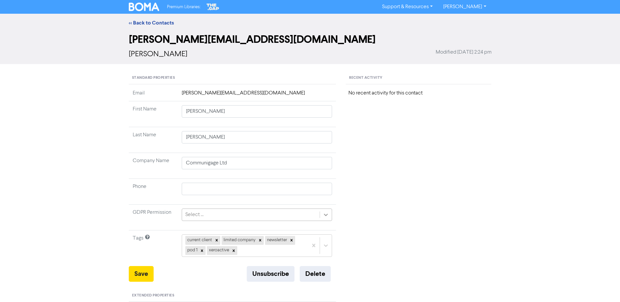
click at [326, 215] on icon at bounding box center [325, 214] width 7 height 7
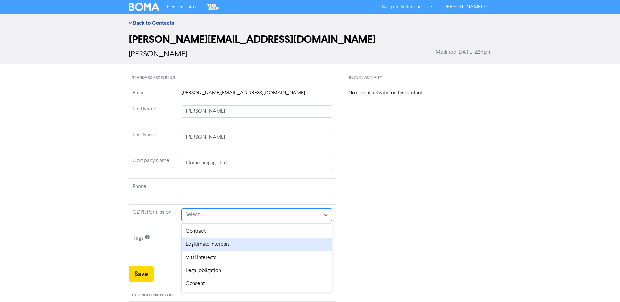
click at [228, 244] on div "Legitimate interests" at bounding box center [257, 244] width 151 height 13
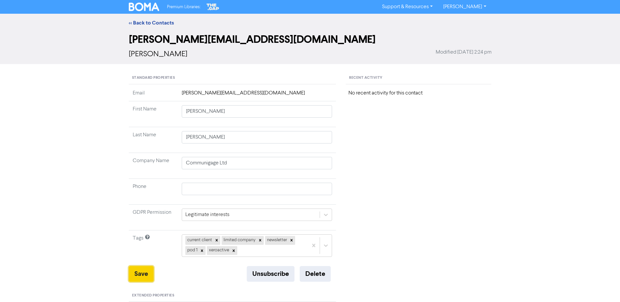
click at [142, 272] on button "Save" at bounding box center [141, 274] width 25 height 16
drag, startPoint x: 148, startPoint y: 21, endPoint x: 140, endPoint y: 13, distance: 10.9
click at [148, 21] on link "<< Back to Contacts" at bounding box center [151, 23] width 45 height 7
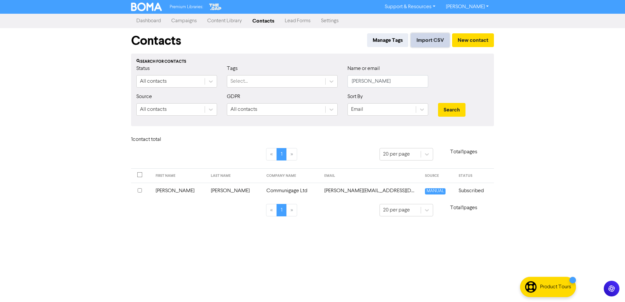
click at [417, 42] on button "Import CSV" at bounding box center [430, 40] width 39 height 14
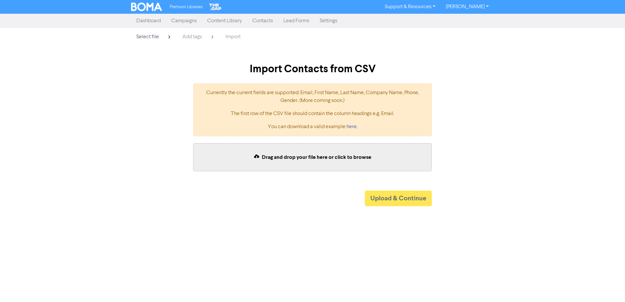
click at [184, 23] on link "Campaigns" at bounding box center [184, 20] width 36 height 13
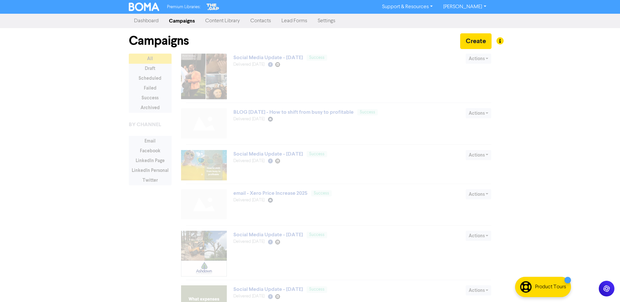
click at [261, 19] on link "Contacts" at bounding box center [260, 20] width 31 height 13
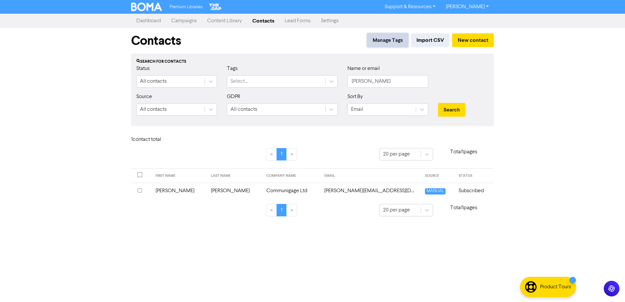
click at [373, 39] on button "Manage Tags" at bounding box center [387, 40] width 41 height 14
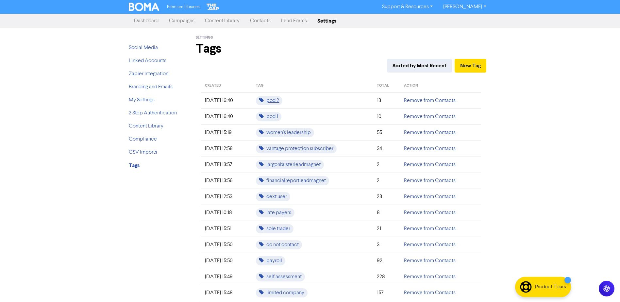
click at [281, 102] on span "pod 2" at bounding box center [269, 100] width 26 height 9
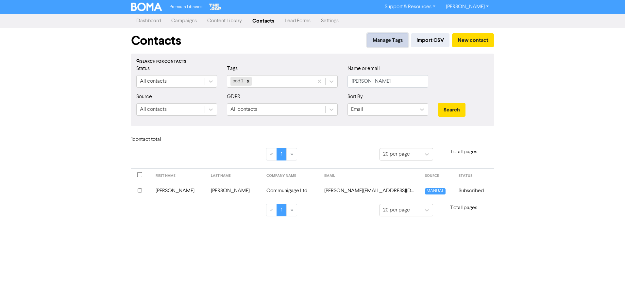
click at [377, 39] on button "Manage Tags" at bounding box center [387, 40] width 41 height 14
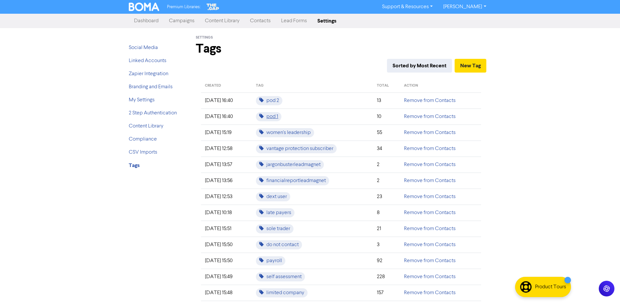
click at [281, 117] on span "pod 1" at bounding box center [268, 116] width 25 height 9
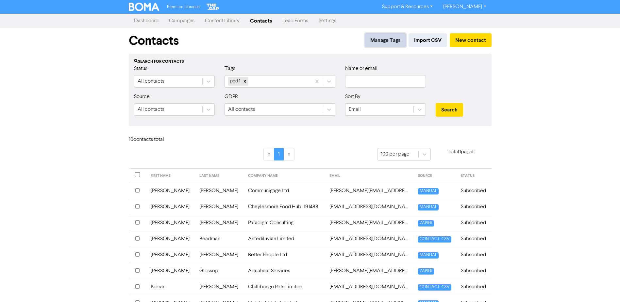
click at [378, 38] on button "Manage Tags" at bounding box center [385, 40] width 41 height 14
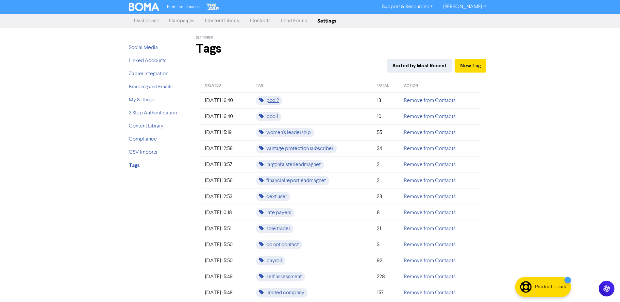
click at [281, 102] on span "pod 2" at bounding box center [269, 100] width 26 height 9
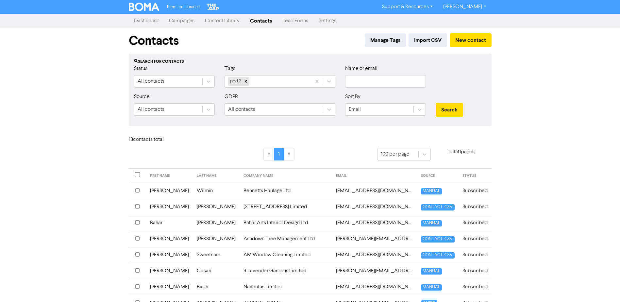
click at [193, 190] on td "Wilmin" at bounding box center [216, 191] width 47 height 16
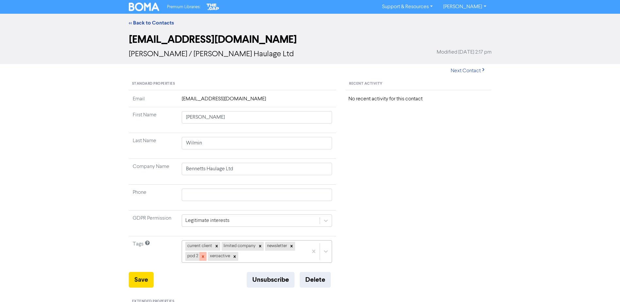
click at [203, 258] on icon at bounding box center [203, 256] width 5 height 5
drag, startPoint x: 130, startPoint y: 279, endPoint x: 132, endPoint y: 273, distance: 6.2
click at [130, 279] on button "Save" at bounding box center [141, 280] width 25 height 16
click at [165, 25] on link "<< Back to Contacts" at bounding box center [151, 23] width 45 height 7
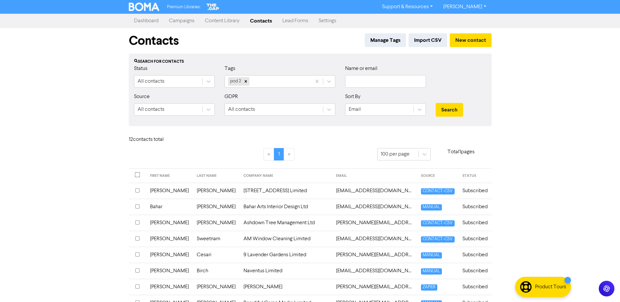
click at [162, 190] on td "[PERSON_NAME]" at bounding box center [169, 191] width 47 height 16
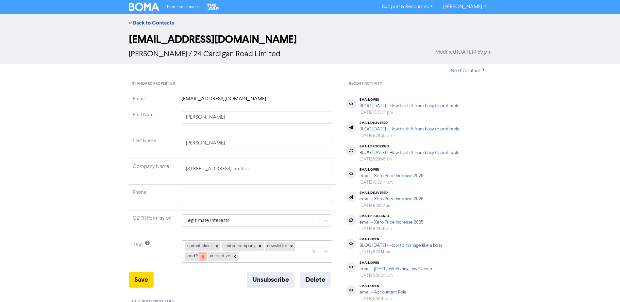
click at [203, 256] on icon at bounding box center [203, 256] width 2 height 2
click at [148, 281] on button "Save" at bounding box center [141, 280] width 25 height 16
click at [143, 25] on link "<< Back to Contacts" at bounding box center [151, 23] width 45 height 7
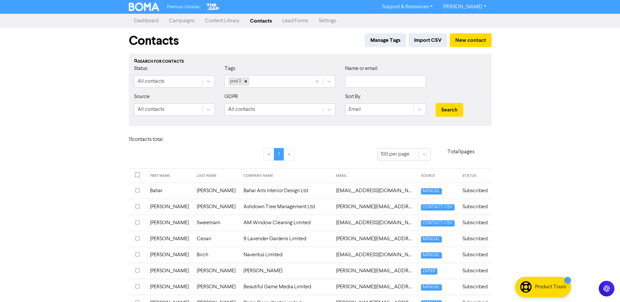
click at [193, 192] on td "[PERSON_NAME]" at bounding box center [216, 191] width 47 height 16
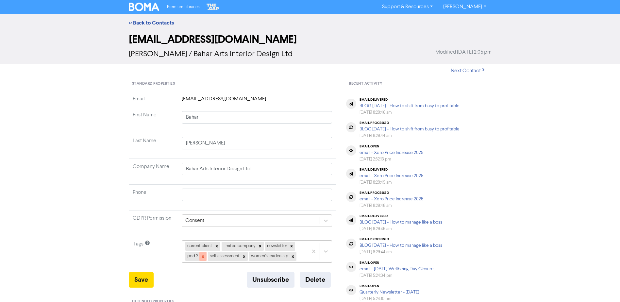
click at [202, 256] on icon at bounding box center [203, 256] width 2 height 2
click at [146, 278] on button "Save" at bounding box center [141, 280] width 25 height 16
click at [151, 22] on link "<< Back to Contacts" at bounding box center [151, 23] width 45 height 7
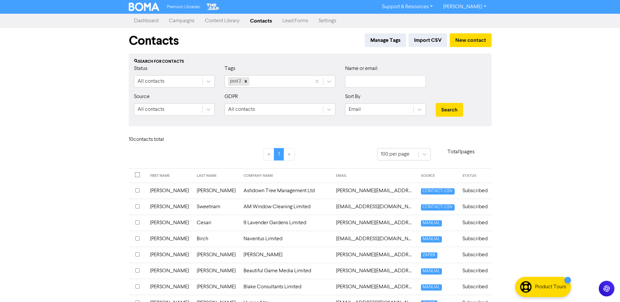
click at [193, 189] on td "[PERSON_NAME]" at bounding box center [216, 191] width 47 height 16
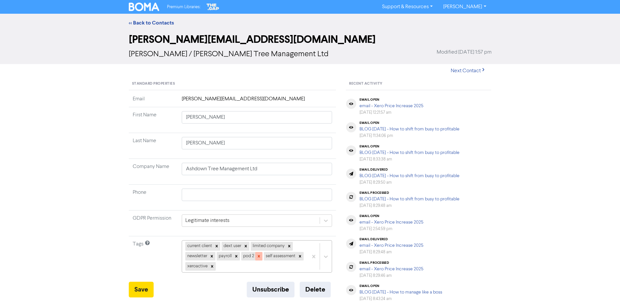
click at [259, 257] on icon at bounding box center [258, 256] width 5 height 5
click at [138, 286] on button "Save" at bounding box center [141, 290] width 25 height 16
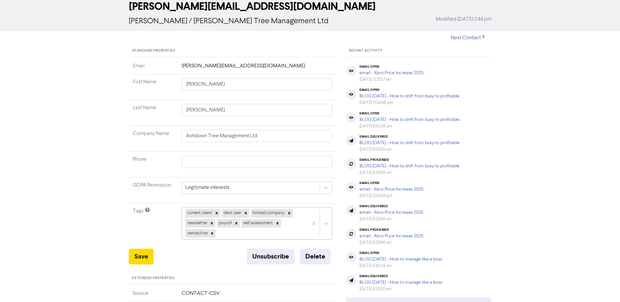
scroll to position [33, 0]
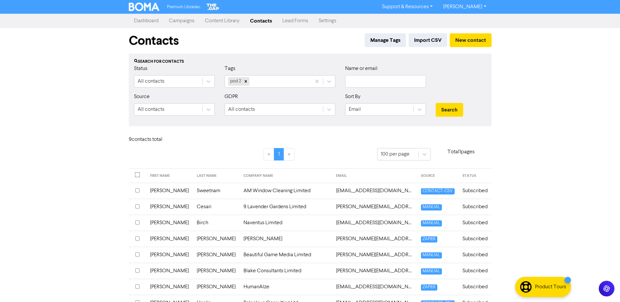
click at [168, 190] on td "[PERSON_NAME]" at bounding box center [169, 191] width 47 height 16
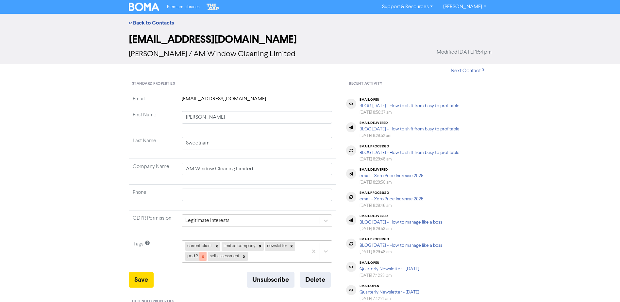
click at [204, 257] on icon at bounding box center [203, 256] width 5 height 5
click at [146, 279] on button "Save" at bounding box center [141, 280] width 25 height 16
click at [153, 26] on div "<< Back to Contacts" at bounding box center [310, 23] width 372 height 8
click at [155, 24] on link "<< Back to Contacts" at bounding box center [151, 23] width 45 height 7
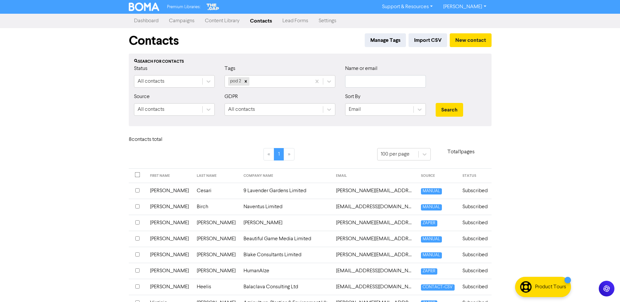
click at [169, 191] on td "[PERSON_NAME]" at bounding box center [169, 191] width 47 height 16
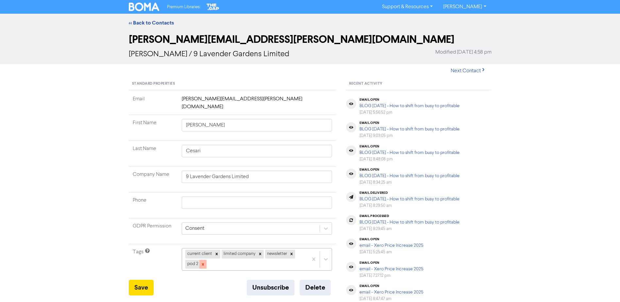
click at [205, 260] on div at bounding box center [202, 264] width 7 height 8
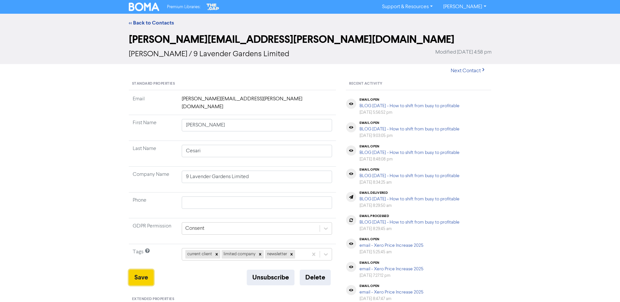
click at [137, 270] on button "Save" at bounding box center [141, 278] width 25 height 16
click at [150, 22] on link "<< Back to Contacts" at bounding box center [151, 23] width 45 height 7
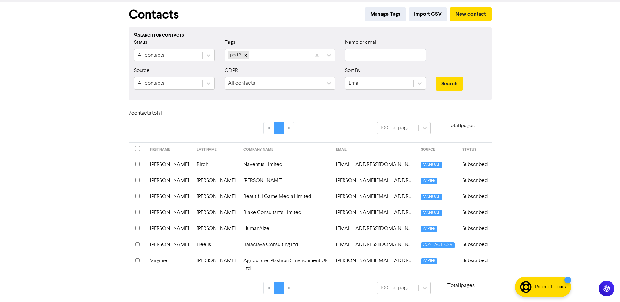
scroll to position [18, 0]
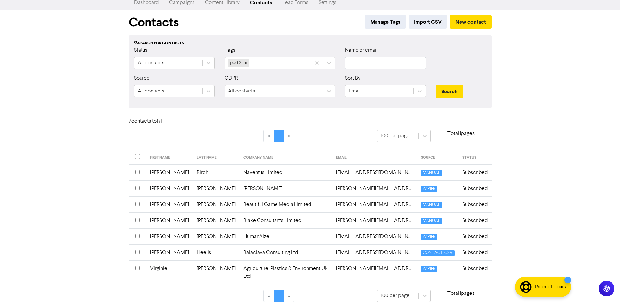
click at [158, 176] on td "[PERSON_NAME]" at bounding box center [169, 172] width 47 height 16
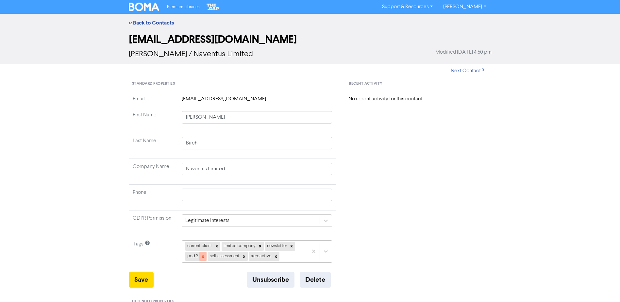
click at [201, 258] on icon at bounding box center [203, 256] width 5 height 5
click at [133, 280] on button "Save" at bounding box center [141, 280] width 25 height 16
click at [143, 22] on link "<< Back to Contacts" at bounding box center [151, 23] width 45 height 7
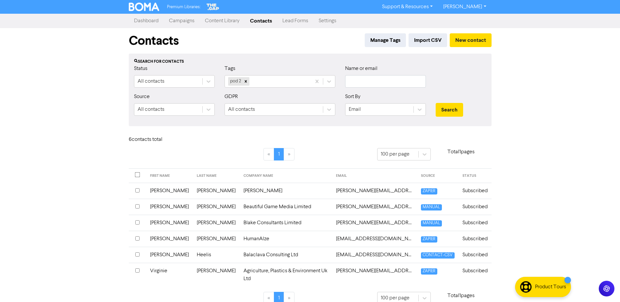
click at [167, 193] on td "[PERSON_NAME]" at bounding box center [169, 191] width 47 height 16
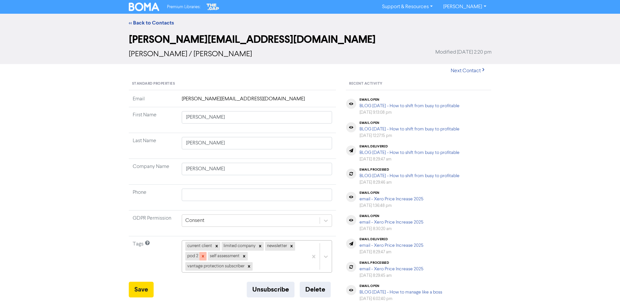
click at [203, 255] on icon at bounding box center [203, 256] width 2 height 2
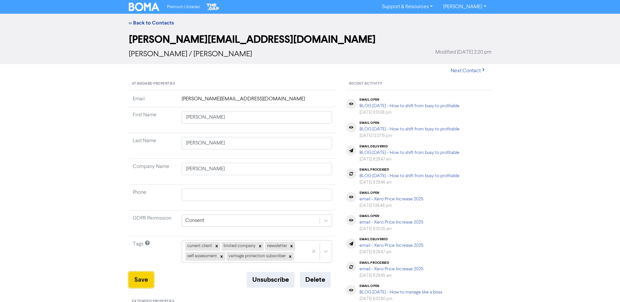
click at [141, 276] on button "Save" at bounding box center [141, 280] width 25 height 16
click at [149, 21] on link "<< Back to Contacts" at bounding box center [151, 23] width 45 height 7
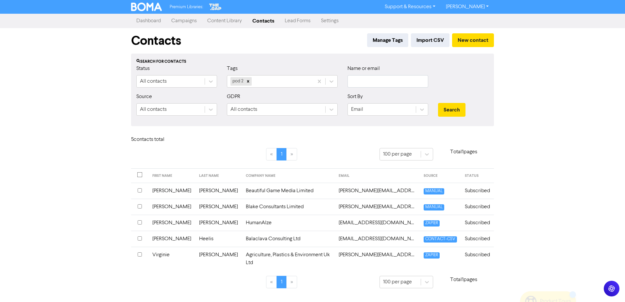
click at [162, 192] on td "[PERSON_NAME]" at bounding box center [171, 191] width 47 height 16
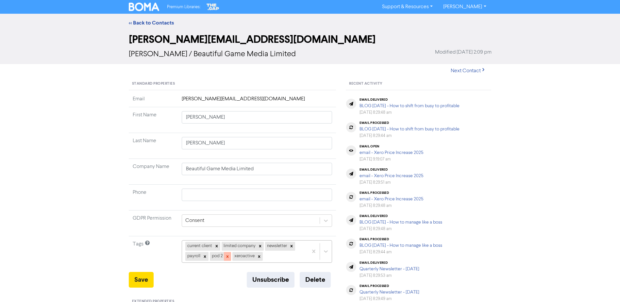
click at [227, 256] on icon at bounding box center [227, 256] width 2 height 2
click at [134, 279] on button "Save" at bounding box center [141, 280] width 25 height 16
click at [152, 19] on div "<< Back to Contacts" at bounding box center [310, 23] width 372 height 8
click at [152, 23] on link "<< Back to Contacts" at bounding box center [151, 23] width 45 height 7
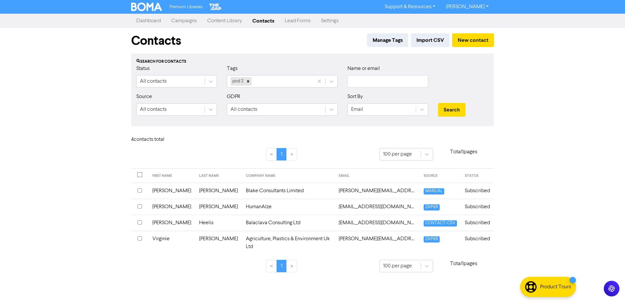
click at [195, 190] on td "[PERSON_NAME]" at bounding box center [218, 191] width 47 height 16
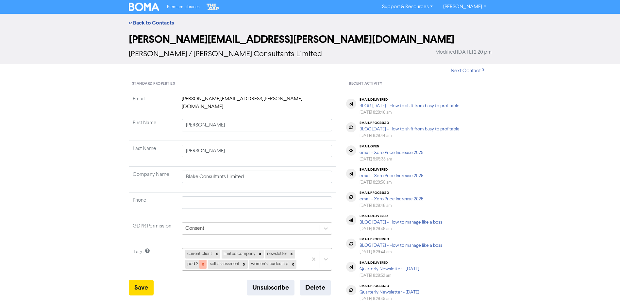
click at [202, 263] on icon at bounding box center [203, 264] width 2 height 2
click at [147, 280] on button "Save" at bounding box center [141, 288] width 25 height 16
click at [160, 22] on link "<< Back to Contacts" at bounding box center [151, 23] width 45 height 7
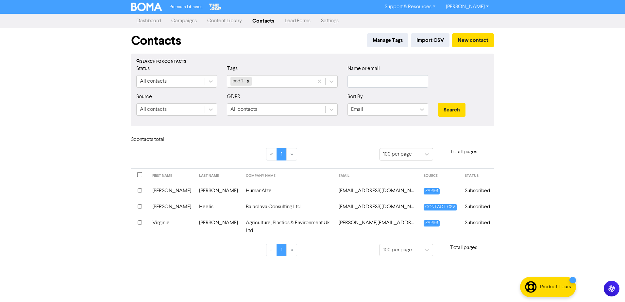
click at [159, 191] on td "[PERSON_NAME]" at bounding box center [171, 191] width 47 height 16
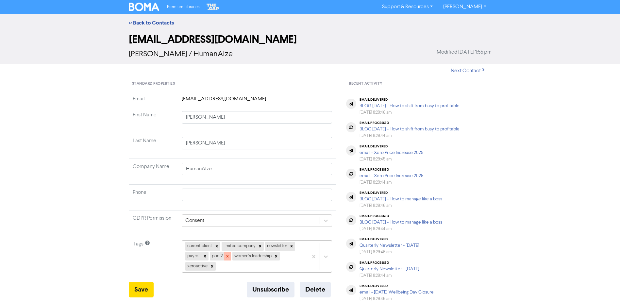
click at [228, 257] on icon at bounding box center [227, 256] width 5 height 5
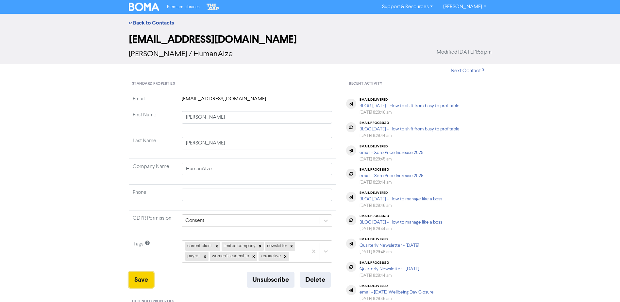
click at [146, 279] on button "Save" at bounding box center [141, 280] width 25 height 16
click at [160, 23] on link "<< Back to Contacts" at bounding box center [151, 23] width 45 height 7
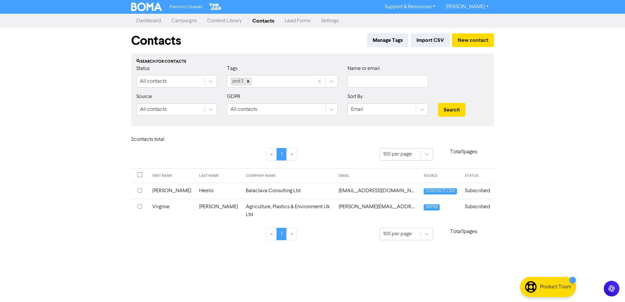
click at [165, 192] on td "[PERSON_NAME]" at bounding box center [171, 191] width 47 height 16
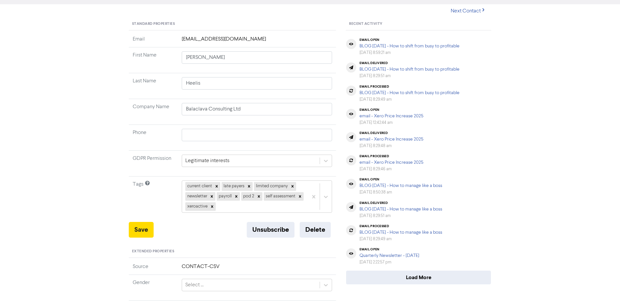
scroll to position [65, 0]
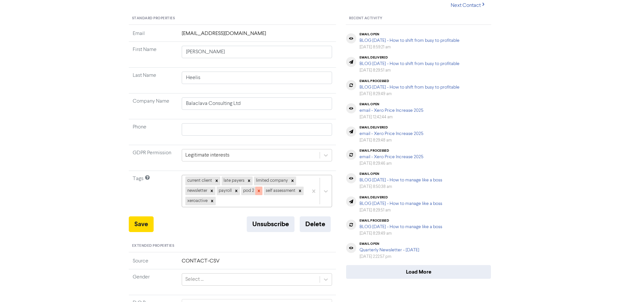
click at [260, 189] on icon at bounding box center [258, 190] width 5 height 5
click at [146, 221] on button "Save" at bounding box center [141, 224] width 25 height 16
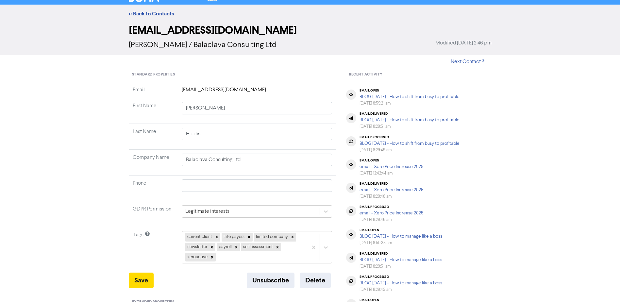
scroll to position [0, 0]
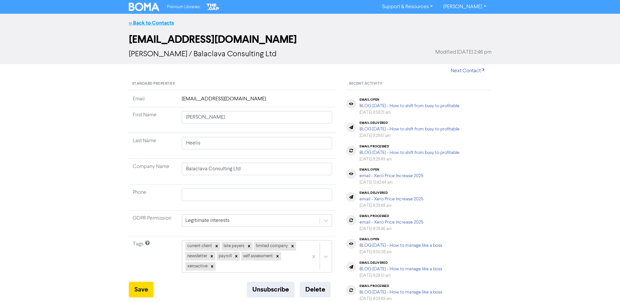
click at [150, 24] on link "<< Back to Contacts" at bounding box center [151, 23] width 45 height 7
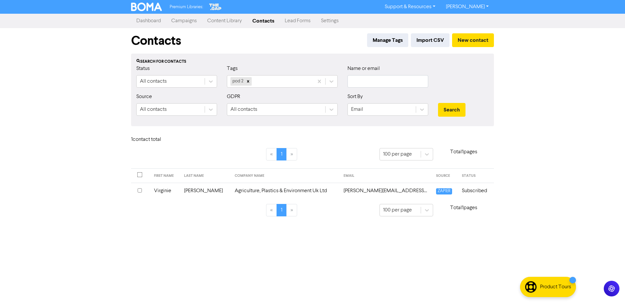
click at [165, 192] on td "Virginie" at bounding box center [165, 191] width 30 height 16
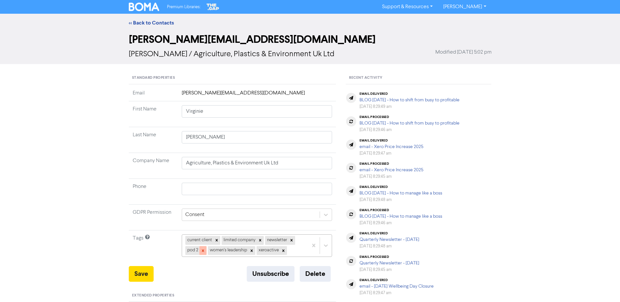
click at [201, 250] on icon at bounding box center [203, 250] width 5 height 5
click at [141, 277] on button "Save" at bounding box center [141, 274] width 25 height 16
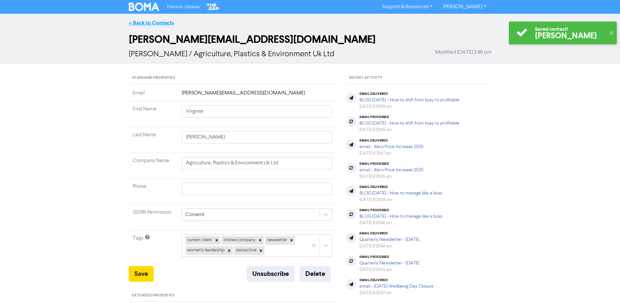
click at [147, 23] on link "<< Back to Contacts" at bounding box center [151, 23] width 45 height 7
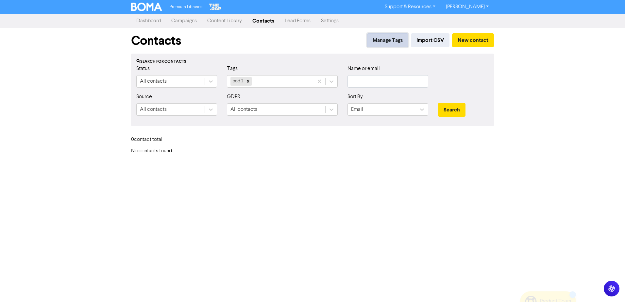
click at [384, 38] on button "Manage Tags" at bounding box center [387, 40] width 41 height 14
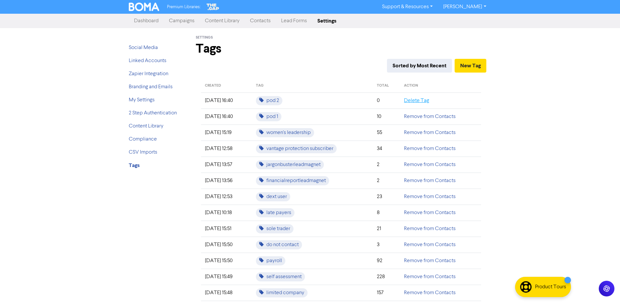
click at [418, 101] on link "Delete Tag" at bounding box center [416, 100] width 25 height 5
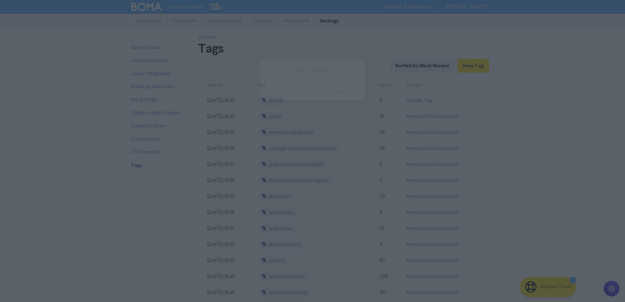
click at [288, 90] on button "ok" at bounding box center [284, 92] width 48 height 16
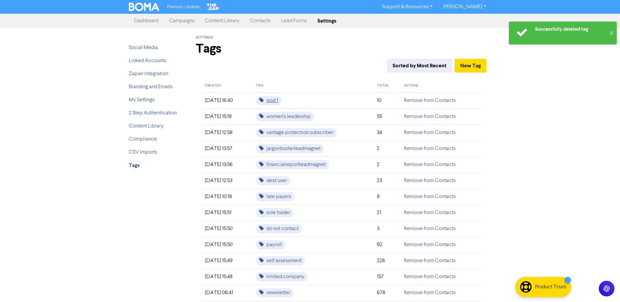
click at [281, 101] on span "pod 1" at bounding box center [268, 100] width 25 height 9
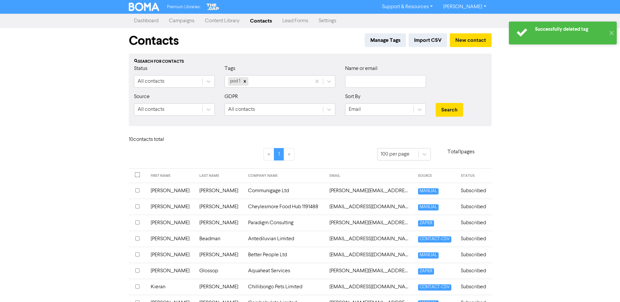
click at [165, 191] on td "[PERSON_NAME]" at bounding box center [171, 191] width 49 height 16
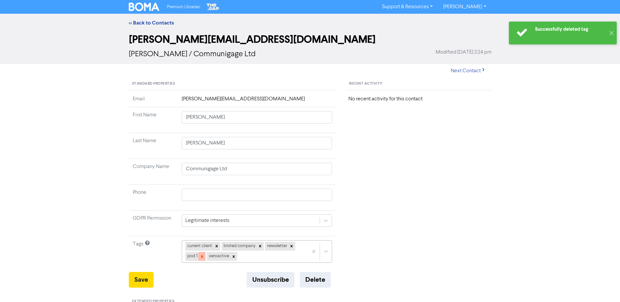
click at [201, 256] on icon at bounding box center [202, 256] width 5 height 5
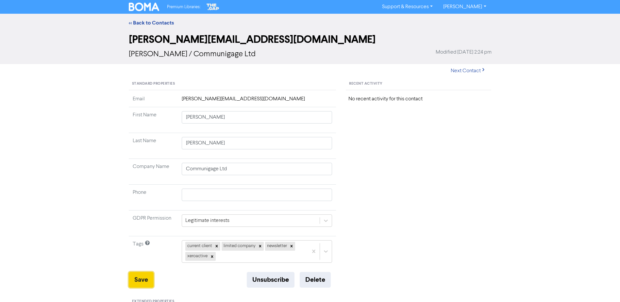
click at [146, 279] on button "Save" at bounding box center [141, 280] width 25 height 16
click at [150, 20] on link "<< Back to Contacts" at bounding box center [151, 23] width 45 height 7
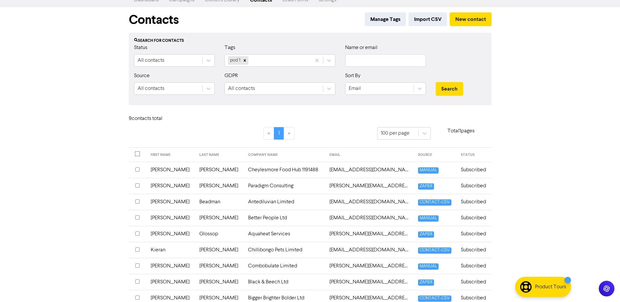
scroll to position [33, 0]
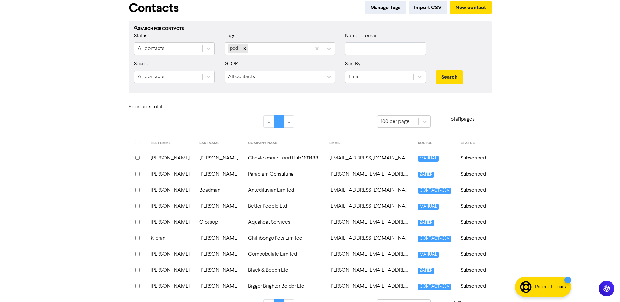
click at [167, 158] on td "[PERSON_NAME]" at bounding box center [171, 158] width 49 height 16
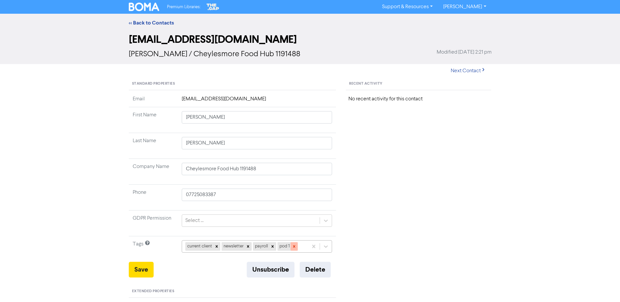
click at [296, 247] on icon at bounding box center [294, 246] width 5 height 5
click at [142, 265] on button "Save" at bounding box center [141, 270] width 25 height 16
click at [161, 21] on link "<< Back to Contacts" at bounding box center [151, 23] width 45 height 7
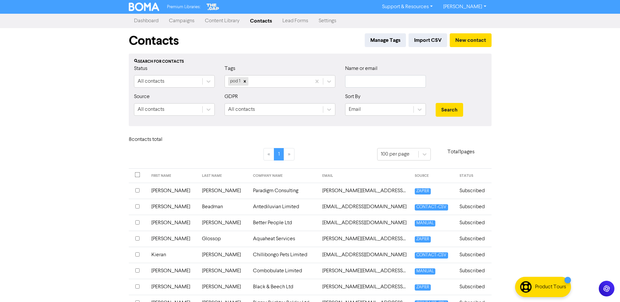
click at [170, 192] on td "[PERSON_NAME]" at bounding box center [172, 191] width 51 height 16
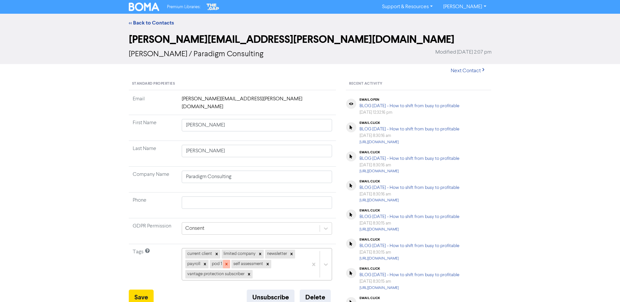
click at [227, 262] on icon at bounding box center [226, 264] width 5 height 5
click at [137, 289] on button "Save" at bounding box center [141, 297] width 25 height 16
click at [141, 22] on link "<< Back to Contacts" at bounding box center [151, 23] width 45 height 7
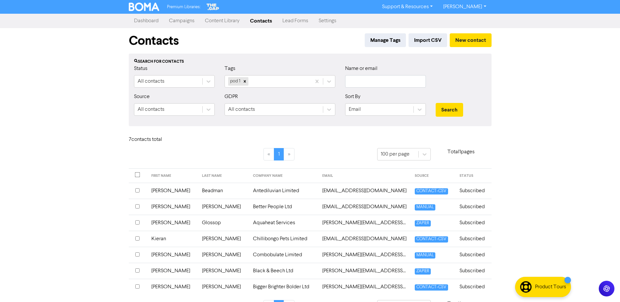
click at [161, 189] on td "[PERSON_NAME]" at bounding box center [172, 191] width 51 height 16
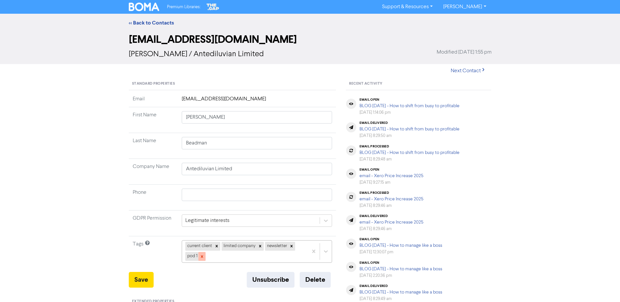
click at [200, 258] on icon at bounding box center [202, 256] width 5 height 5
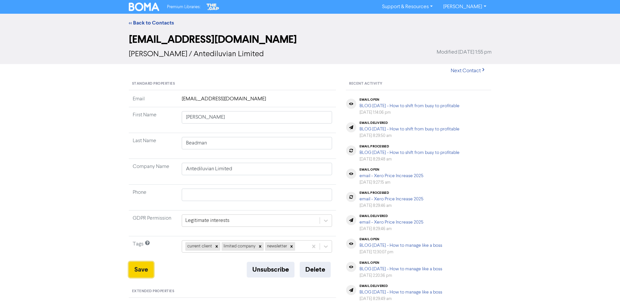
click at [140, 271] on button "Save" at bounding box center [141, 270] width 25 height 16
click at [137, 21] on link "<< Back to Contacts" at bounding box center [151, 23] width 45 height 7
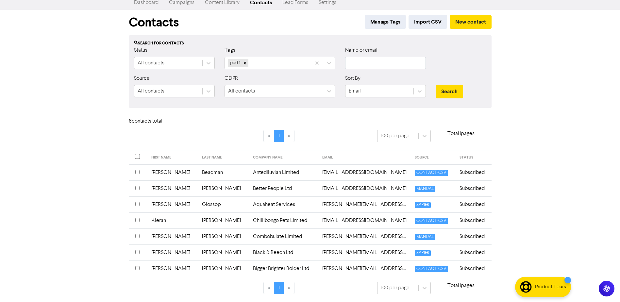
scroll to position [2, 0]
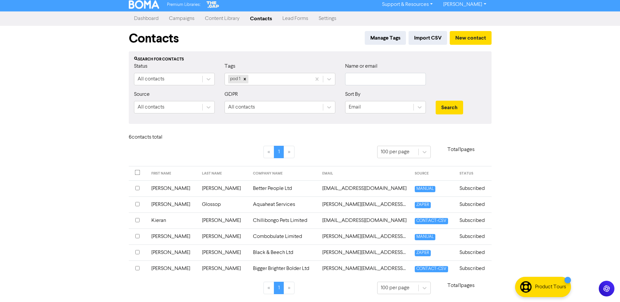
click at [164, 188] on td "[PERSON_NAME]" at bounding box center [172, 188] width 51 height 16
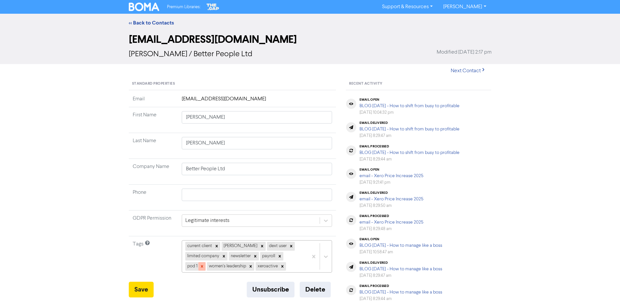
click at [201, 268] on icon at bounding box center [202, 266] width 5 height 5
click at [141, 288] on button "Save" at bounding box center [141, 290] width 25 height 16
click at [153, 23] on link "<< Back to Contacts" at bounding box center [151, 23] width 45 height 7
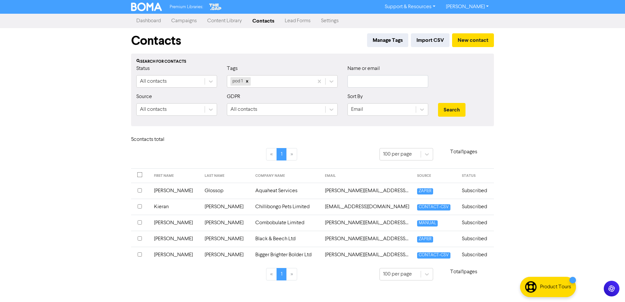
click at [161, 189] on td "[PERSON_NAME]" at bounding box center [175, 191] width 51 height 16
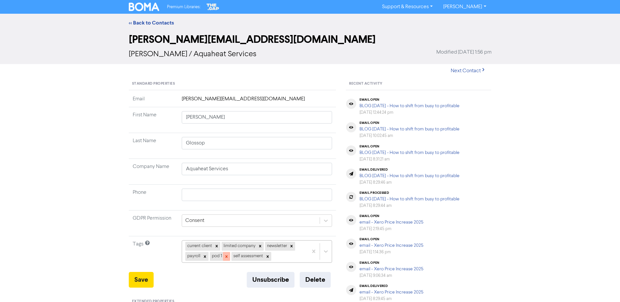
click at [226, 257] on icon at bounding box center [226, 256] width 2 height 2
click at [147, 278] on button "Save" at bounding box center [141, 280] width 25 height 16
click at [150, 21] on link "<< Back to Contacts" at bounding box center [151, 23] width 45 height 7
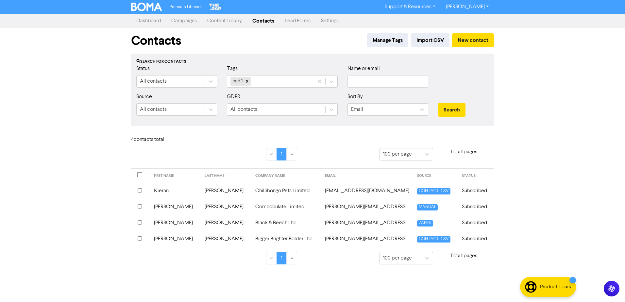
click at [165, 194] on td "Kieran" at bounding box center [175, 191] width 51 height 16
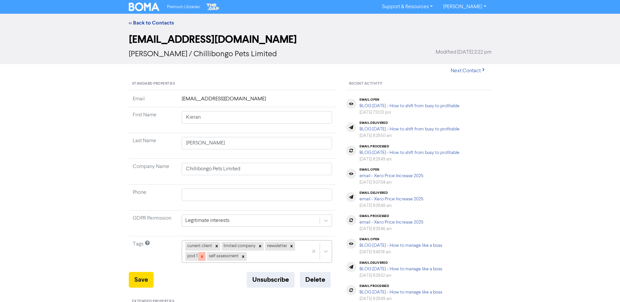
click at [204, 255] on div at bounding box center [201, 256] width 7 height 8
click at [138, 280] on button "Save" at bounding box center [141, 280] width 25 height 16
click at [149, 20] on link "<< Back to Contacts" at bounding box center [151, 23] width 45 height 7
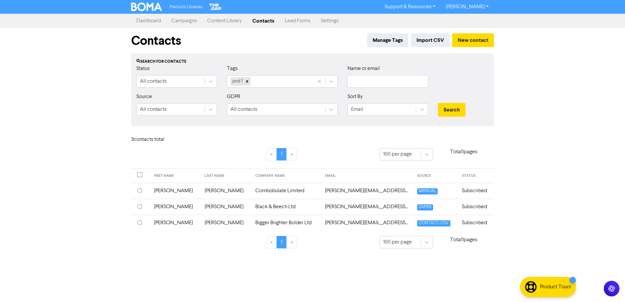
click at [164, 190] on td "[PERSON_NAME]" at bounding box center [175, 191] width 51 height 16
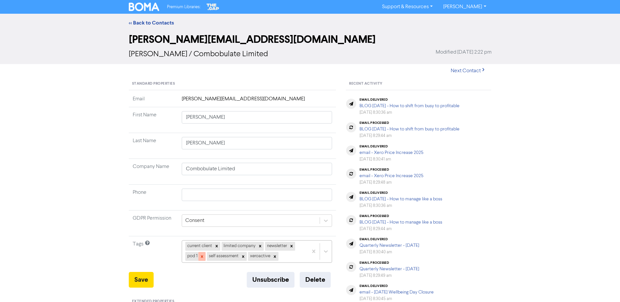
click at [203, 256] on icon at bounding box center [202, 256] width 5 height 5
click at [143, 279] on button "Save" at bounding box center [141, 280] width 25 height 16
click at [148, 16] on div "<< Back to Contacts" at bounding box center [310, 23] width 620 height 18
click at [147, 26] on div "<< Back to Contacts" at bounding box center [310, 23] width 372 height 8
click at [148, 22] on link "<< Back to Contacts" at bounding box center [151, 23] width 45 height 7
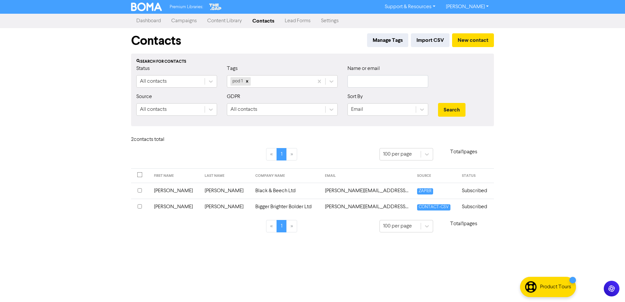
click at [167, 190] on td "[PERSON_NAME]" at bounding box center [175, 191] width 51 height 16
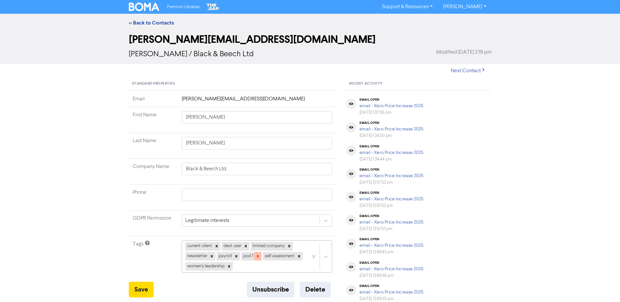
click at [259, 258] on icon at bounding box center [257, 256] width 5 height 5
click at [136, 290] on button "Save" at bounding box center [141, 290] width 25 height 16
click at [153, 24] on link "<< Back to Contacts" at bounding box center [151, 23] width 45 height 7
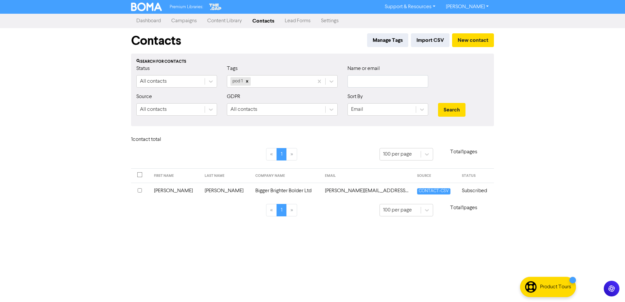
click at [169, 189] on td "[PERSON_NAME]" at bounding box center [175, 191] width 51 height 16
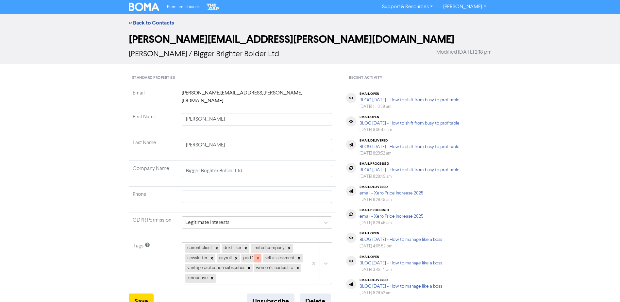
click at [258, 257] on icon at bounding box center [257, 258] width 2 height 2
click at [145, 293] on button "Save" at bounding box center [141, 301] width 25 height 16
click at [145, 22] on link "<< Back to Contacts" at bounding box center [151, 23] width 45 height 7
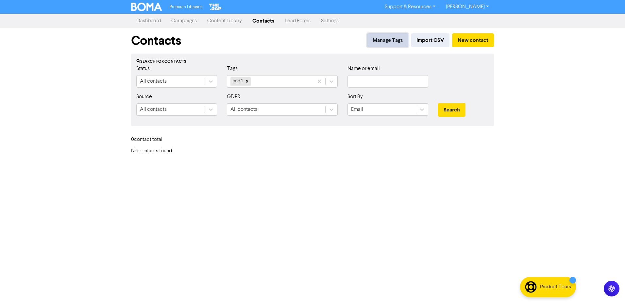
click at [367, 40] on button "Manage Tags" at bounding box center [387, 40] width 41 height 14
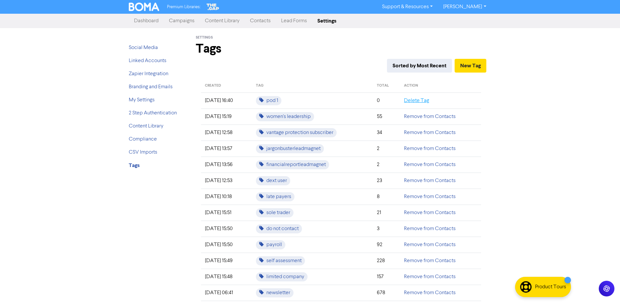
click at [419, 99] on link "Delete Tag" at bounding box center [416, 100] width 25 height 5
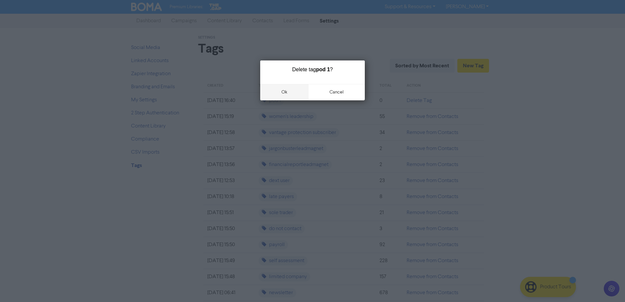
click at [287, 90] on button "ok" at bounding box center [284, 92] width 48 height 16
